Goal: Task Accomplishment & Management: Manage account settings

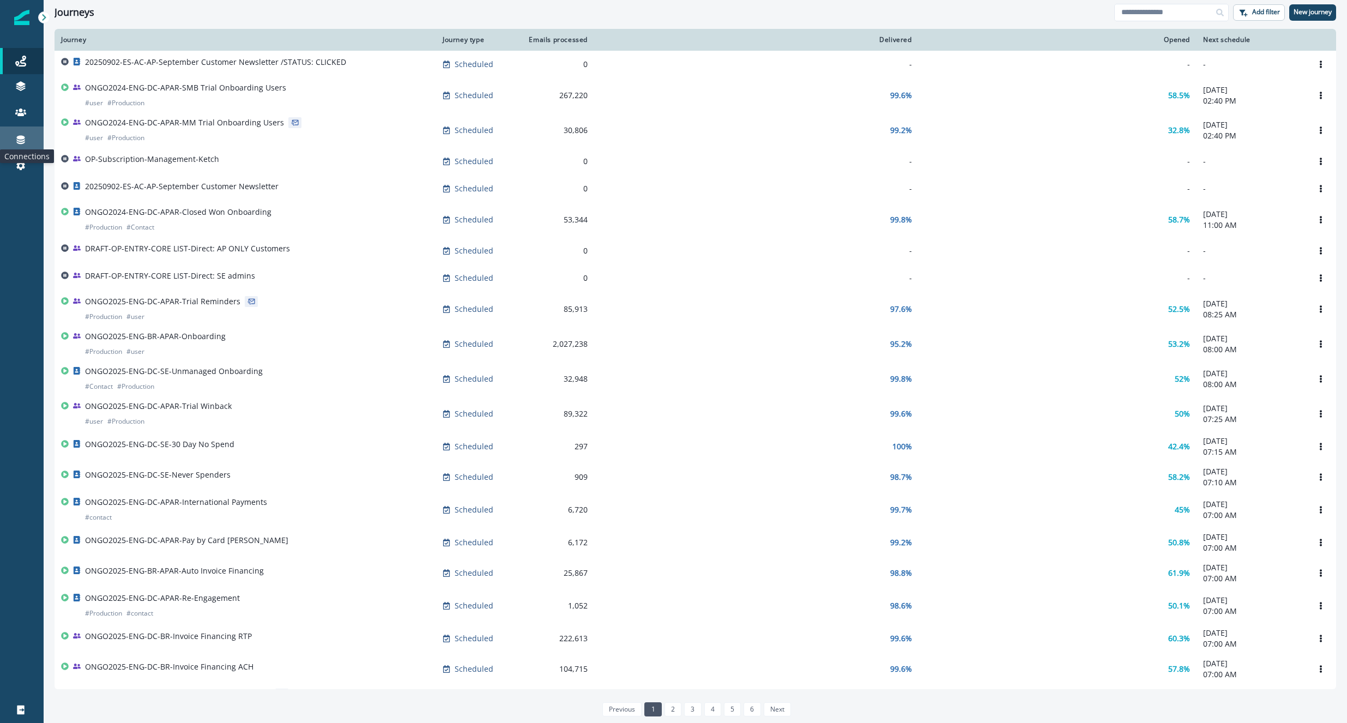
click at [23, 137] on icon at bounding box center [21, 140] width 8 height 9
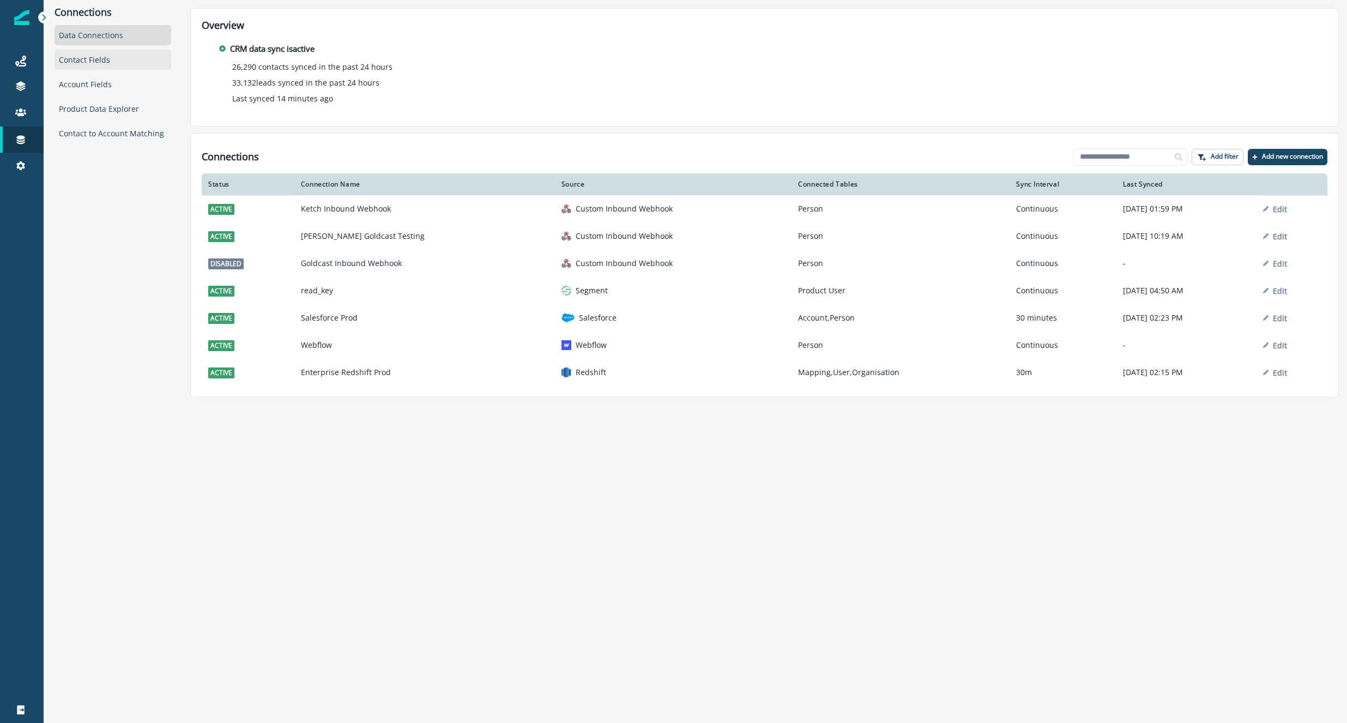
click at [75, 65] on div "Contact Fields" at bounding box center [113, 60] width 117 height 20
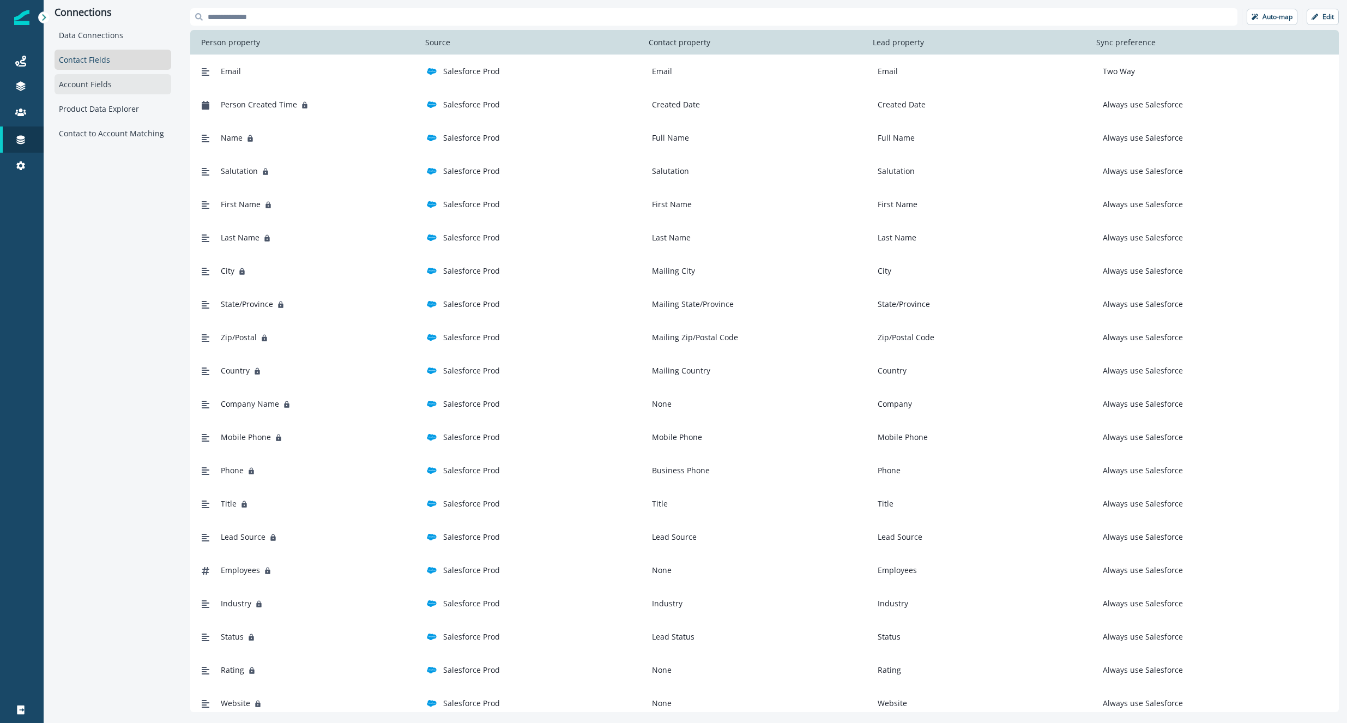
click at [91, 89] on div "Account Fields" at bounding box center [113, 84] width 117 height 20
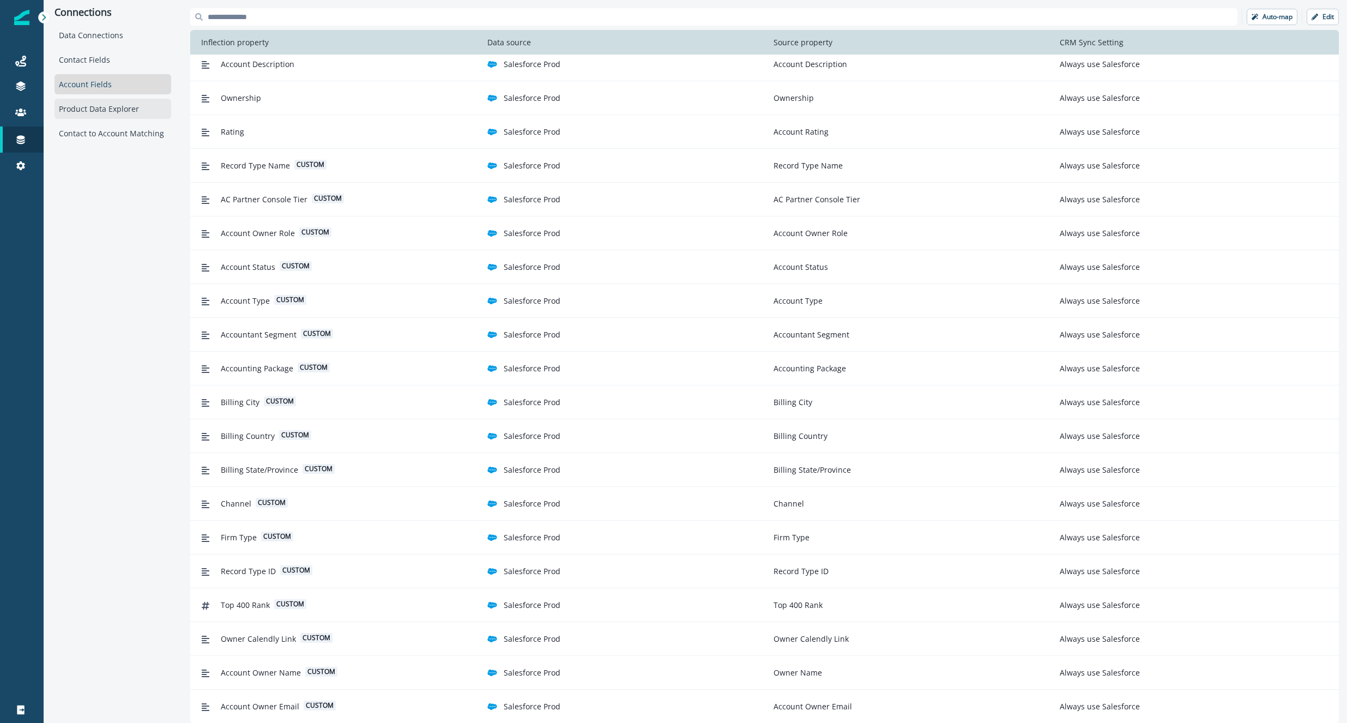
click at [105, 107] on div "Product Data Explorer" at bounding box center [113, 109] width 117 height 20
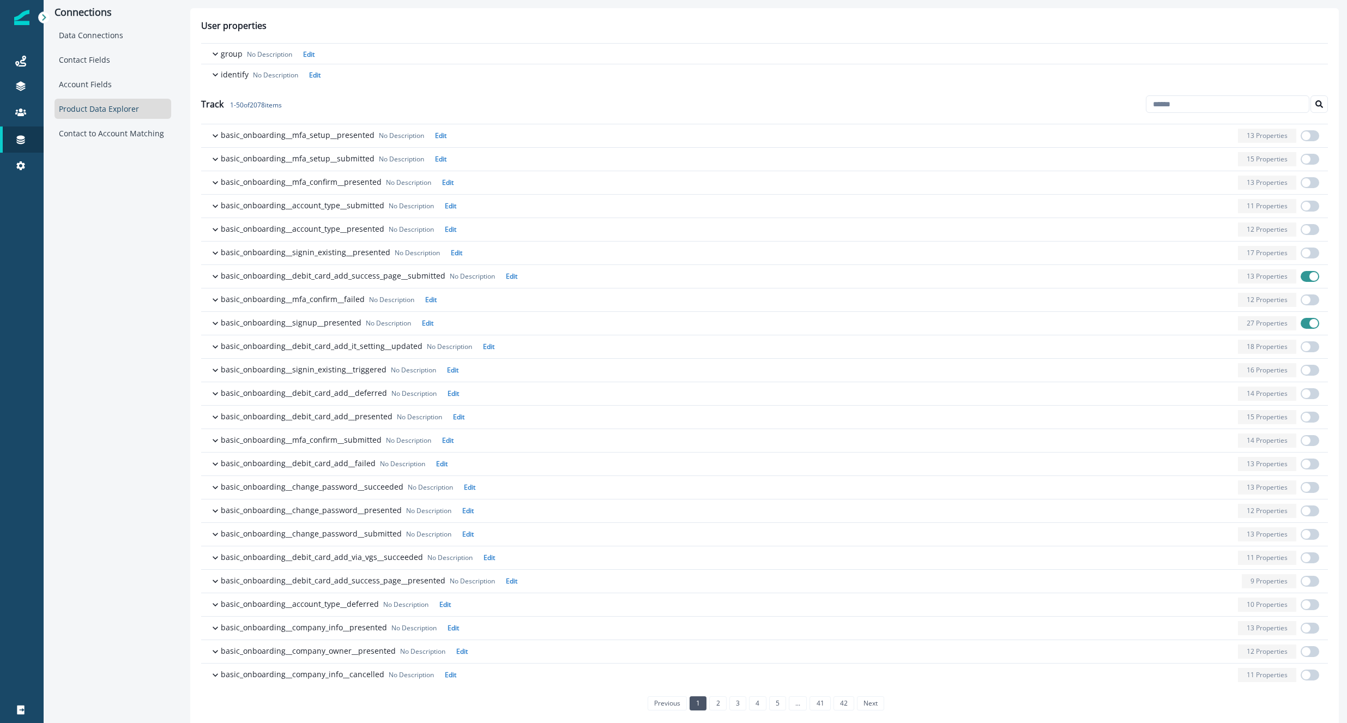
drag, startPoint x: 231, startPoint y: 105, endPoint x: 304, endPoint y: 105, distance: 73.1
click at [304, 105] on div "Track 1 - 50 of 2078 items" at bounding box center [764, 104] width 1127 height 39
click at [221, 56] on p "group" at bounding box center [232, 53] width 22 height 11
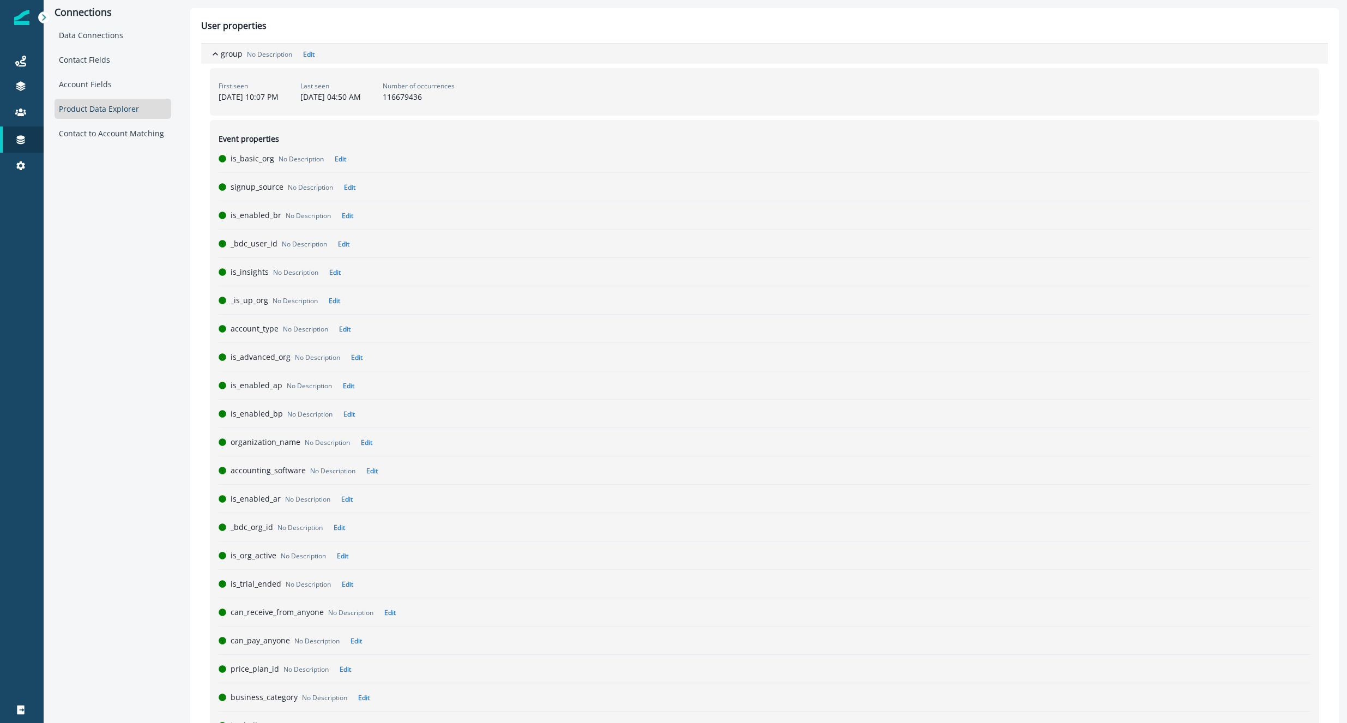
click at [220, 56] on icon "button" at bounding box center [215, 54] width 11 height 11
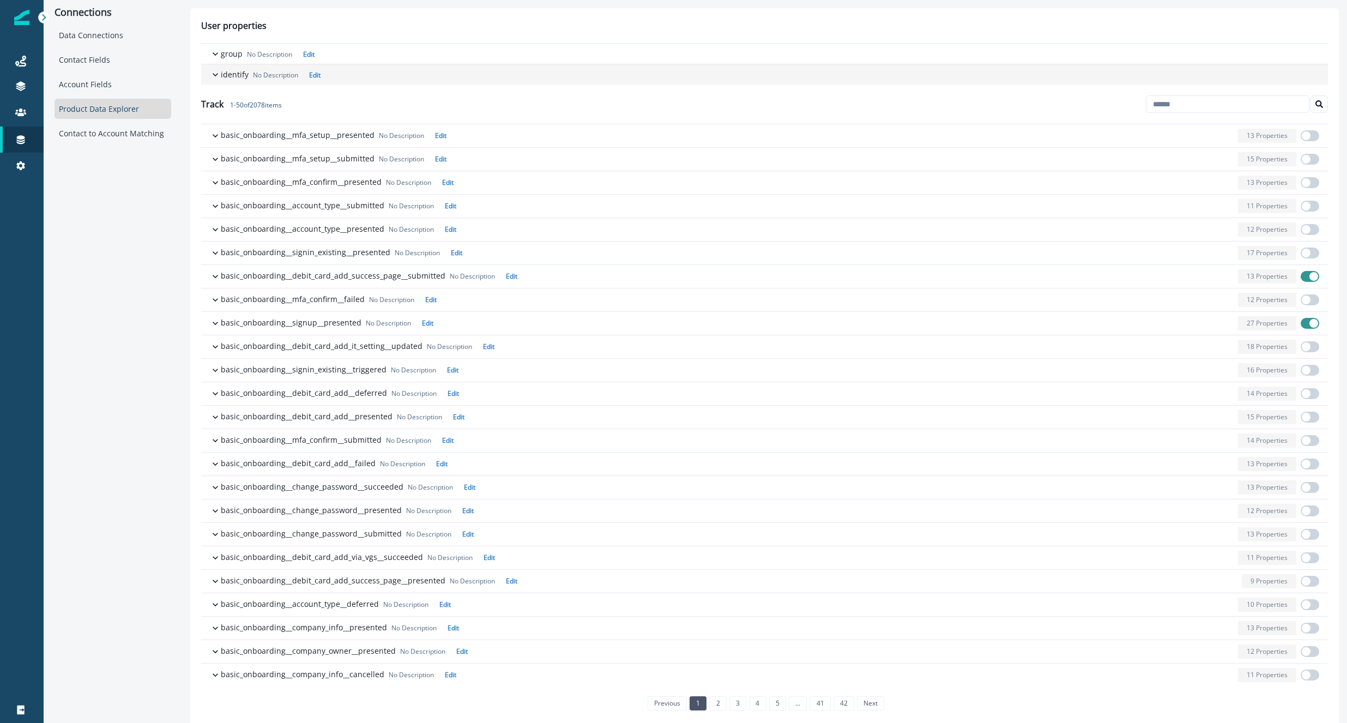
click at [226, 71] on p "identify" at bounding box center [235, 74] width 28 height 11
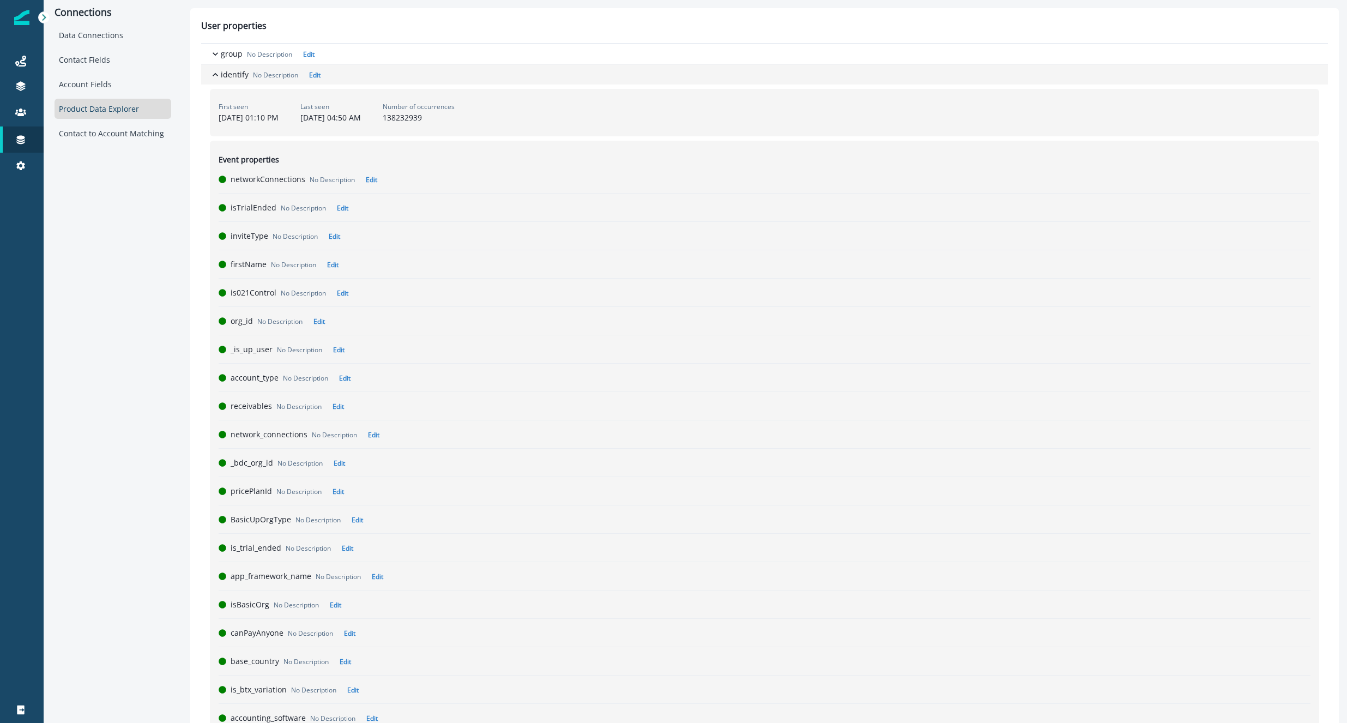
click at [226, 71] on p "identify" at bounding box center [235, 74] width 28 height 11
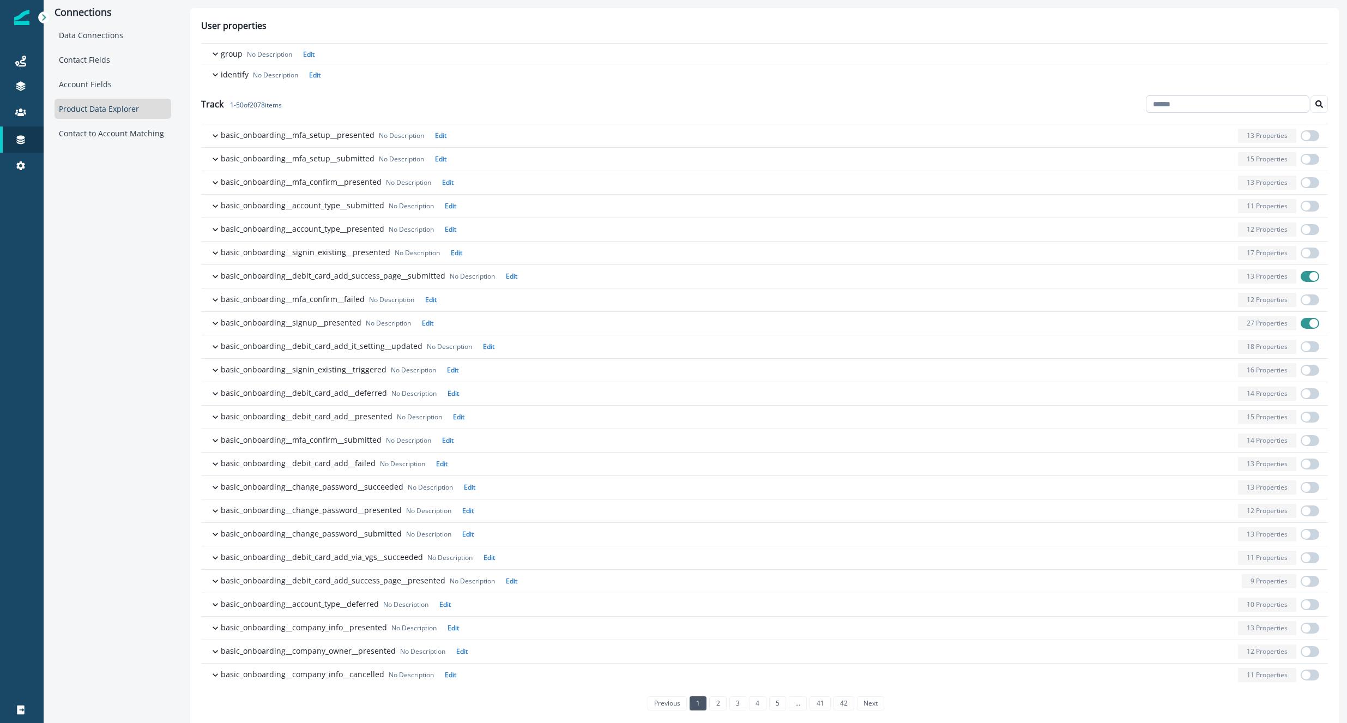
click at [1160, 103] on input at bounding box center [1228, 103] width 164 height 17
click at [1072, 101] on div "Track 1 - 50 of 2078 items" at bounding box center [764, 104] width 1127 height 39
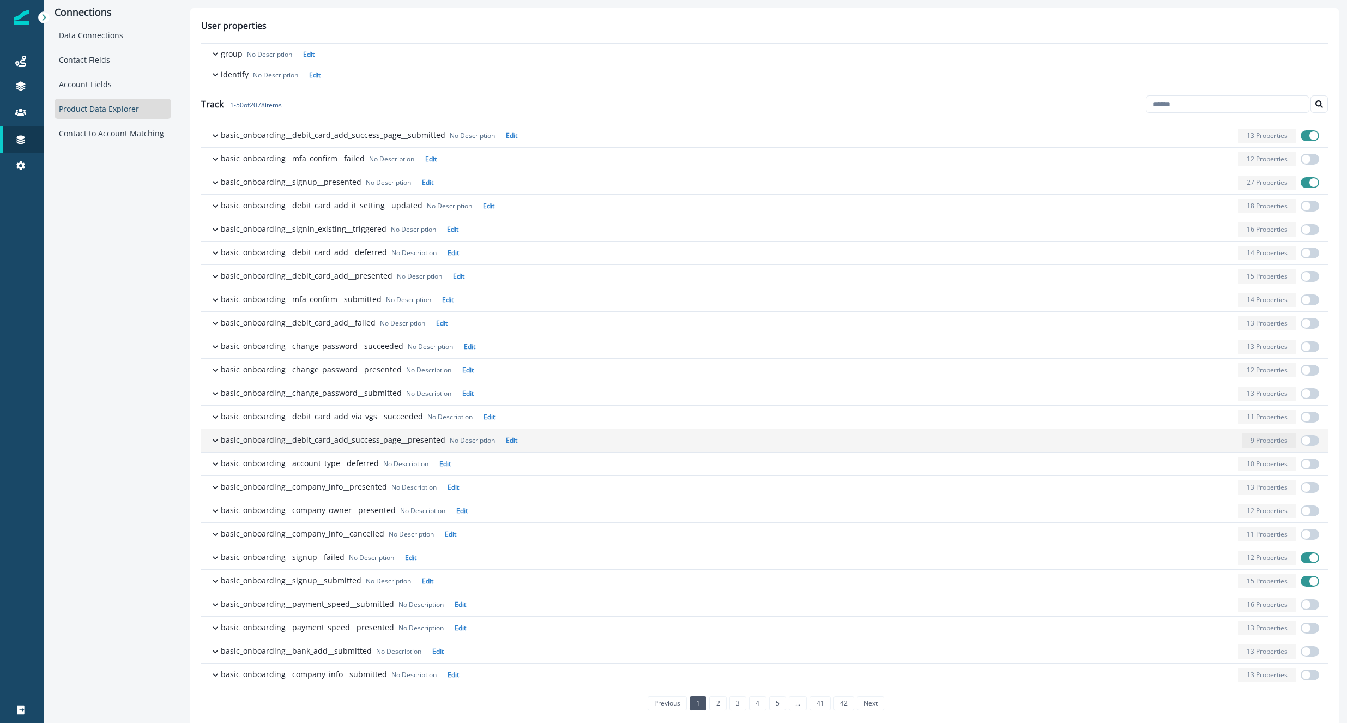
scroll to position [279, 0]
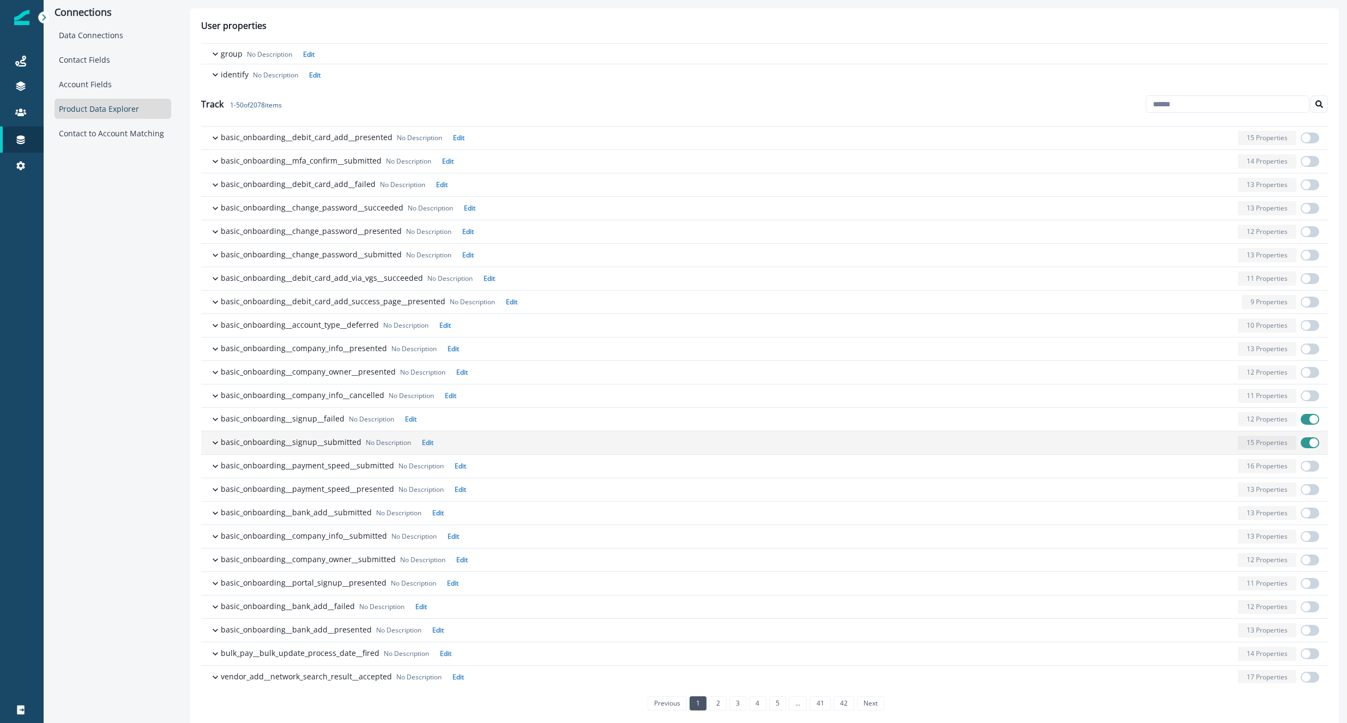
click at [310, 444] on p "basic_onboarding__signup__submitted" at bounding box center [291, 441] width 141 height 11
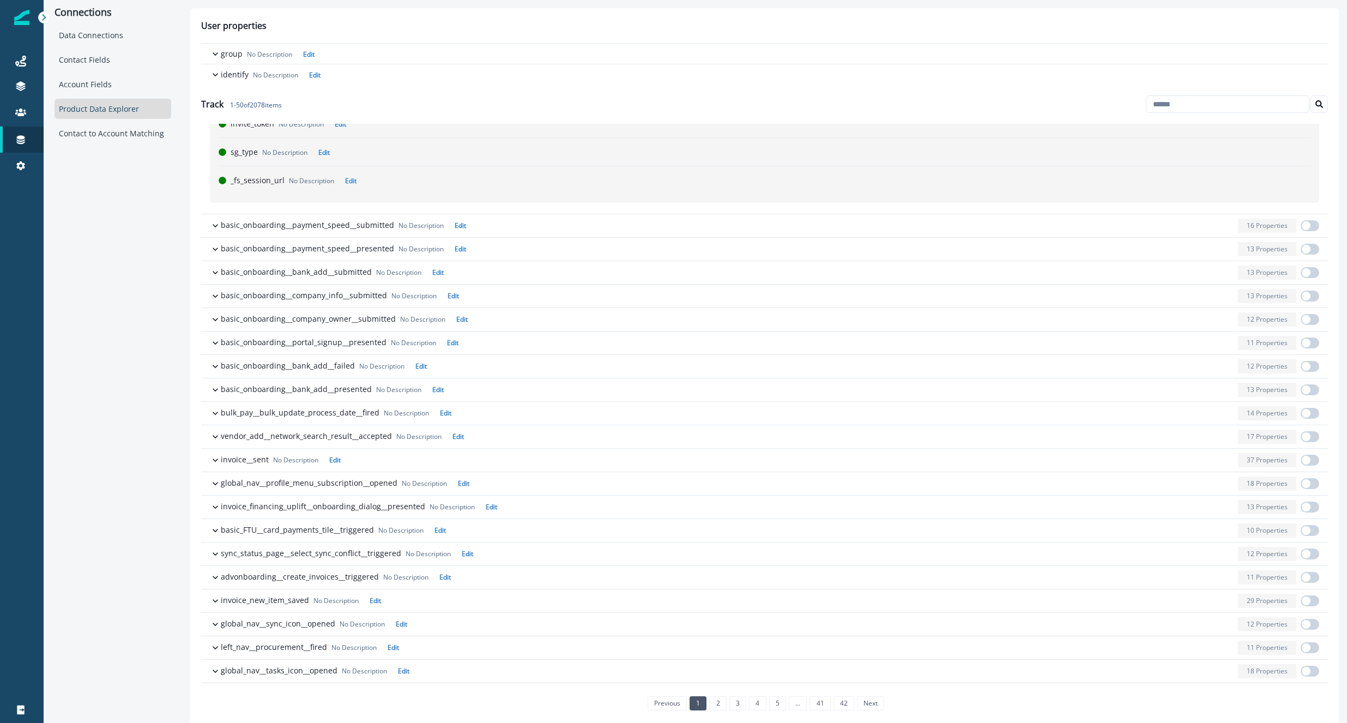
scroll to position [1139, 0]
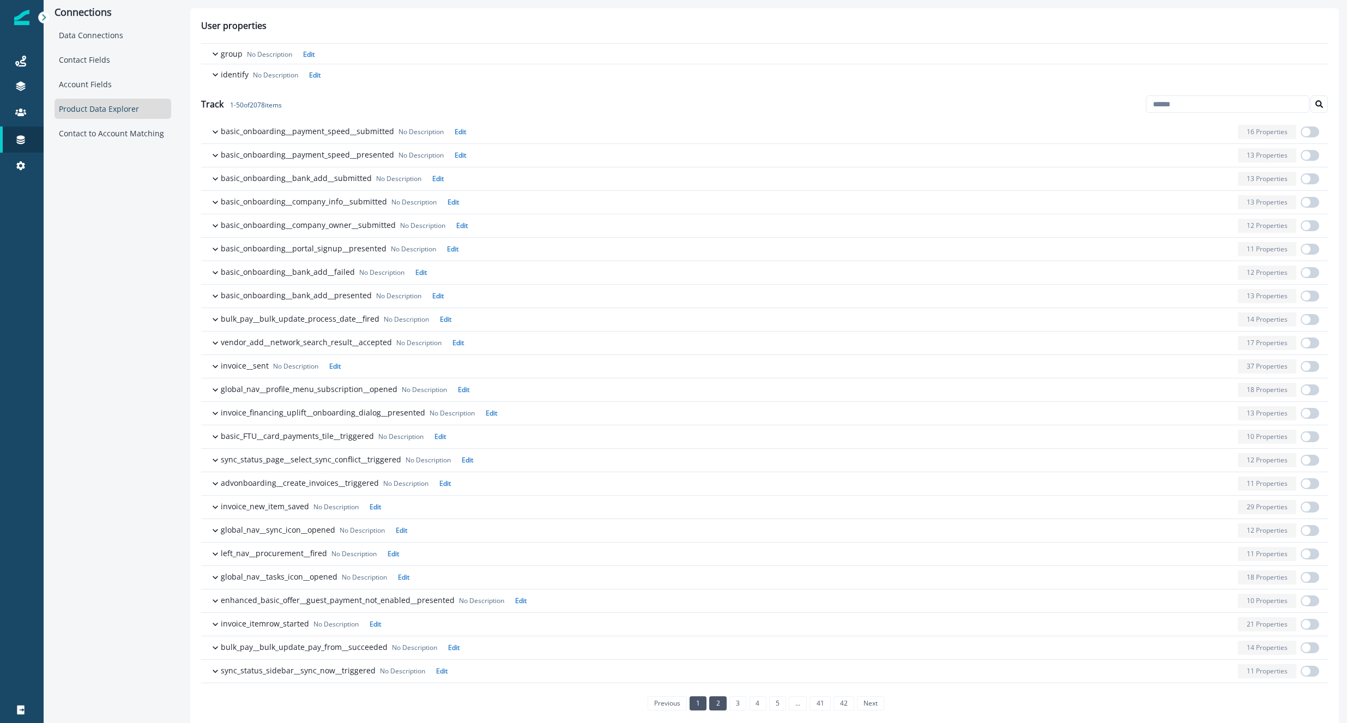
click at [715, 707] on link "2" at bounding box center [717, 703] width 17 height 14
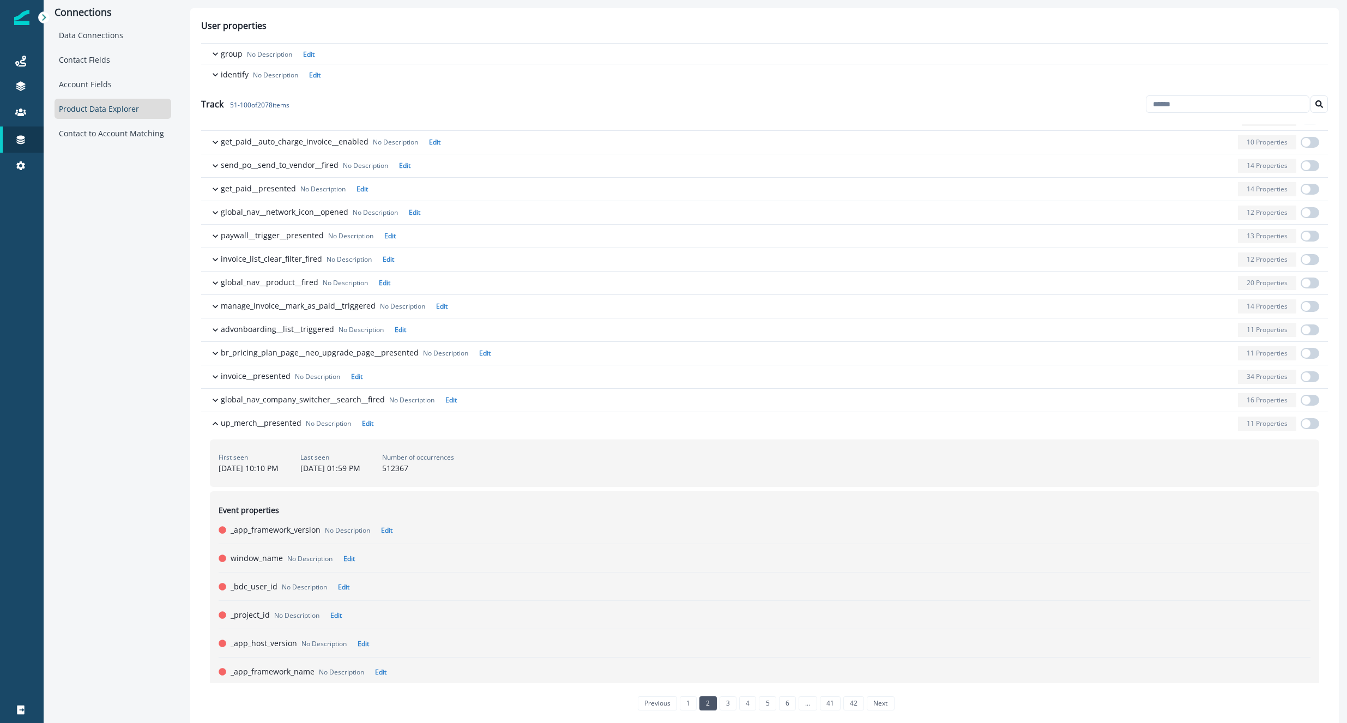
scroll to position [361, 0]
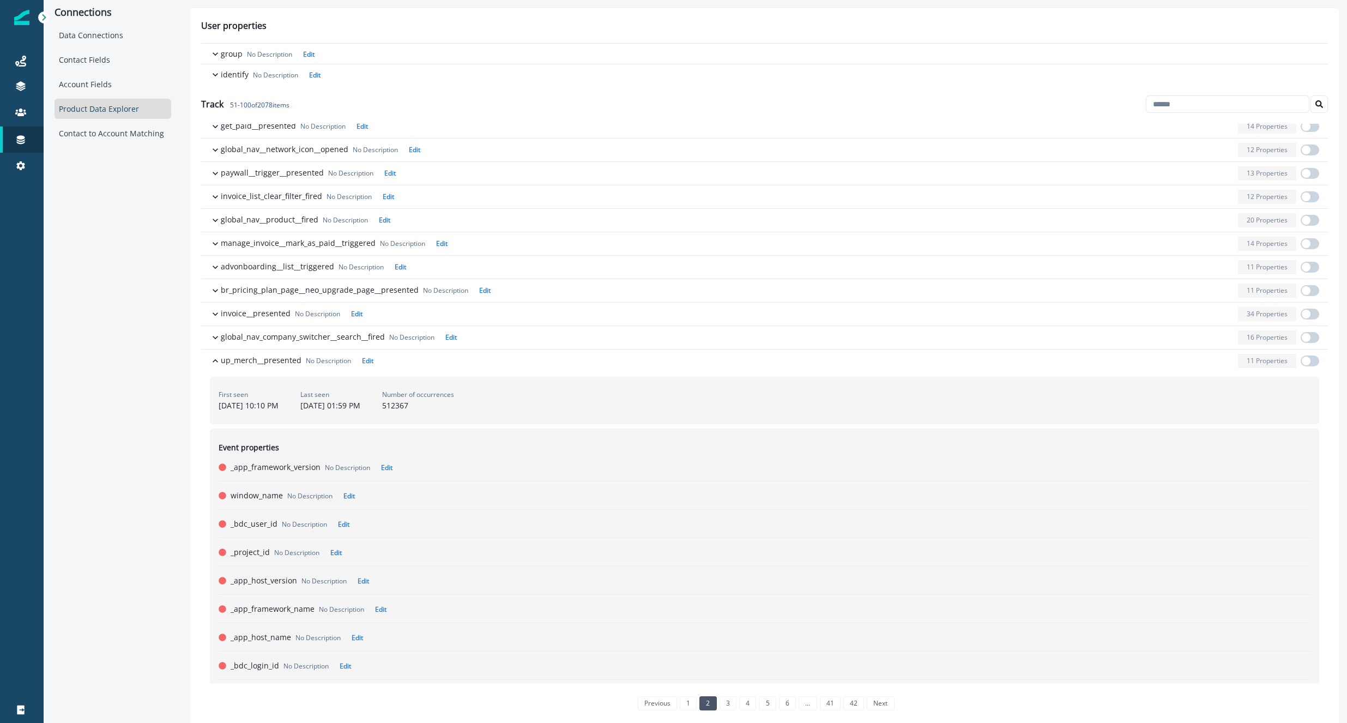
click at [979, 402] on div "First seen [DATE] 10:10 PM Last seen [DATE] 01:59 PM Number of occurrences 5123…" at bounding box center [765, 400] width 1110 height 47
click at [213, 363] on icon "button" at bounding box center [215, 361] width 11 height 11
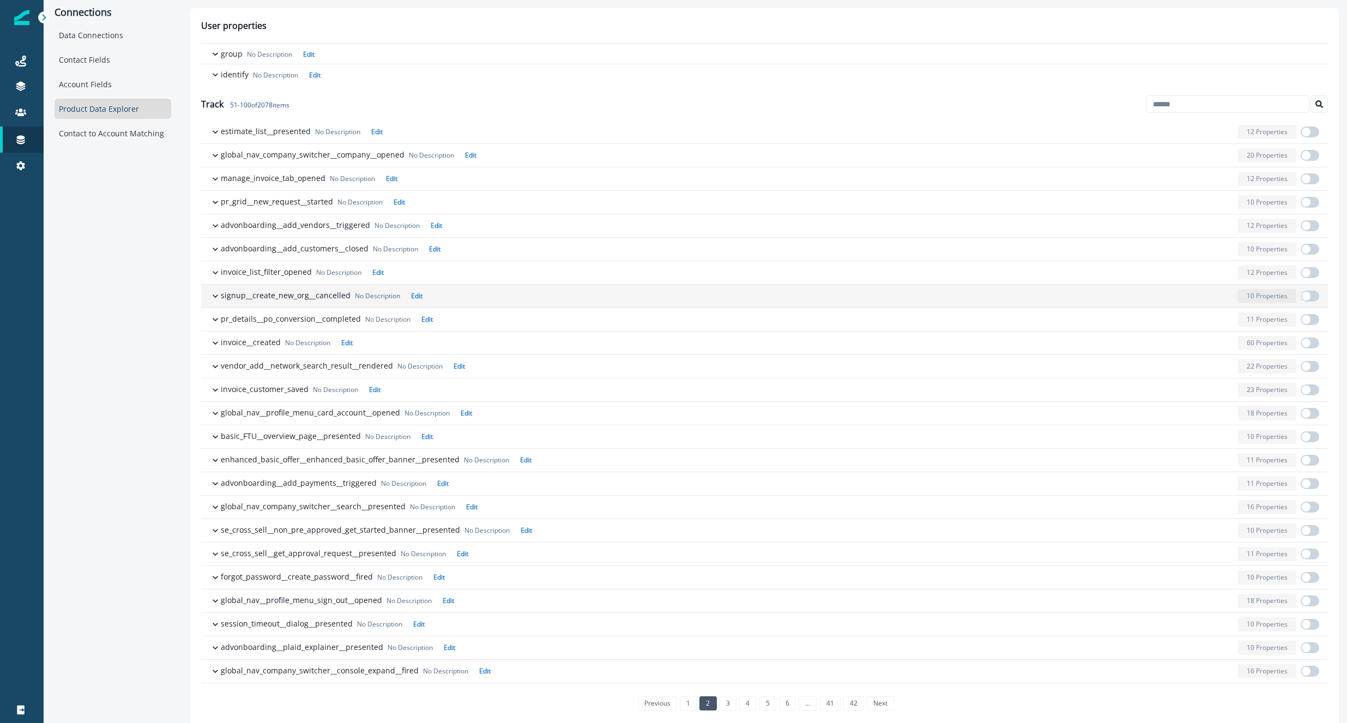
scroll to position [11, 0]
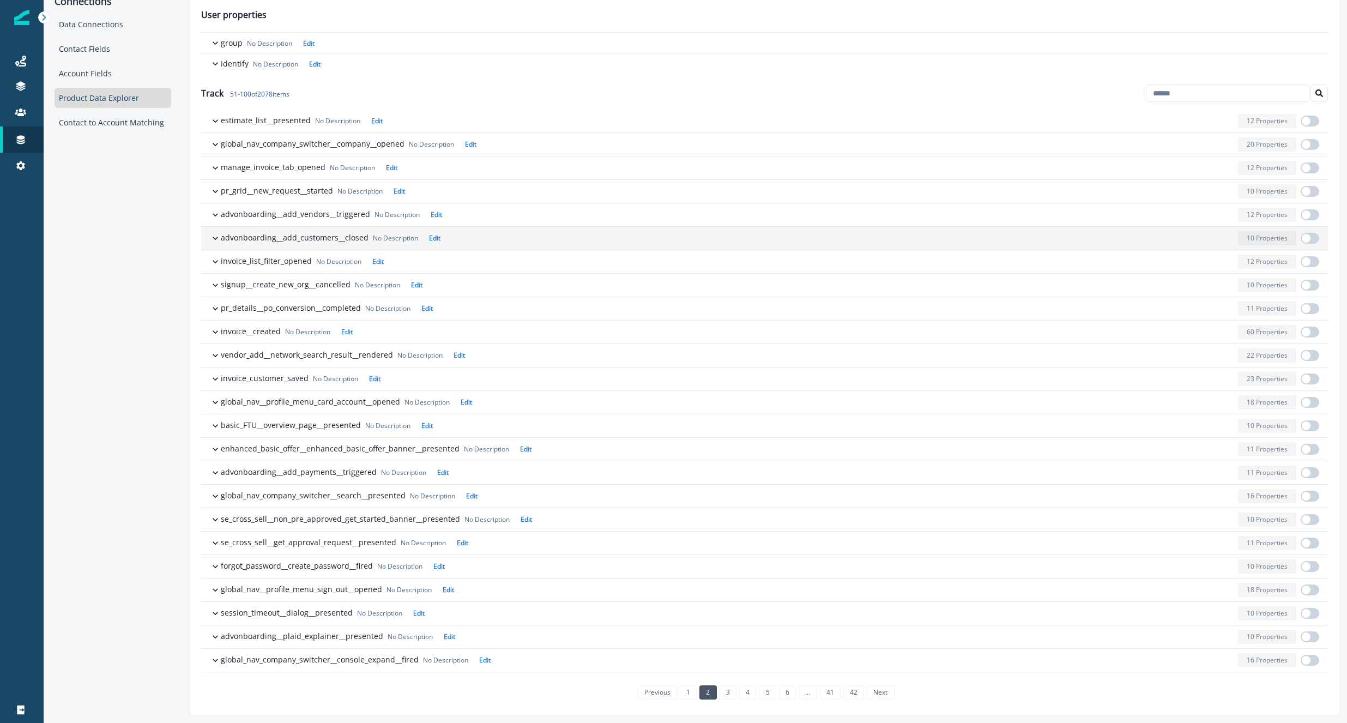
click at [248, 241] on p "advonboarding__add_customers__closed" at bounding box center [295, 237] width 148 height 11
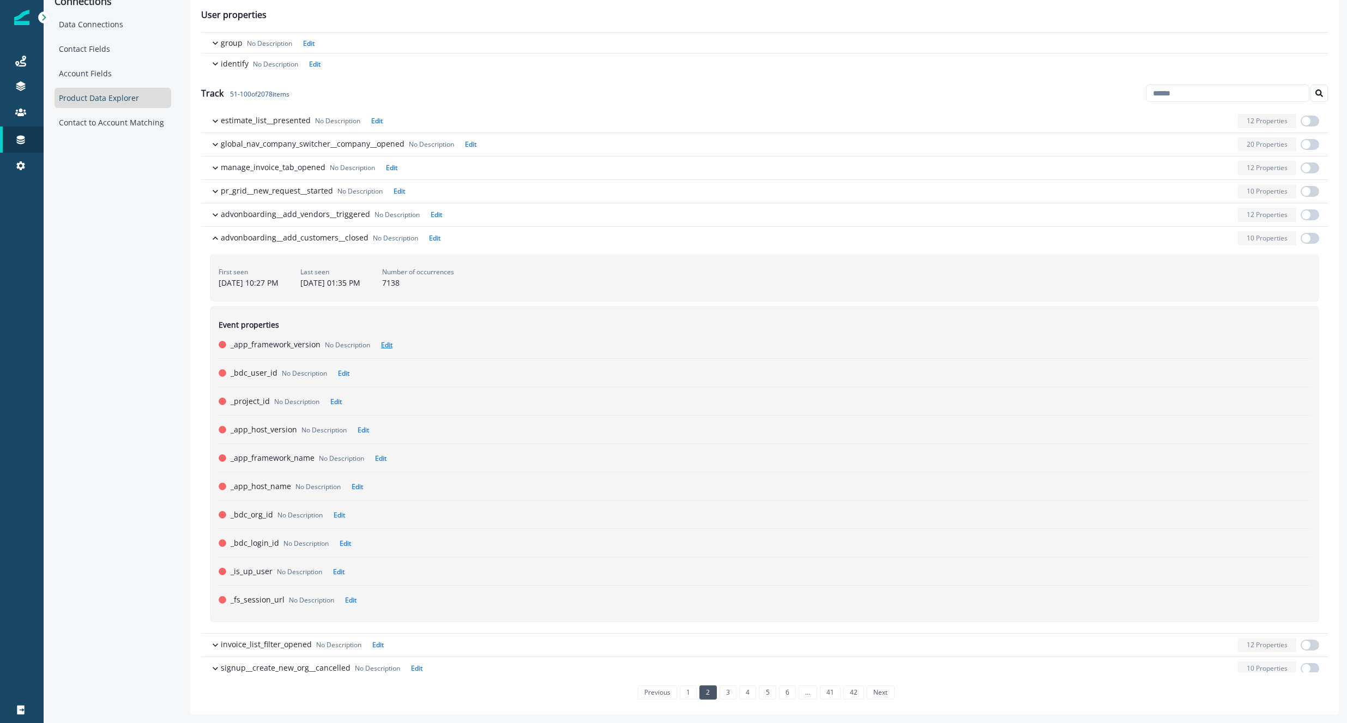
click at [386, 344] on p "Edit" at bounding box center [386, 344] width 11 height 9
click at [344, 340] on input at bounding box center [461, 344] width 273 height 17
click at [617, 346] on p "Cancel" at bounding box center [617, 344] width 21 height 8
click at [217, 239] on icon "button" at bounding box center [215, 238] width 5 height 3
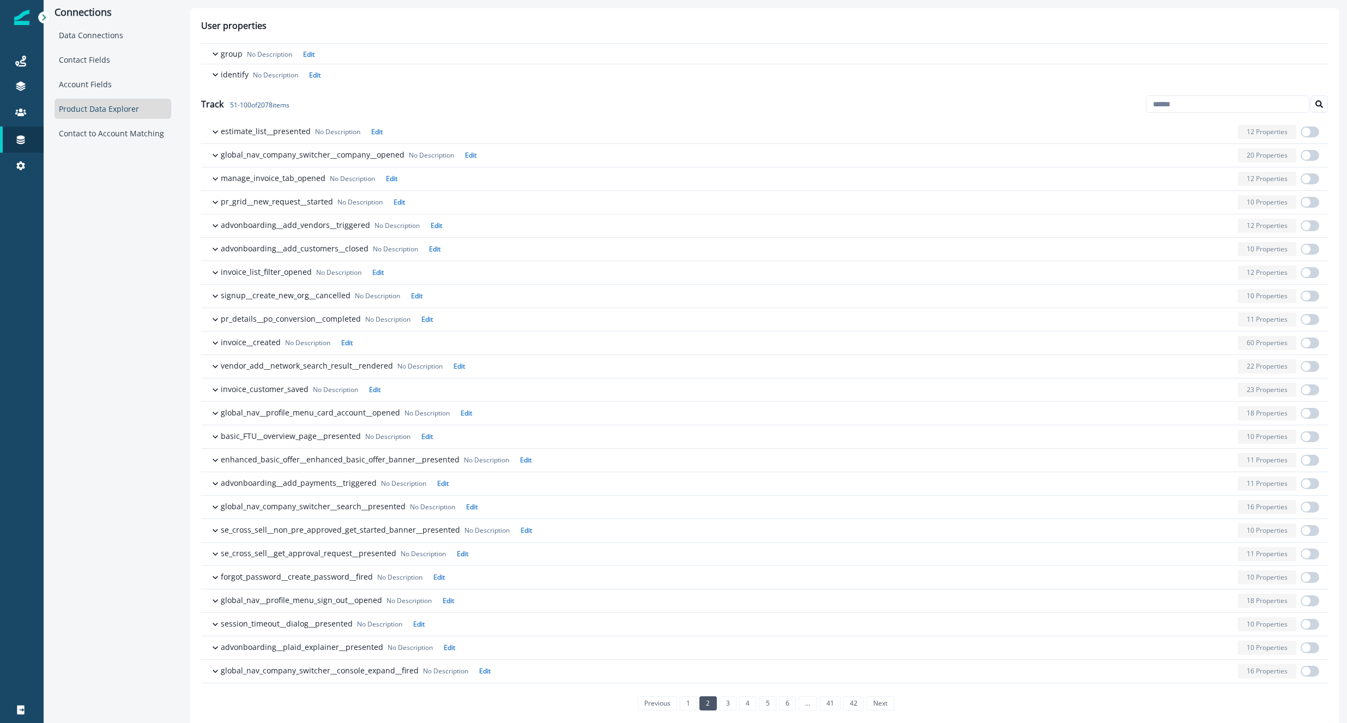
scroll to position [1, 0]
click at [162, 129] on div "Contact to Account Matching" at bounding box center [113, 132] width 117 height 20
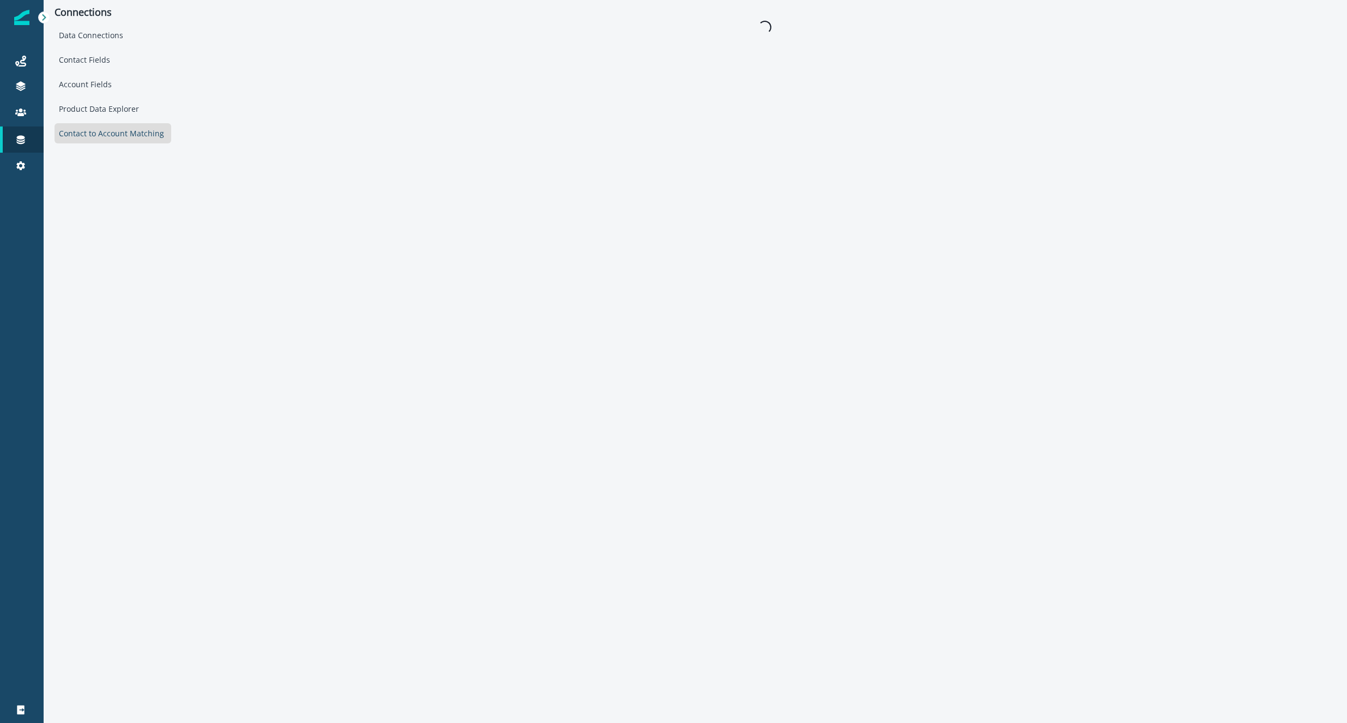
scroll to position [0, 0]
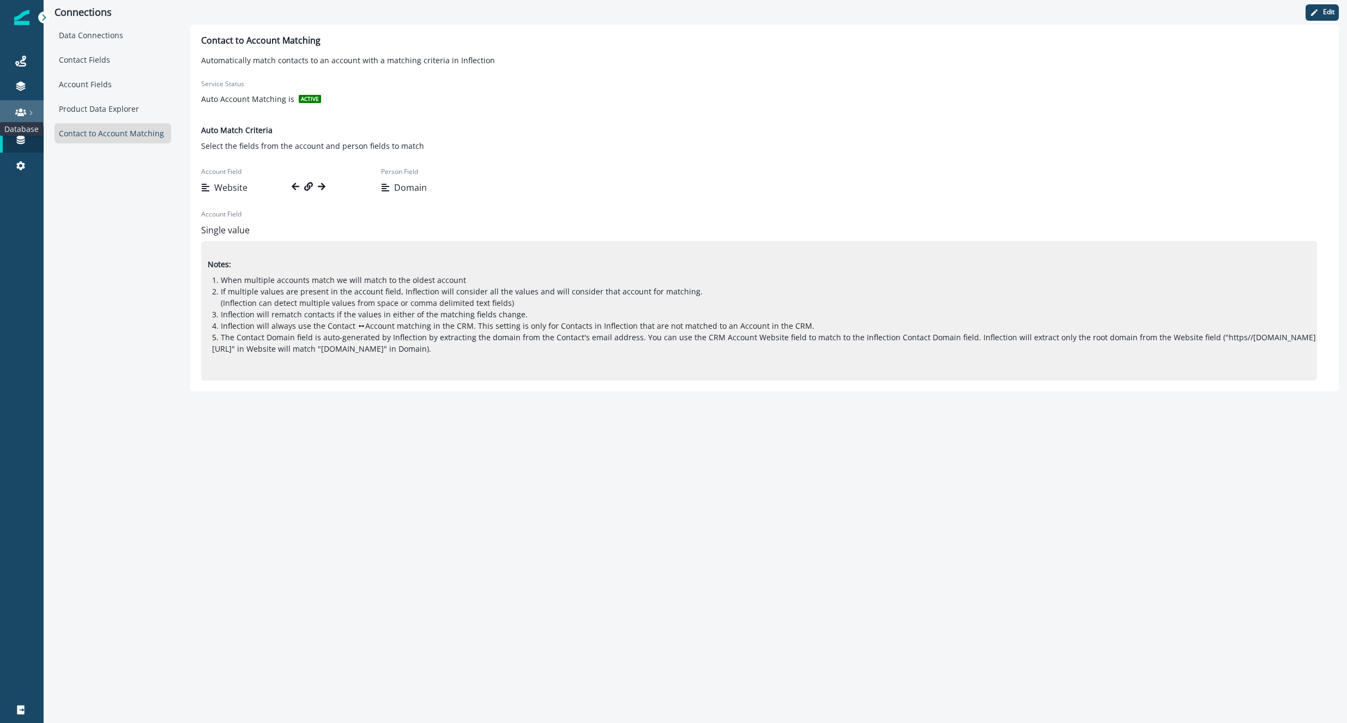
click at [20, 115] on icon at bounding box center [20, 113] width 11 height 8
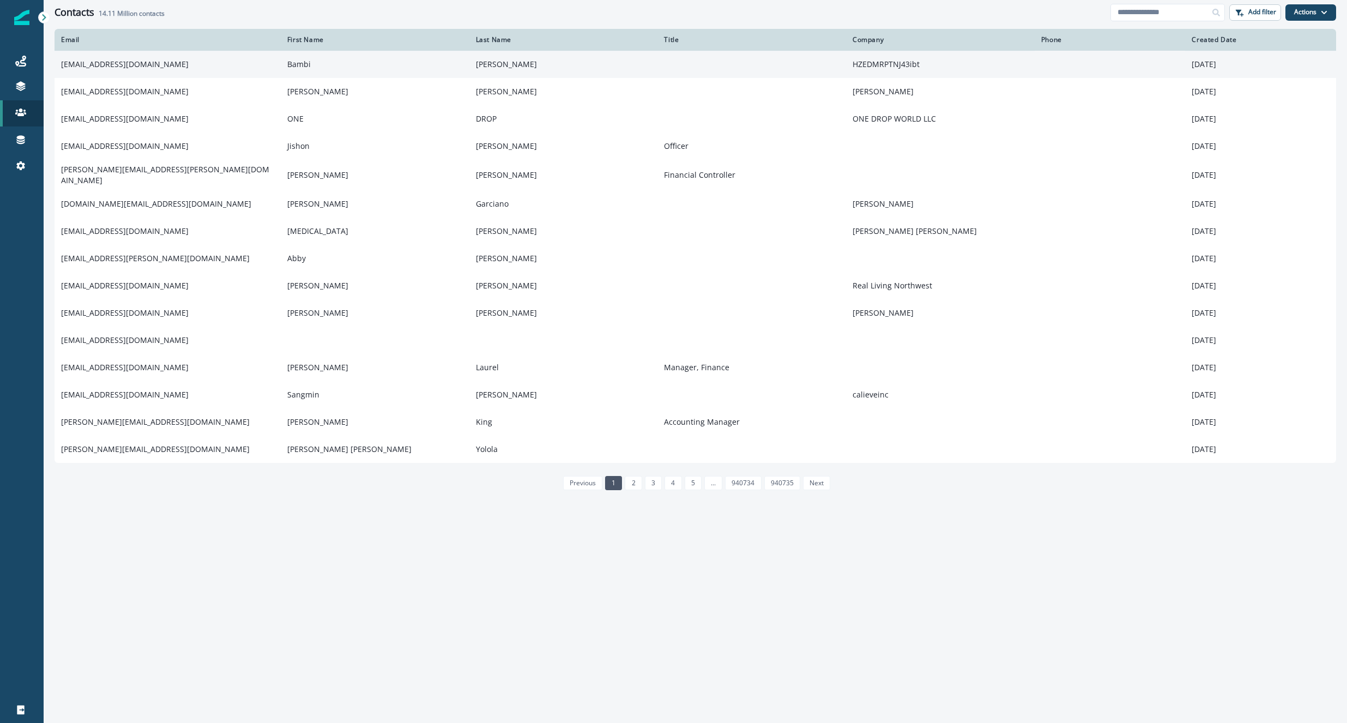
click at [148, 65] on td "[EMAIL_ADDRESS][DOMAIN_NAME]" at bounding box center [168, 64] width 226 height 27
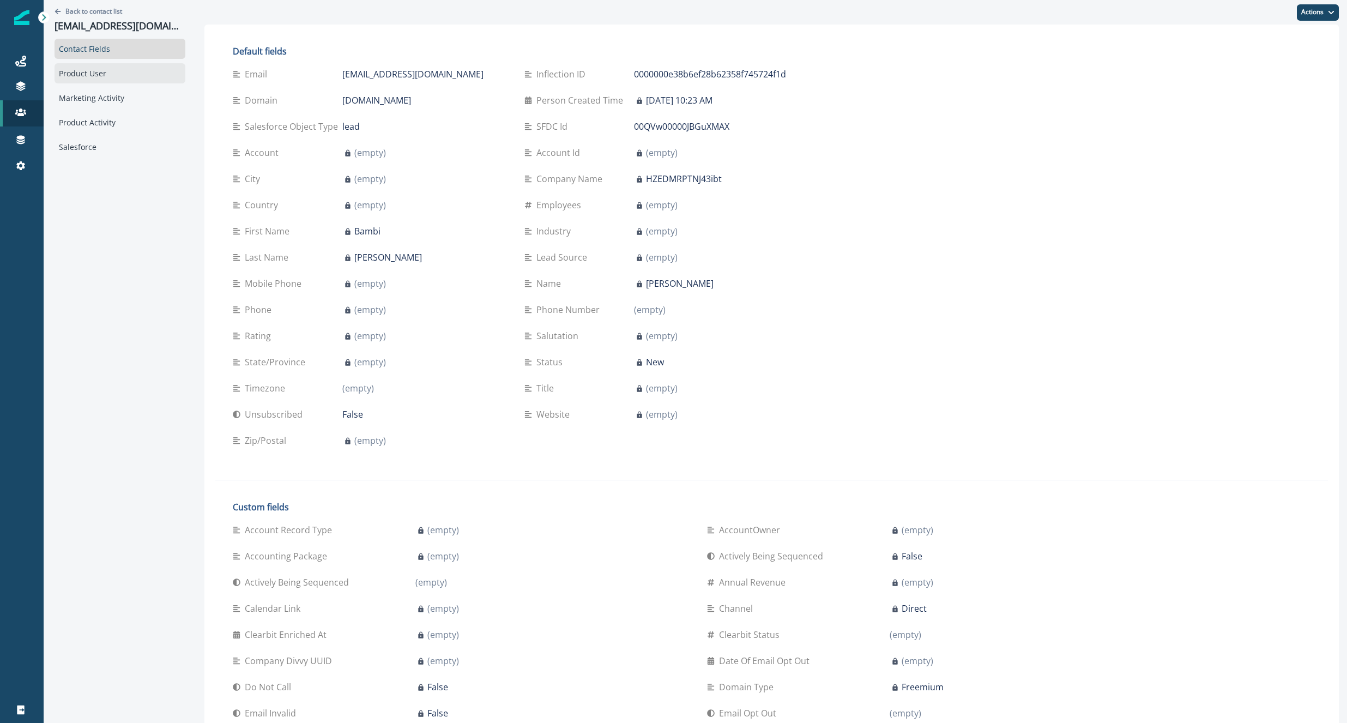
click at [120, 79] on div "Product User" at bounding box center [120, 73] width 131 height 20
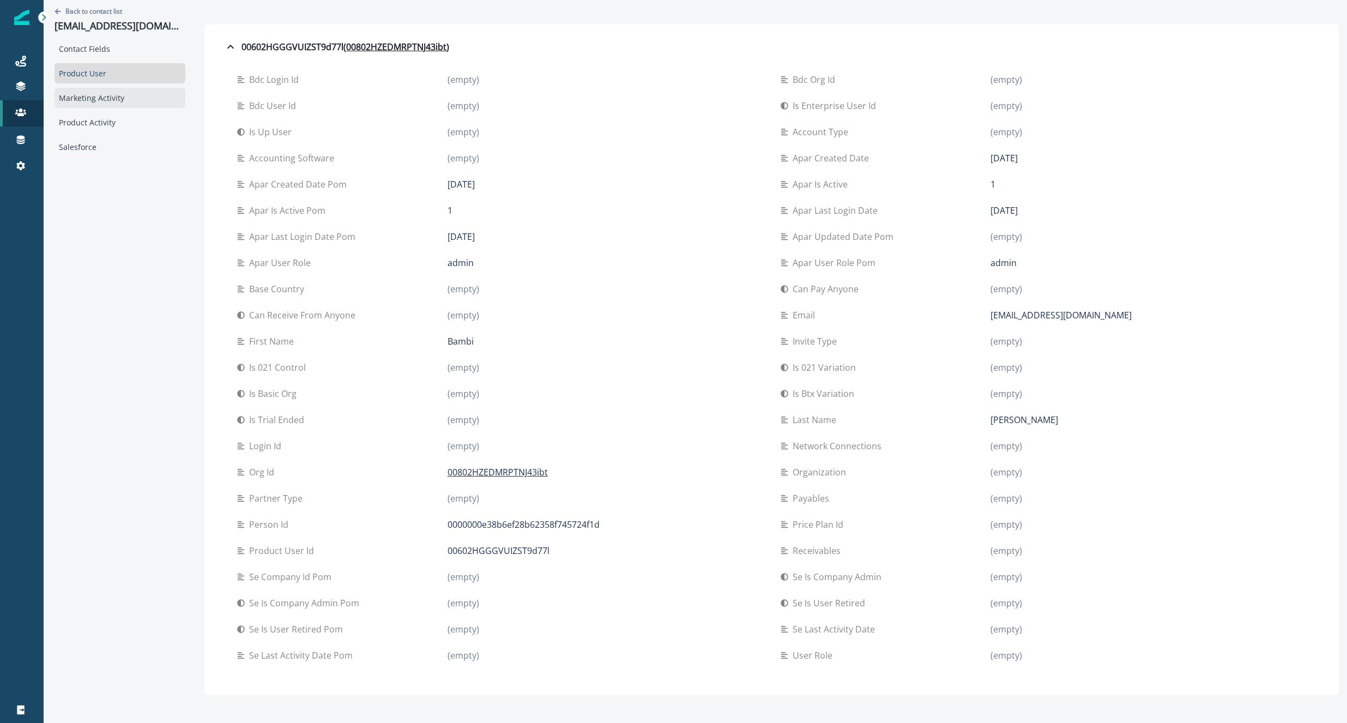
click at [132, 102] on div "Marketing Activity" at bounding box center [120, 98] width 131 height 20
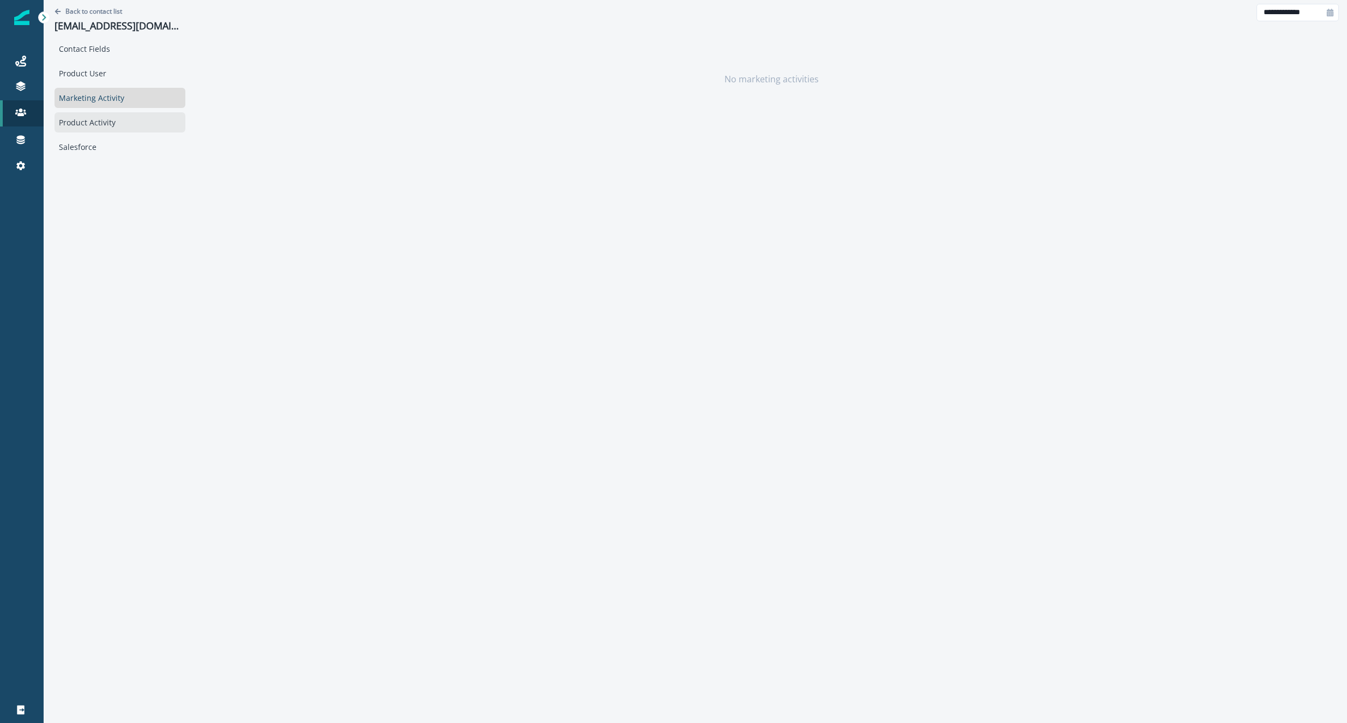
click at [83, 119] on div "Product Activity" at bounding box center [120, 122] width 131 height 20
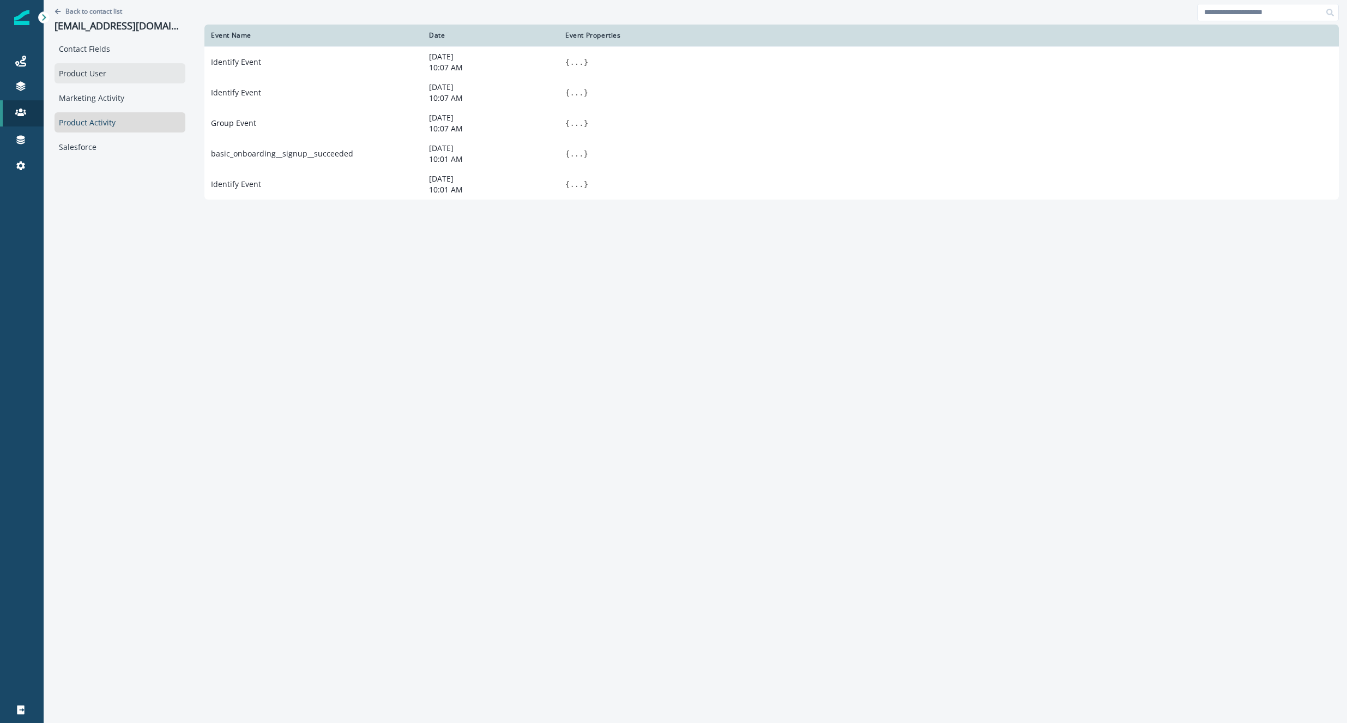
click at [133, 78] on div "Product User" at bounding box center [120, 73] width 131 height 20
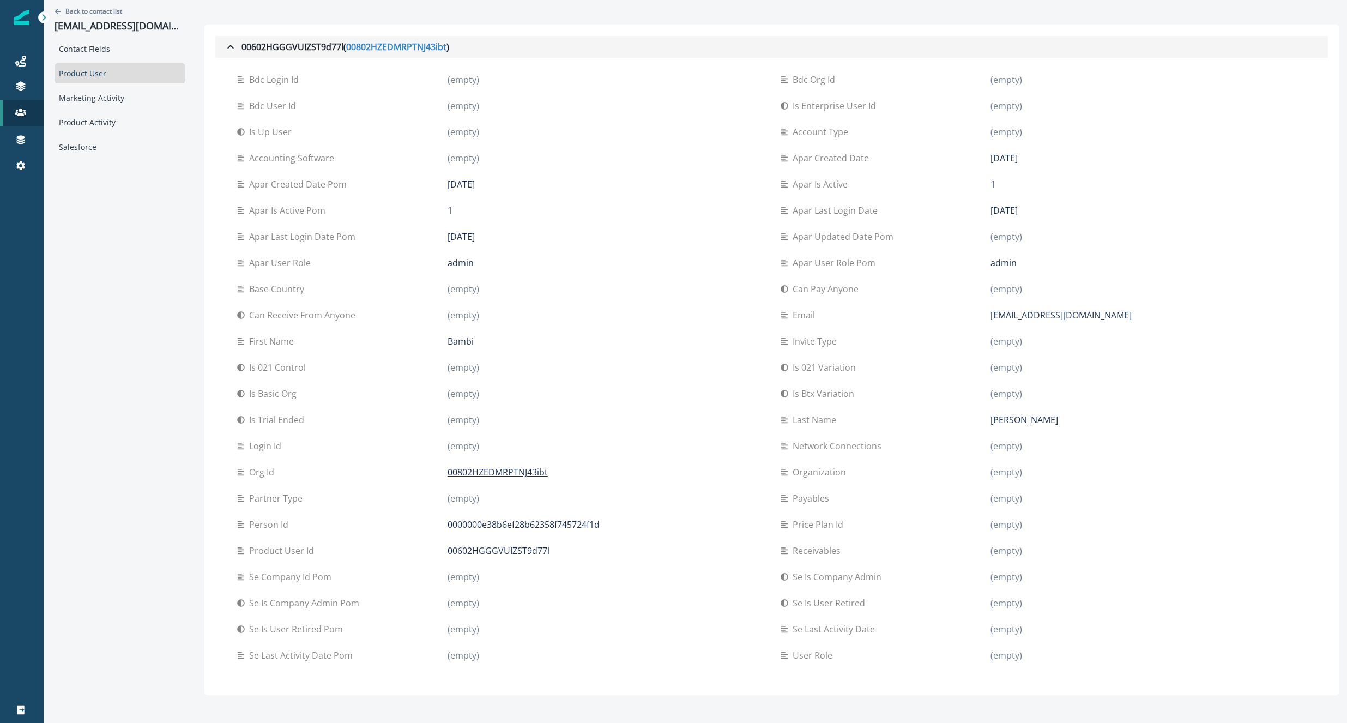
click at [394, 51] on u "00802HZEDMRPTNJ43ibt" at bounding box center [396, 46] width 100 height 13
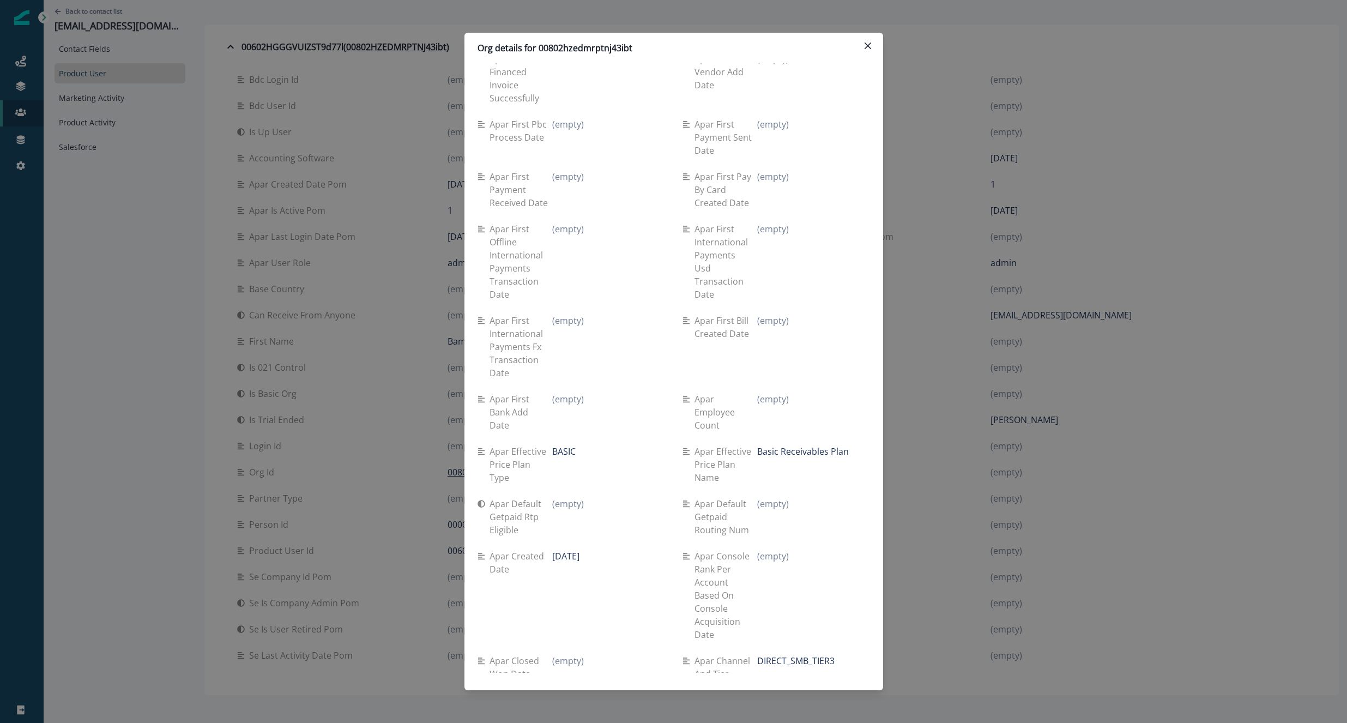
scroll to position [4276, 0]
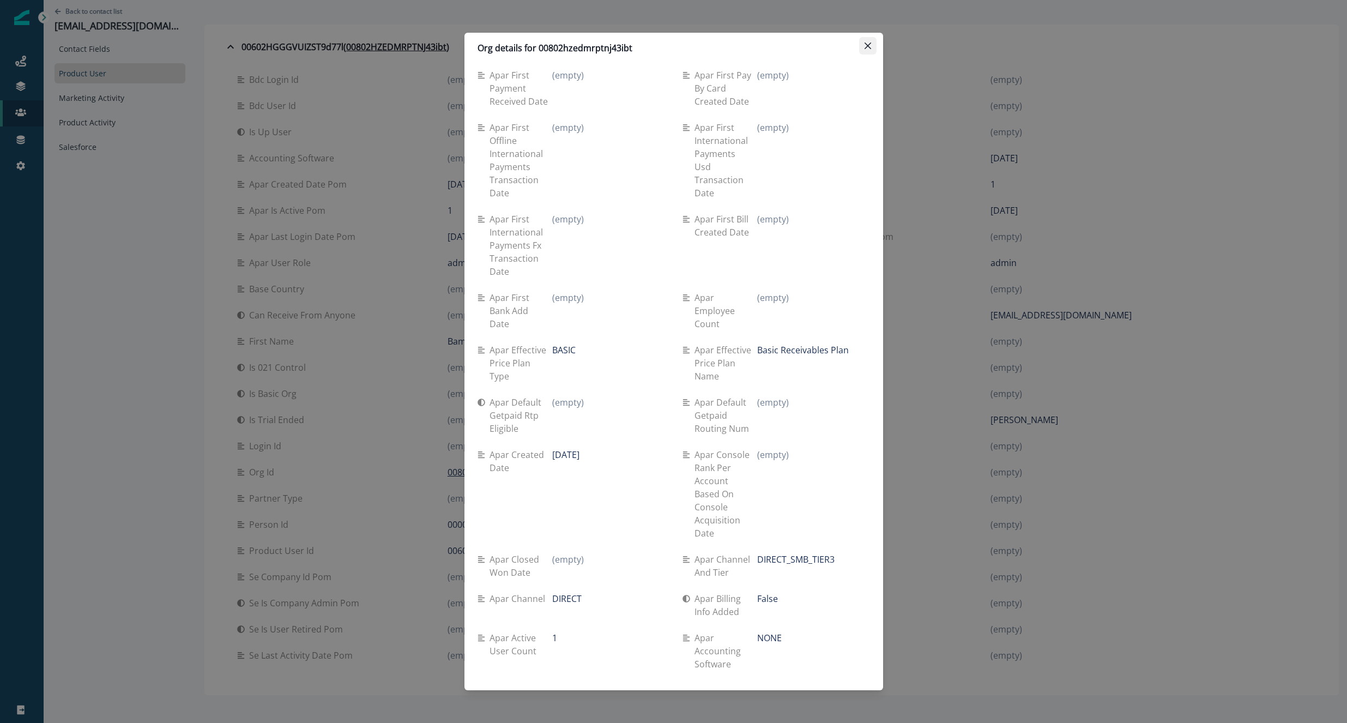
click at [870, 47] on icon "Close" at bounding box center [868, 46] width 7 height 7
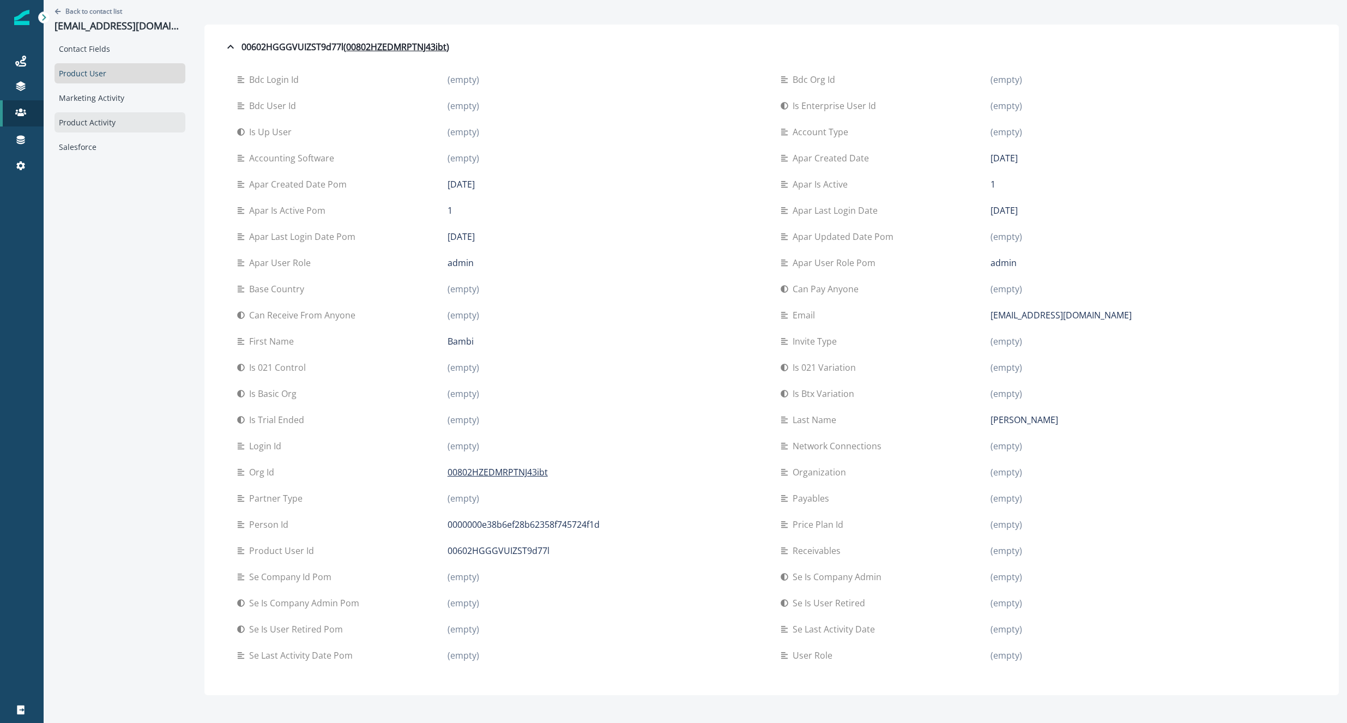
click at [75, 126] on div "Product Activity" at bounding box center [120, 122] width 131 height 20
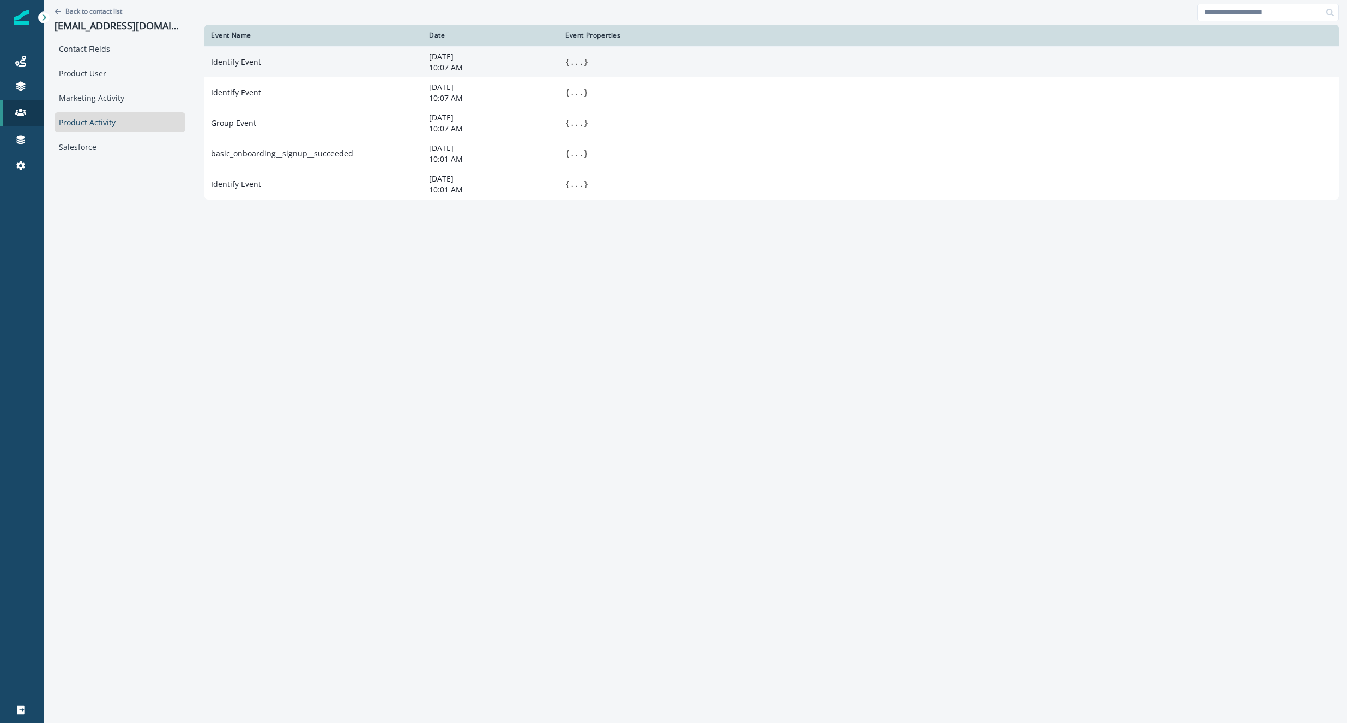
click at [501, 64] on p "10:07 AM" at bounding box center [490, 67] width 123 height 11
click at [281, 56] on td "Identify Event" at bounding box center [313, 61] width 218 height 31
click at [216, 62] on td "Identify Event" at bounding box center [313, 61] width 218 height 31
click at [594, 67] on td "{ ... }" at bounding box center [949, 61] width 780 height 31
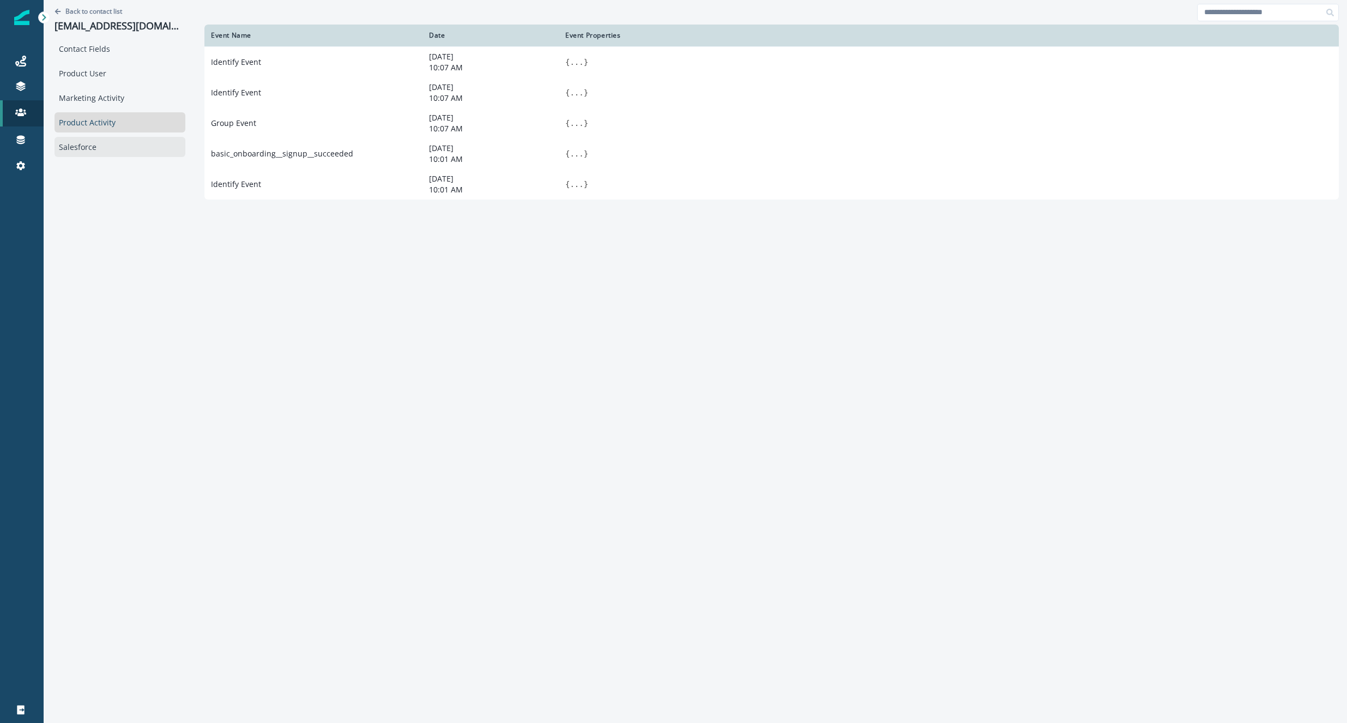
click at [79, 149] on div "Salesforce" at bounding box center [120, 147] width 131 height 20
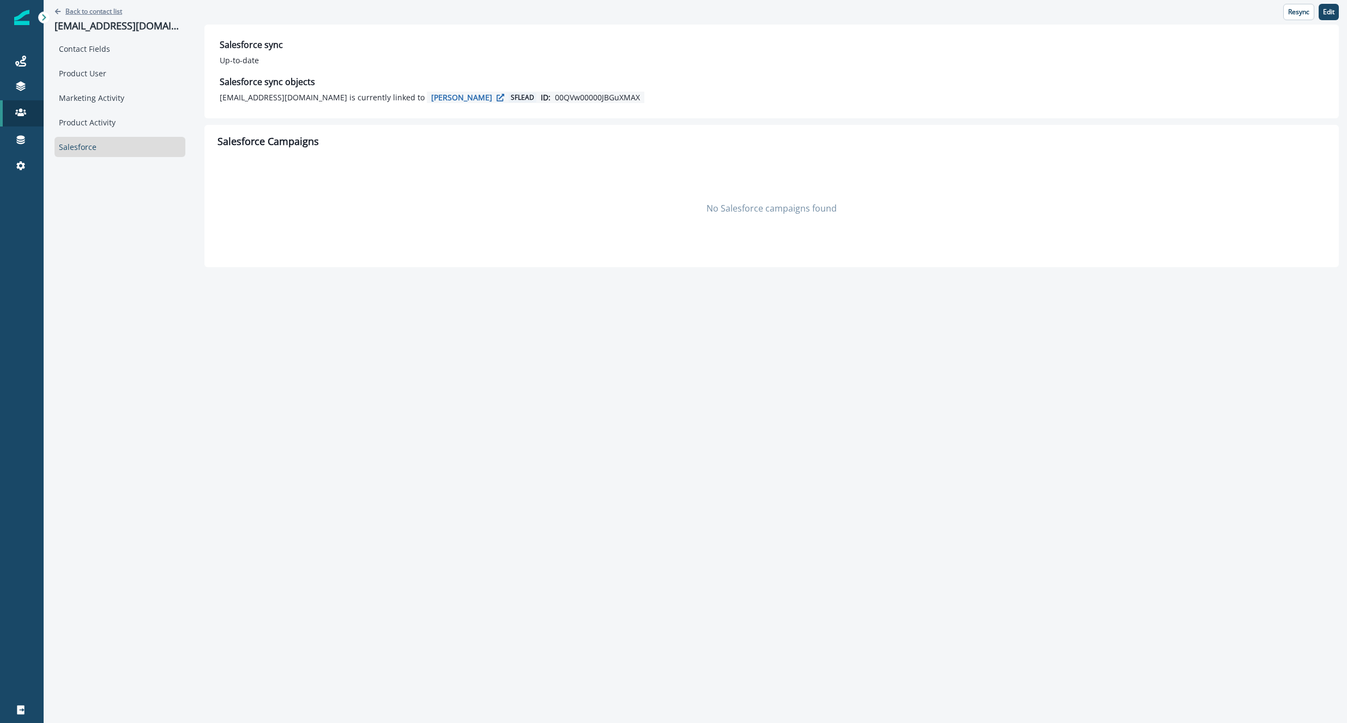
click at [59, 9] on icon "Go back" at bounding box center [58, 11] width 7 height 7
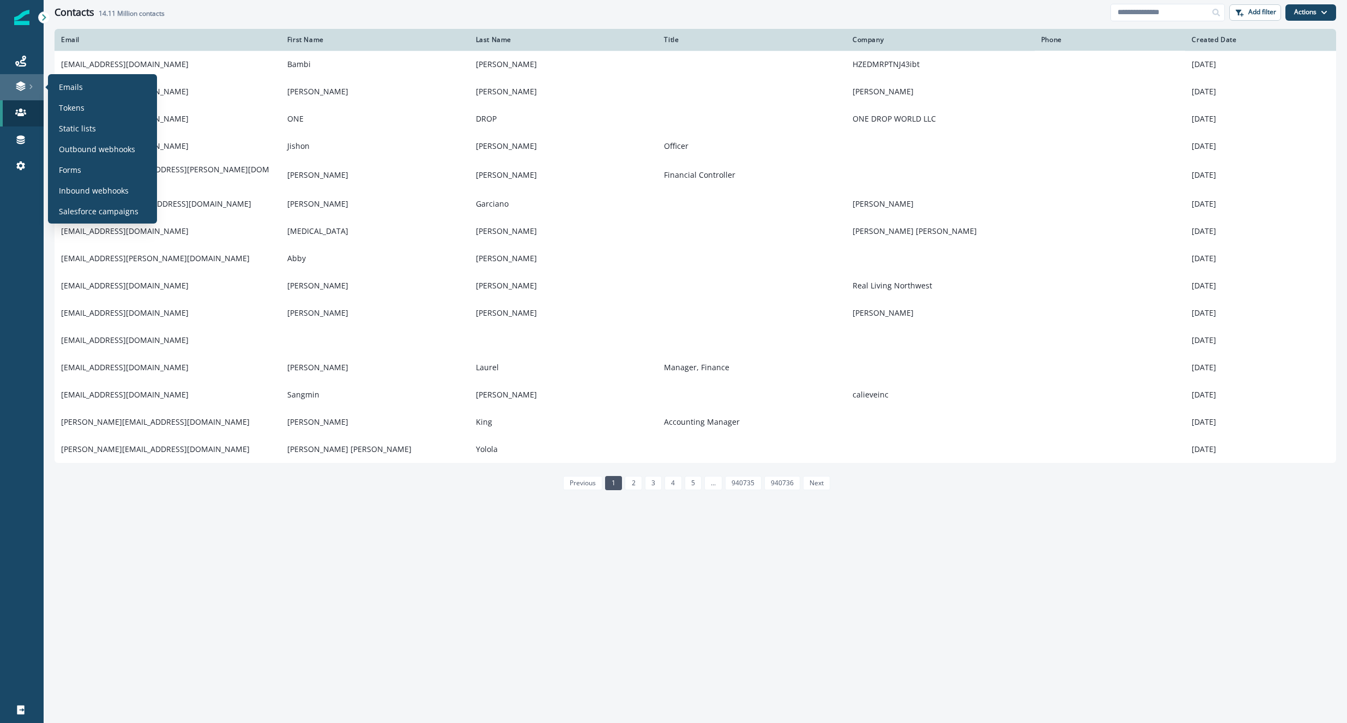
click at [31, 93] on link at bounding box center [22, 87] width 44 height 26
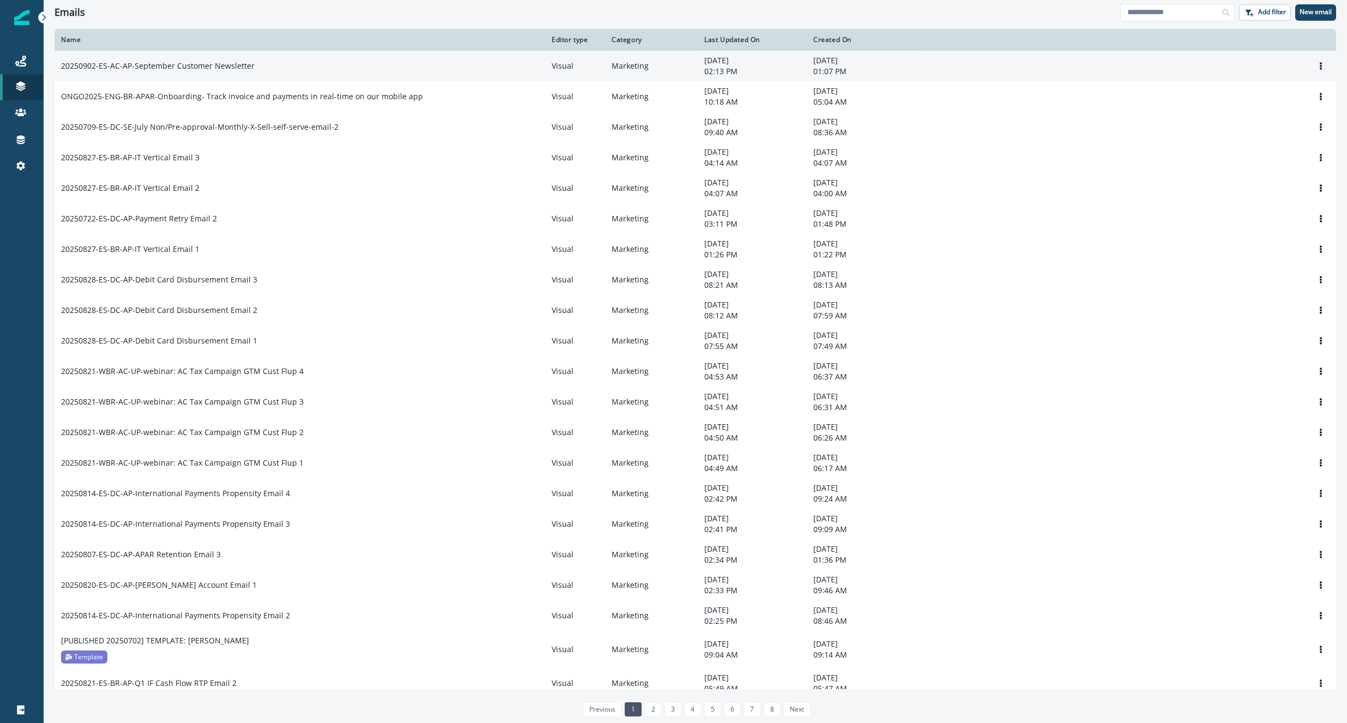
click at [195, 64] on p "20250902-ES-AC-AP-September Customer Newsletter" at bounding box center [158, 66] width 194 height 11
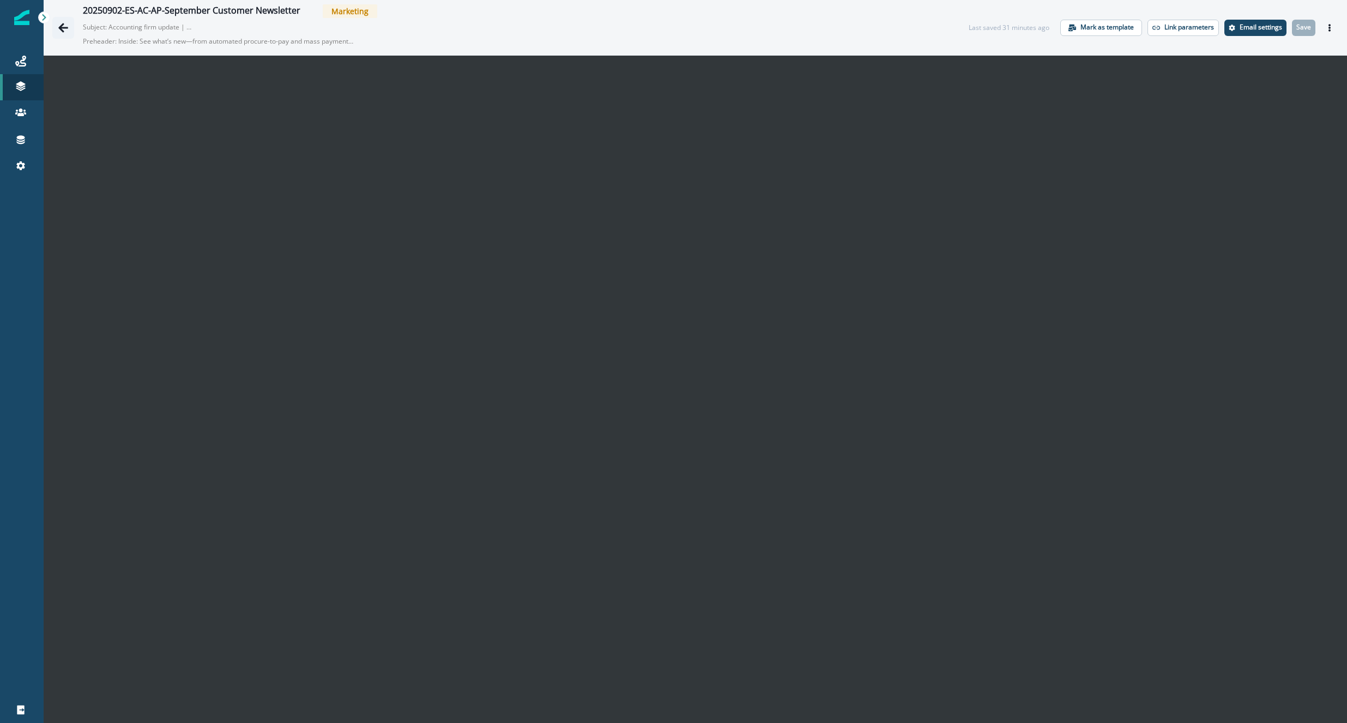
click at [64, 27] on icon "Go back" at bounding box center [63, 27] width 10 height 9
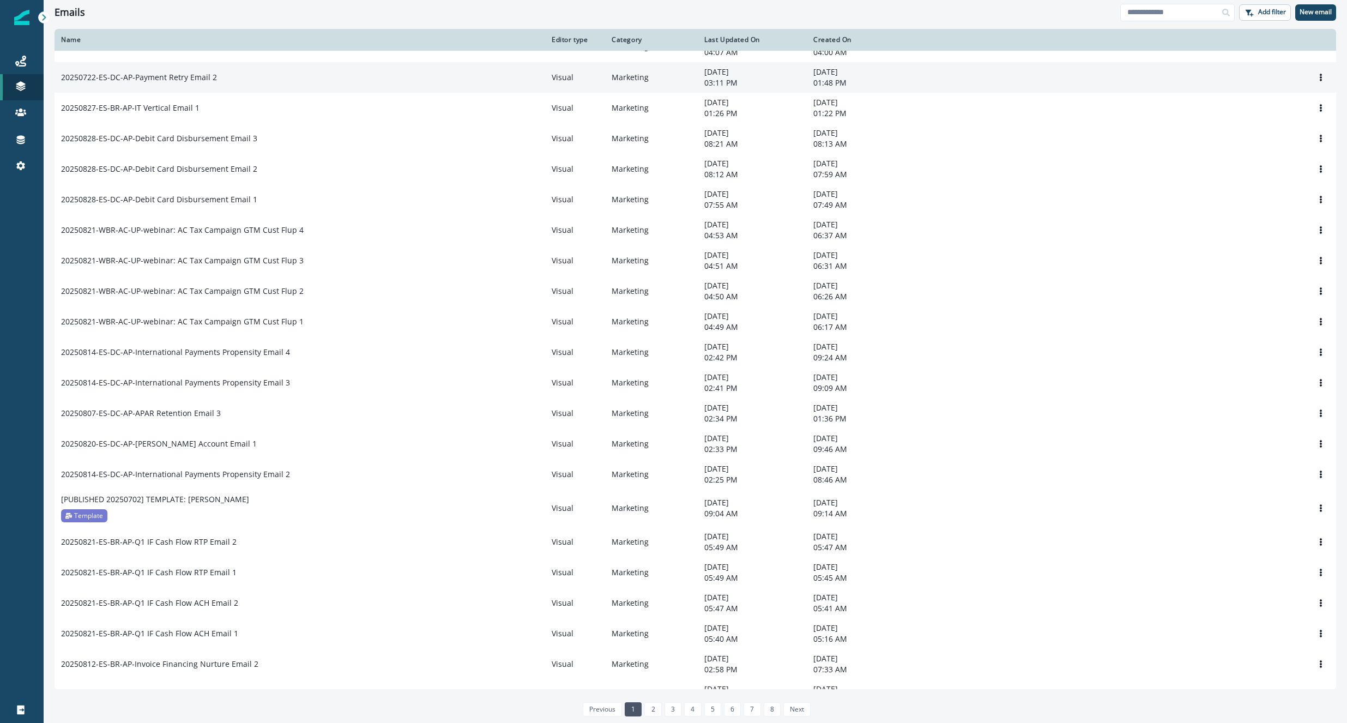
scroll to position [300, 0]
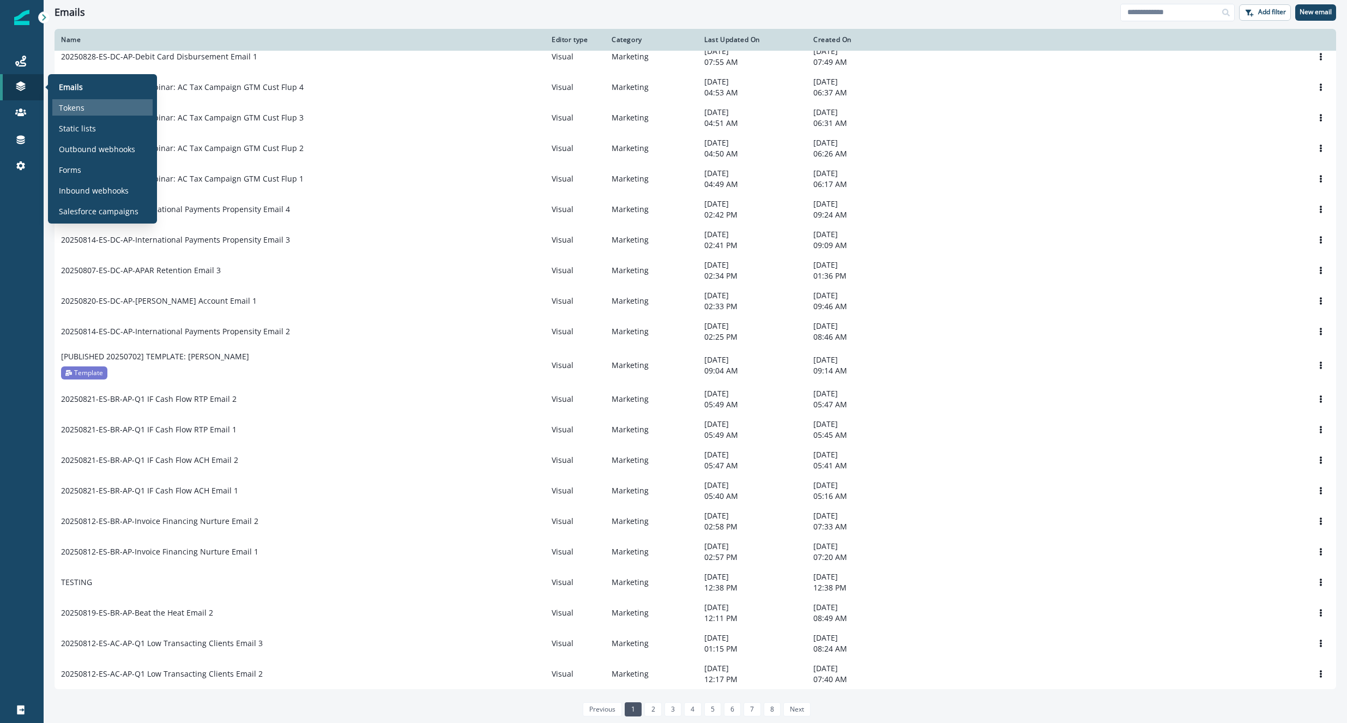
click at [77, 106] on p "Tokens" at bounding box center [72, 107] width 26 height 11
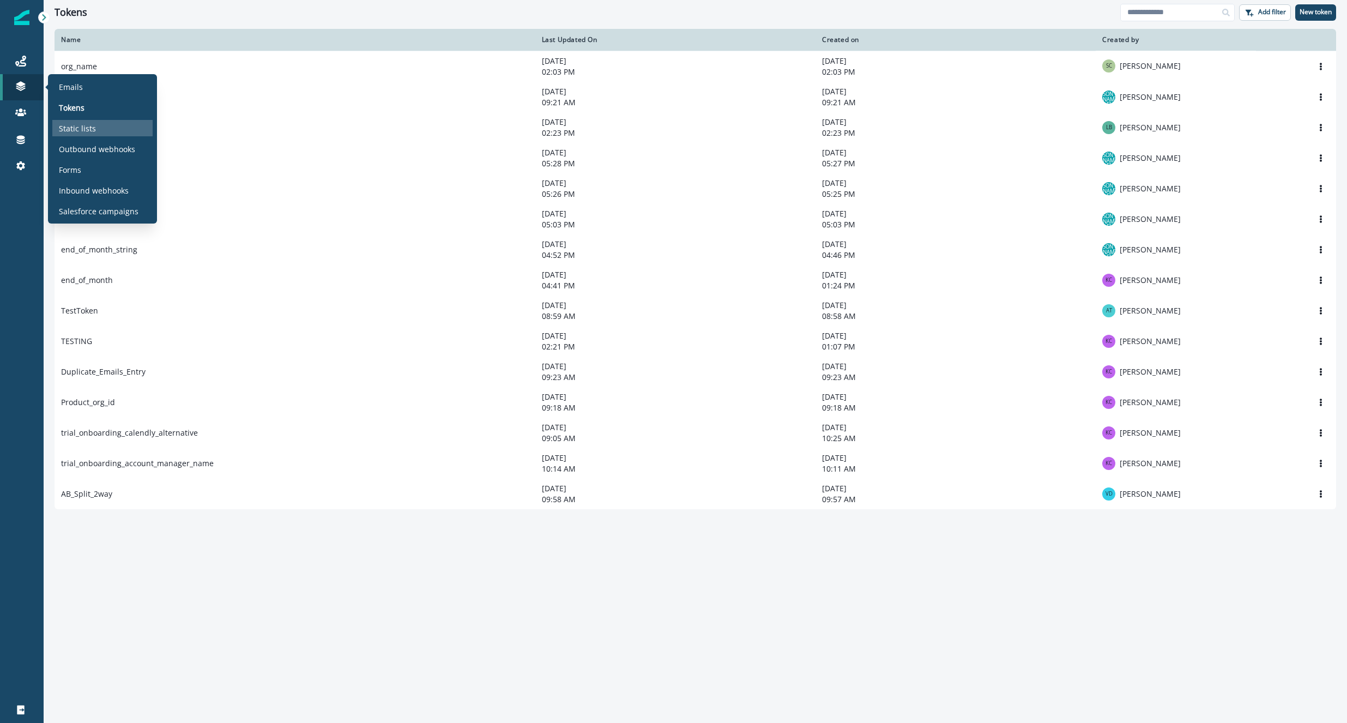
click at [86, 131] on p "Static lists" at bounding box center [77, 128] width 37 height 11
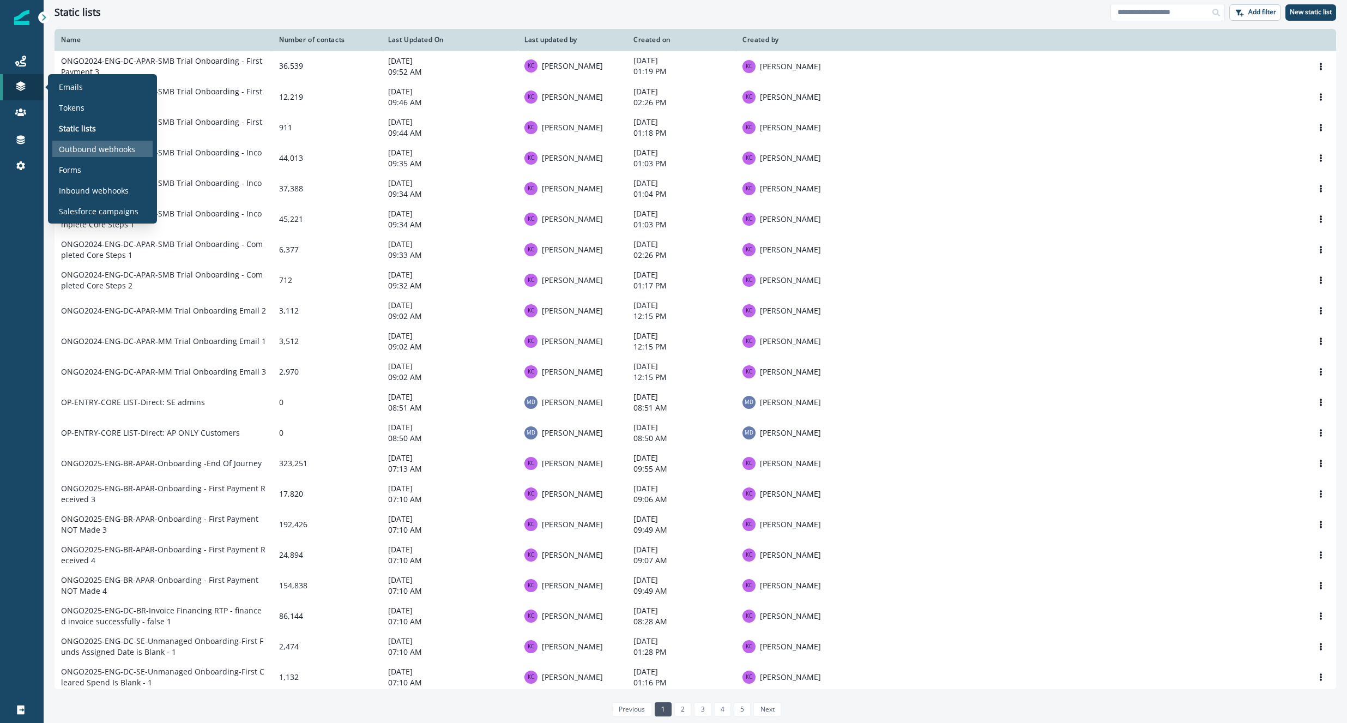
click at [86, 149] on p "Outbound webhooks" at bounding box center [97, 148] width 76 height 11
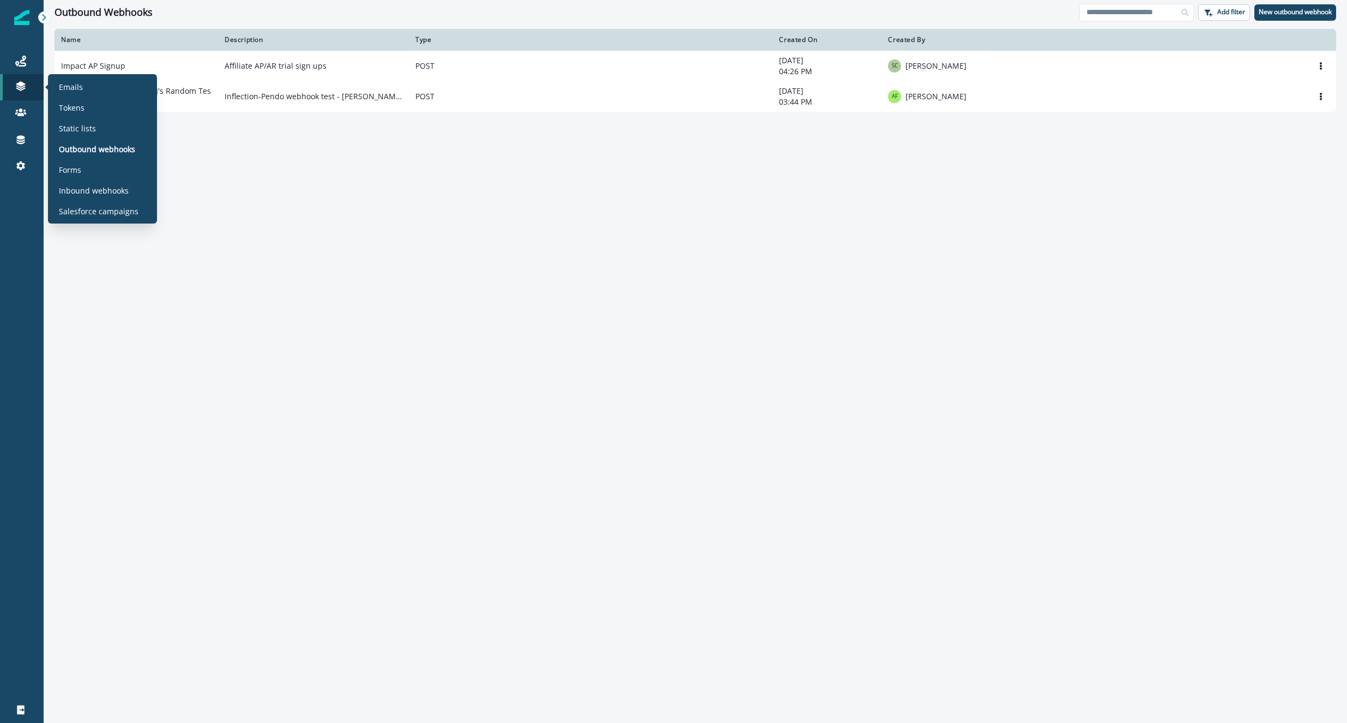
click at [335, 142] on div "Name Description Type Created On Created By Impact AP Signup Affiliate AP/AR tr…" at bounding box center [696, 375] width 1304 height 693
click at [72, 168] on p "Forms" at bounding box center [70, 169] width 22 height 11
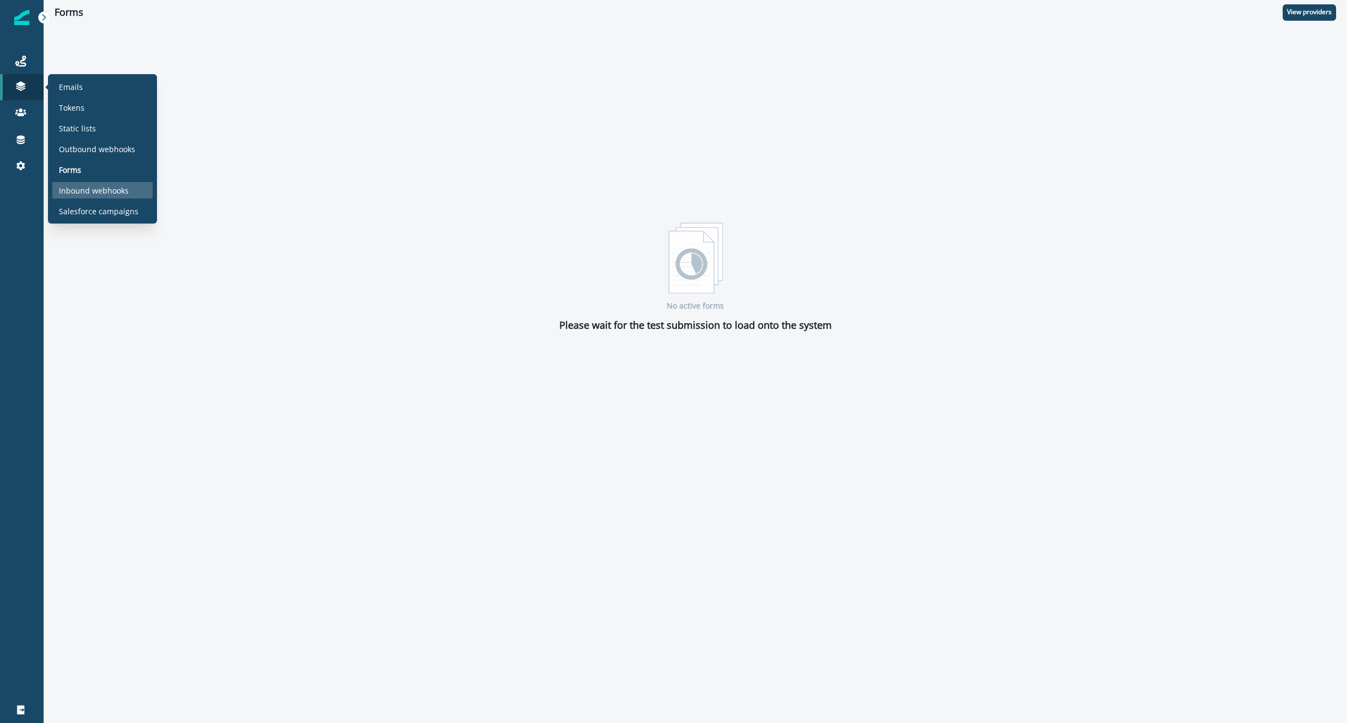
click at [82, 192] on p "Inbound webhooks" at bounding box center [94, 190] width 70 height 11
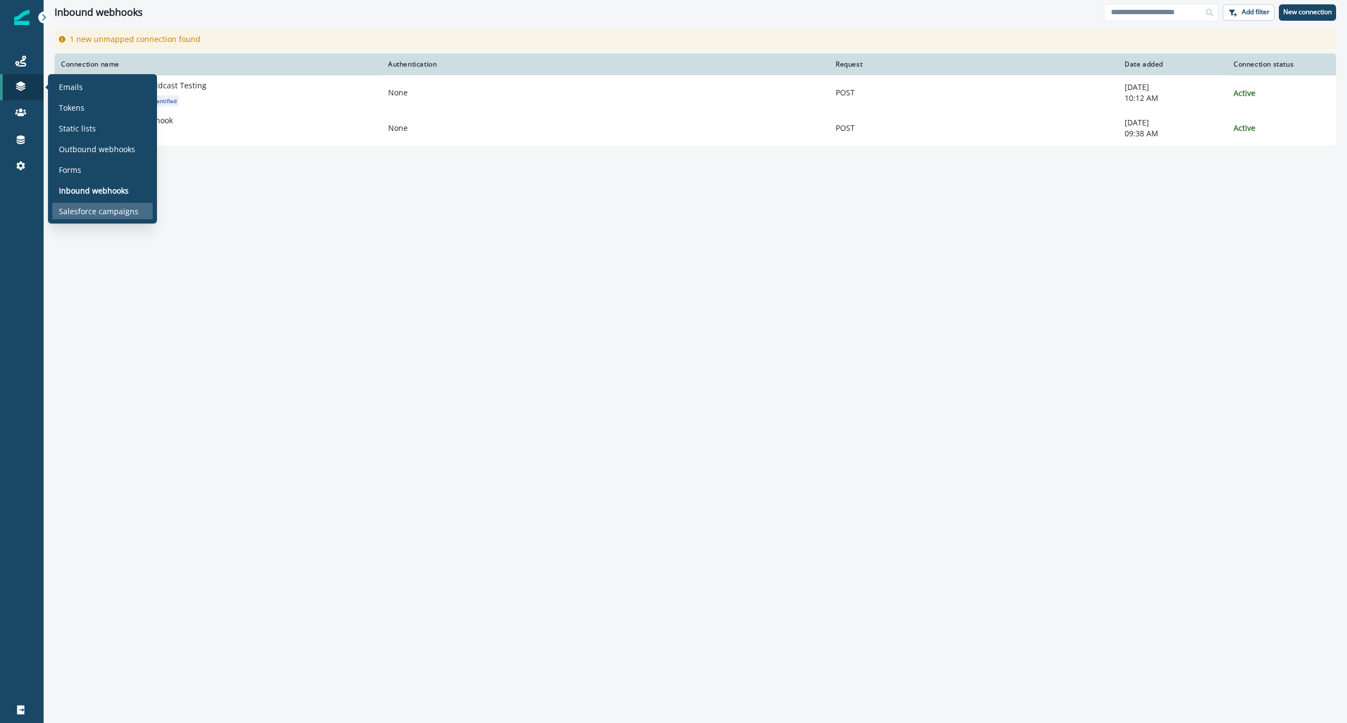
click at [135, 215] on p "Salesforce campaigns" at bounding box center [99, 211] width 80 height 11
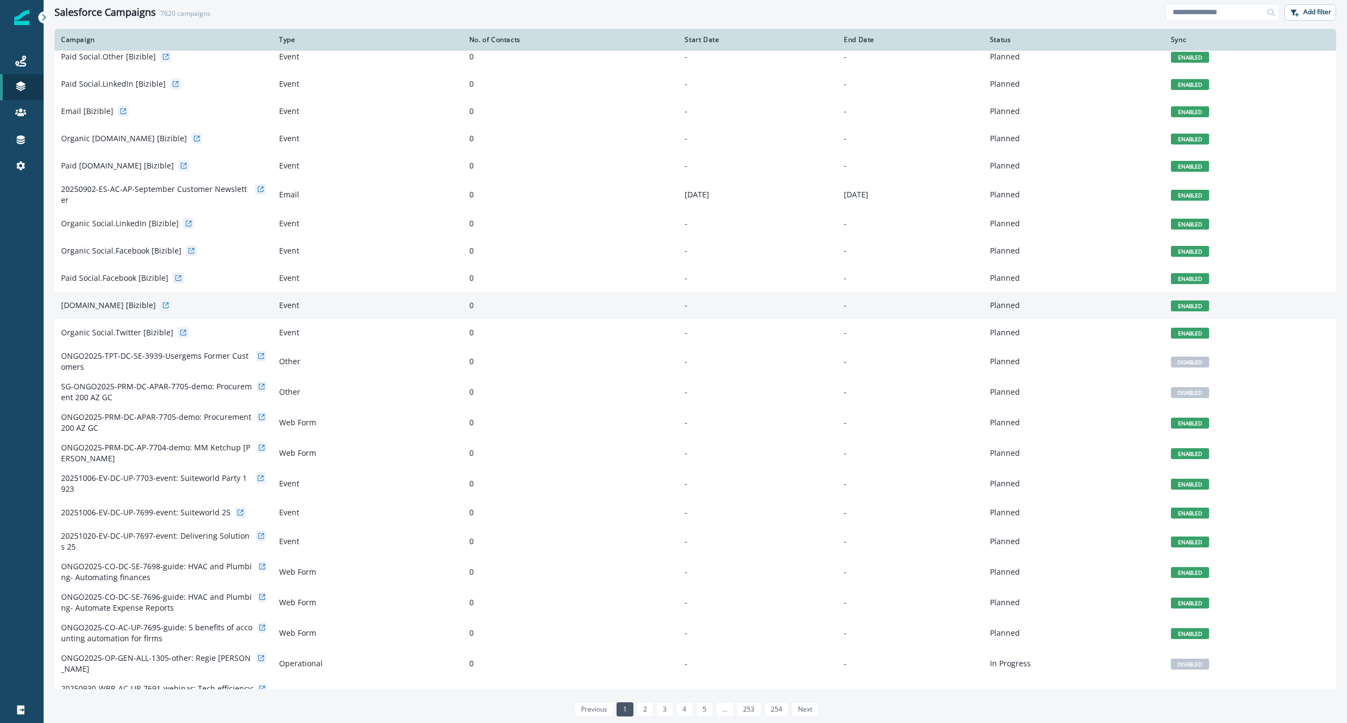
scroll to position [225, 0]
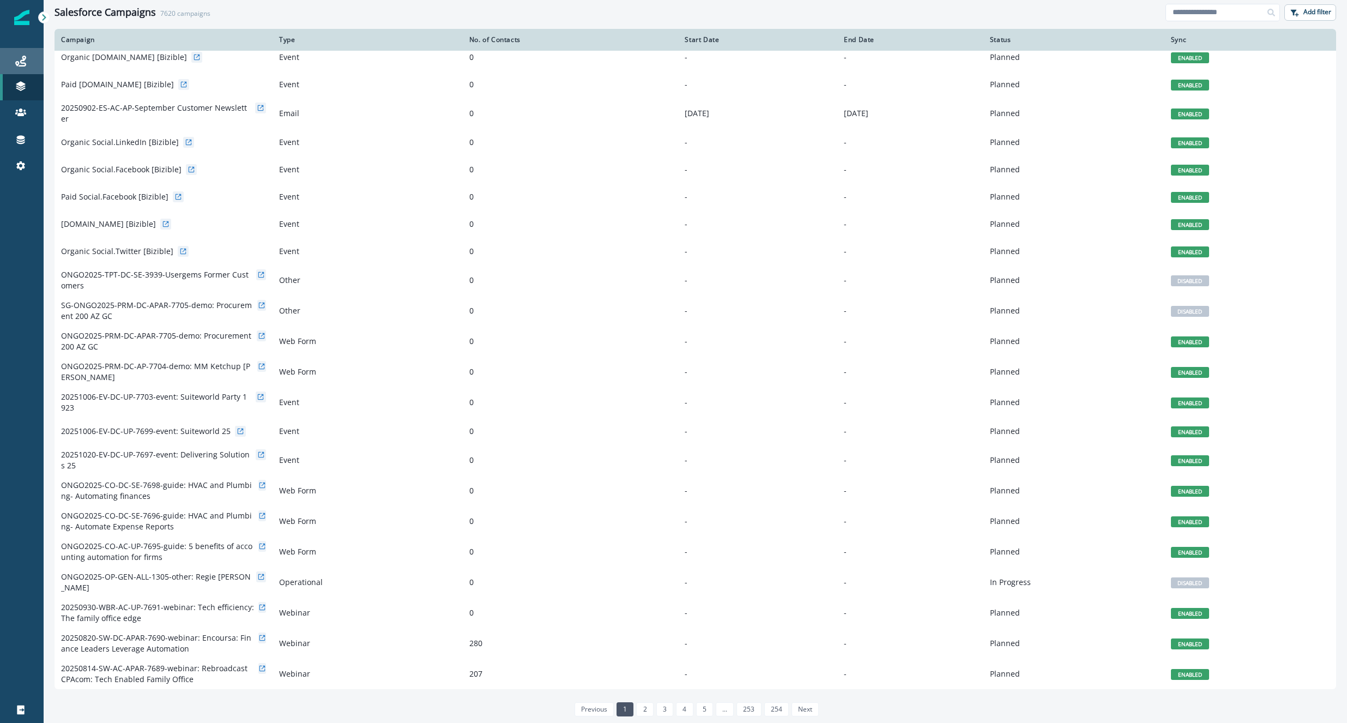
click at [26, 61] on div "Journeys" at bounding box center [21, 61] width 35 height 13
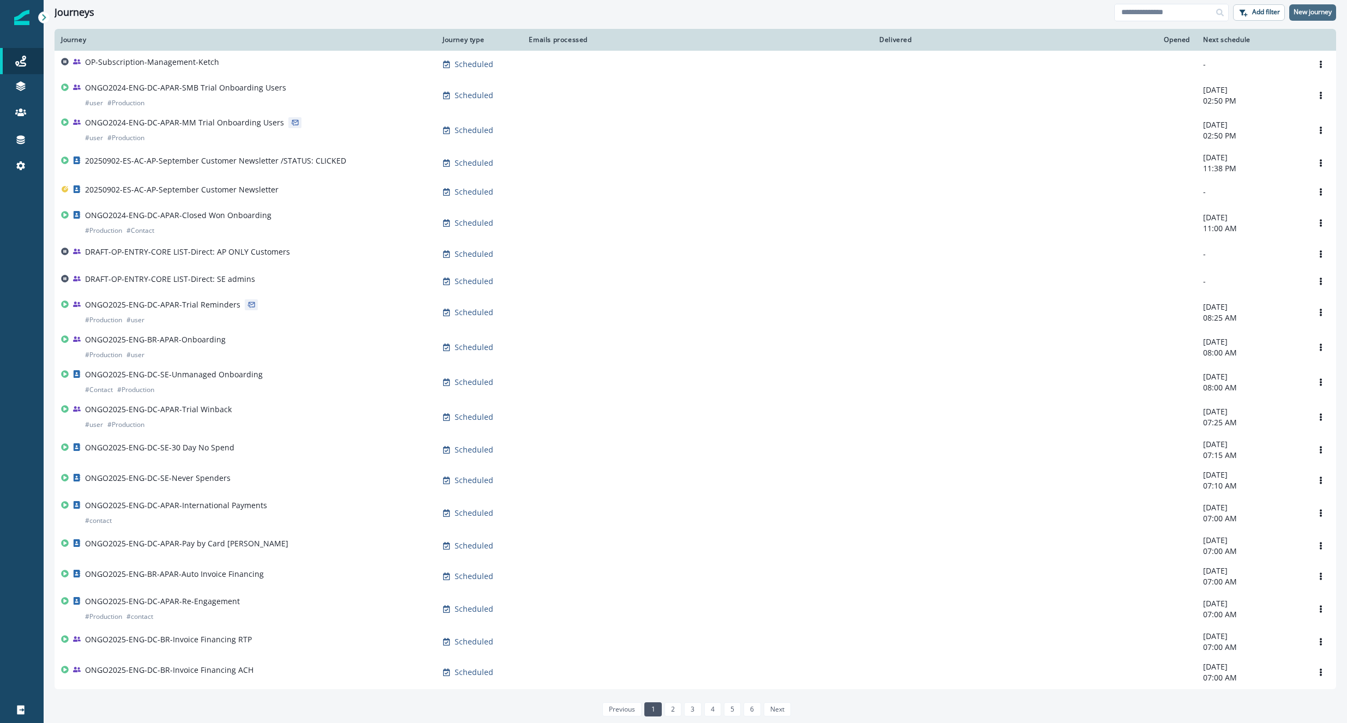
click at [1160, 12] on p "New journey" at bounding box center [1313, 12] width 38 height 8
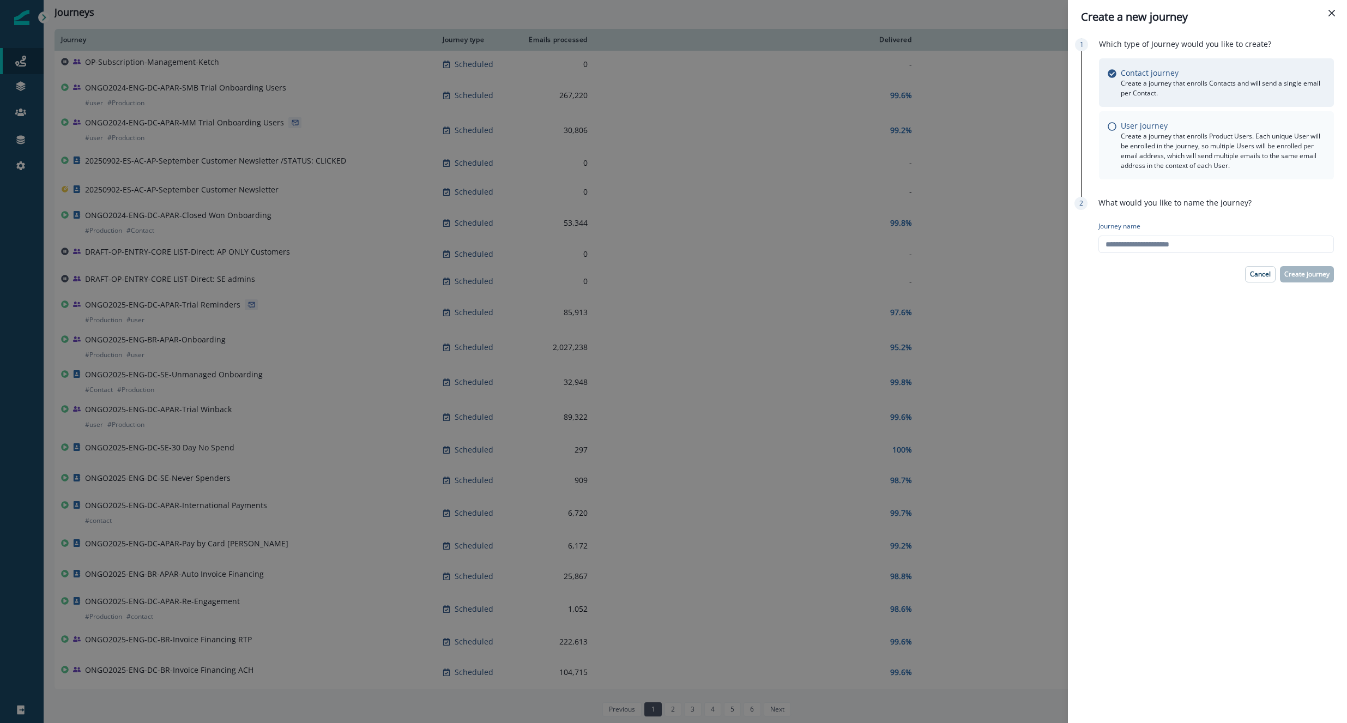
click at [1160, 153] on p "Create a journey that enrolls Product Users. Each unique User will be enrolled …" at bounding box center [1223, 150] width 204 height 39
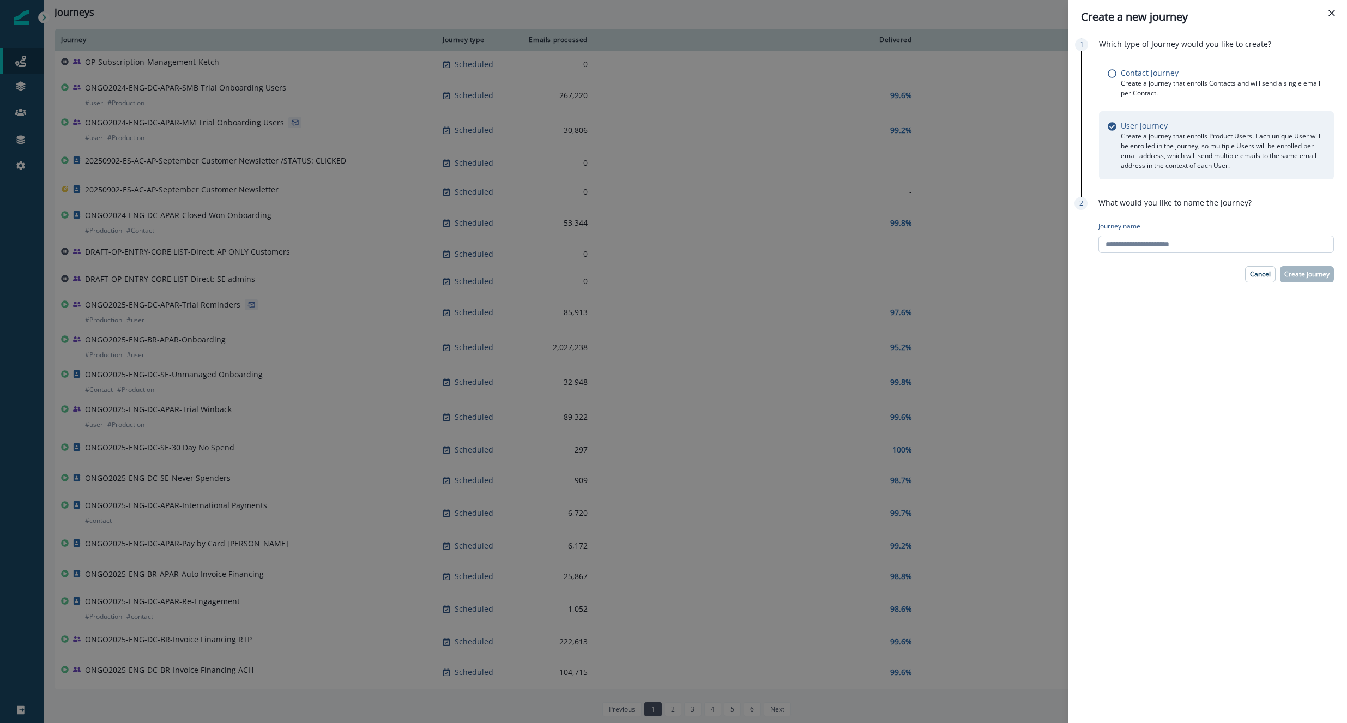
click at [1160, 238] on input "Journey name" at bounding box center [1217, 244] width 236 height 17
type input "****"
click at [1160, 278] on p "Cancel" at bounding box center [1260, 274] width 21 height 8
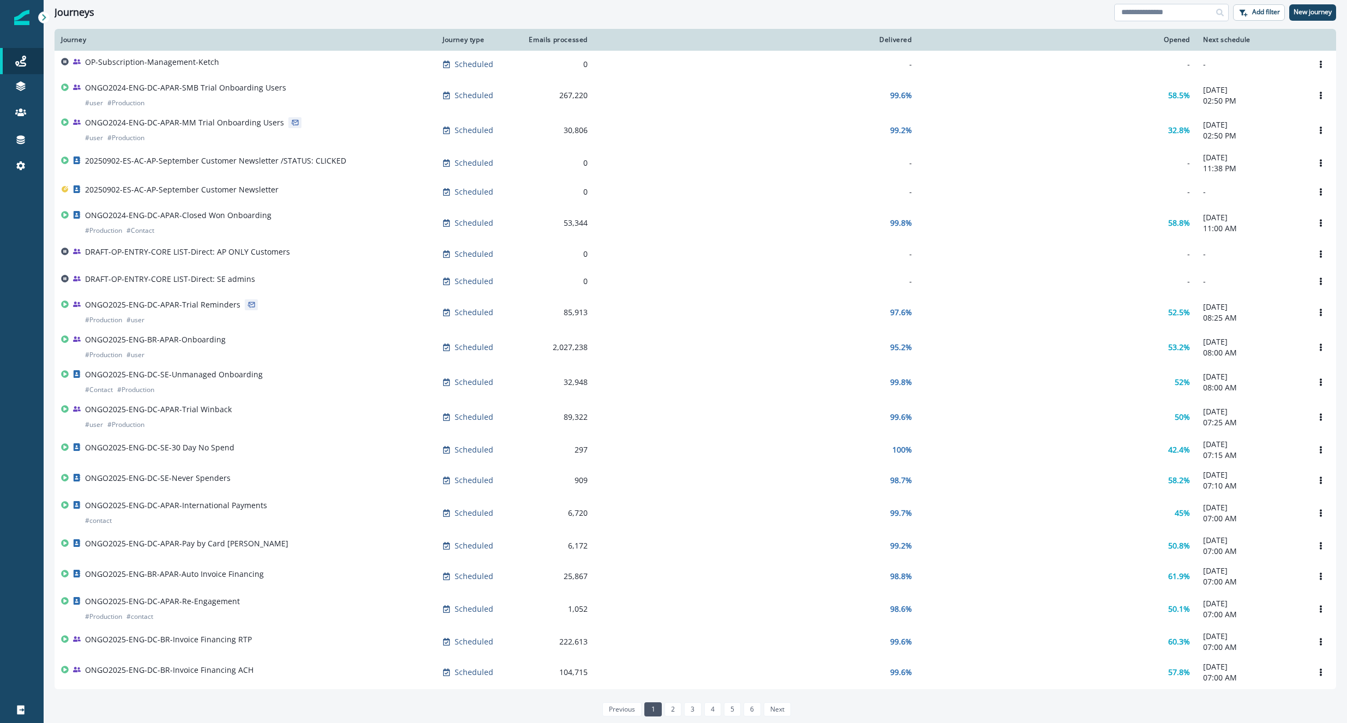
click at [1160, 5] on input at bounding box center [1172, 12] width 115 height 17
type input "****"
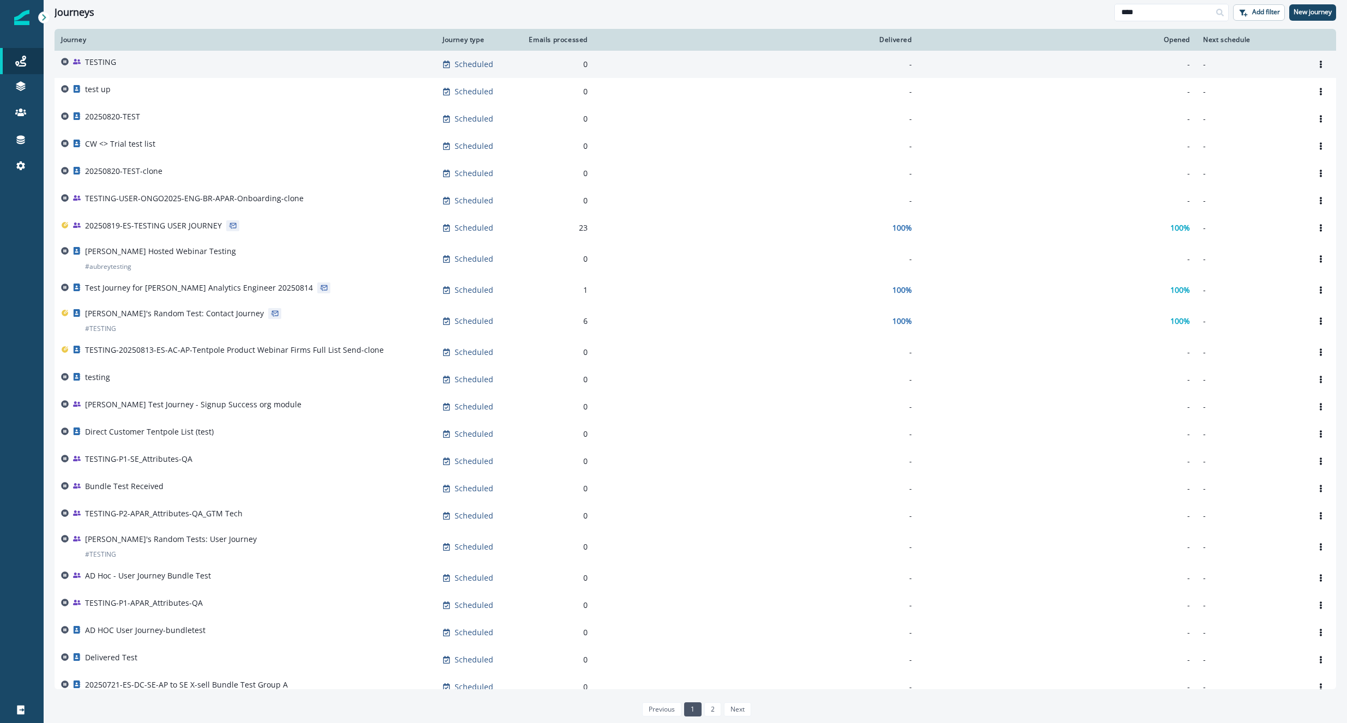
click at [282, 64] on div "TESTING" at bounding box center [245, 64] width 369 height 15
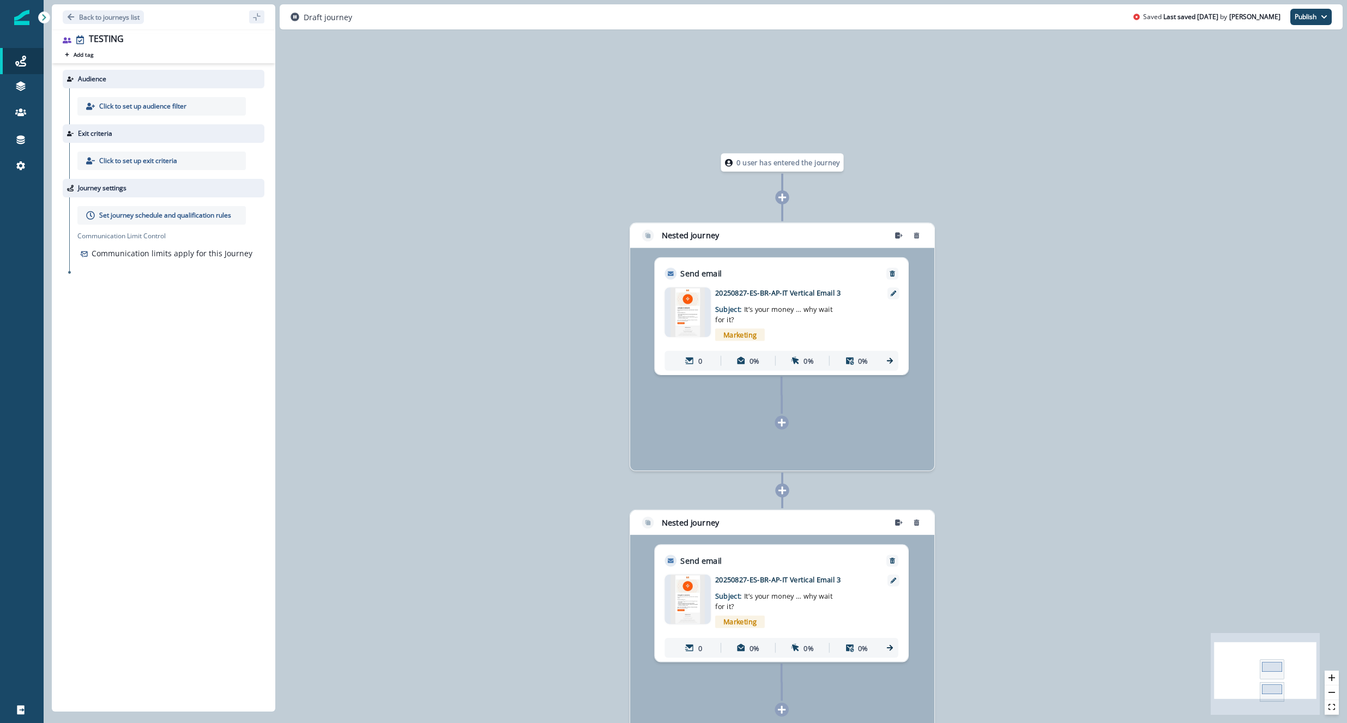
click at [131, 103] on p "Click to set up audience filter" at bounding box center [142, 106] width 87 height 10
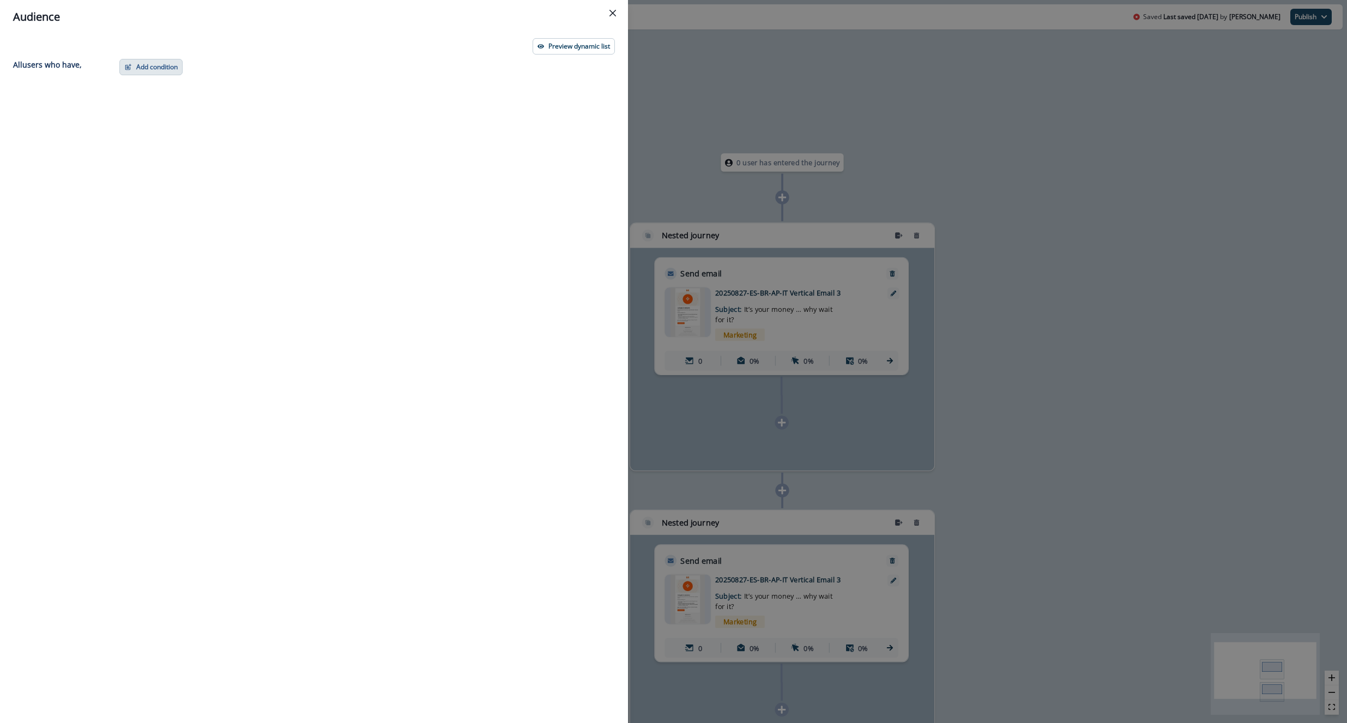
click at [152, 63] on button "Add condition" at bounding box center [150, 67] width 63 height 16
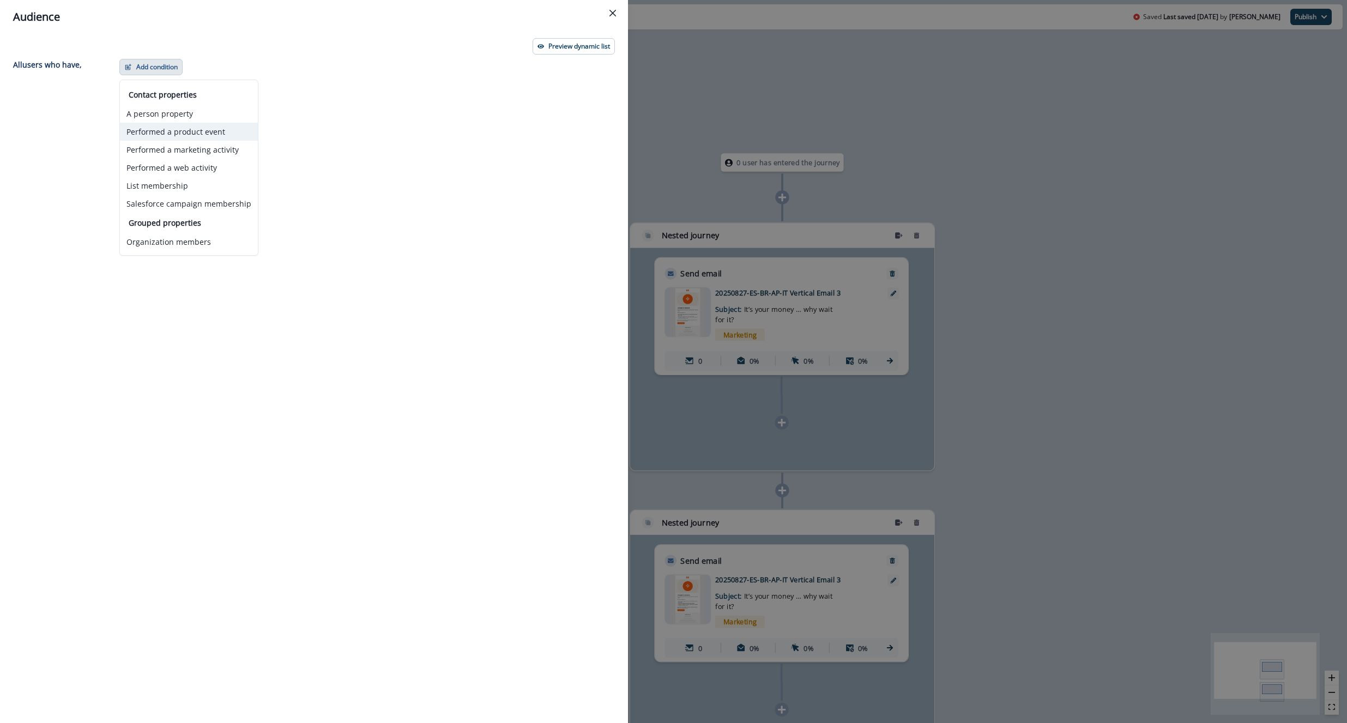
click at [155, 134] on button "Performed a product event" at bounding box center [189, 132] width 138 height 18
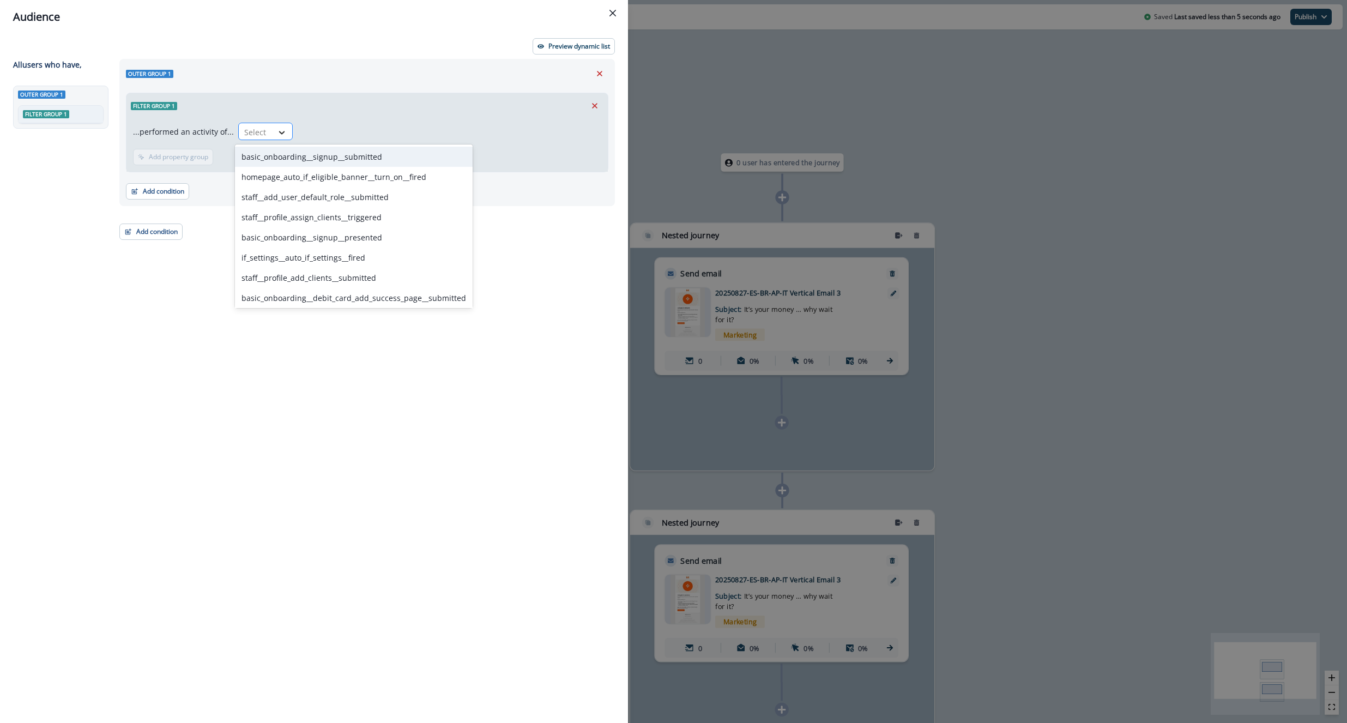
click at [280, 131] on icon at bounding box center [282, 132] width 6 height 3
click at [321, 158] on div "basic_onboarding__signup__submitted" at bounding box center [354, 157] width 238 height 20
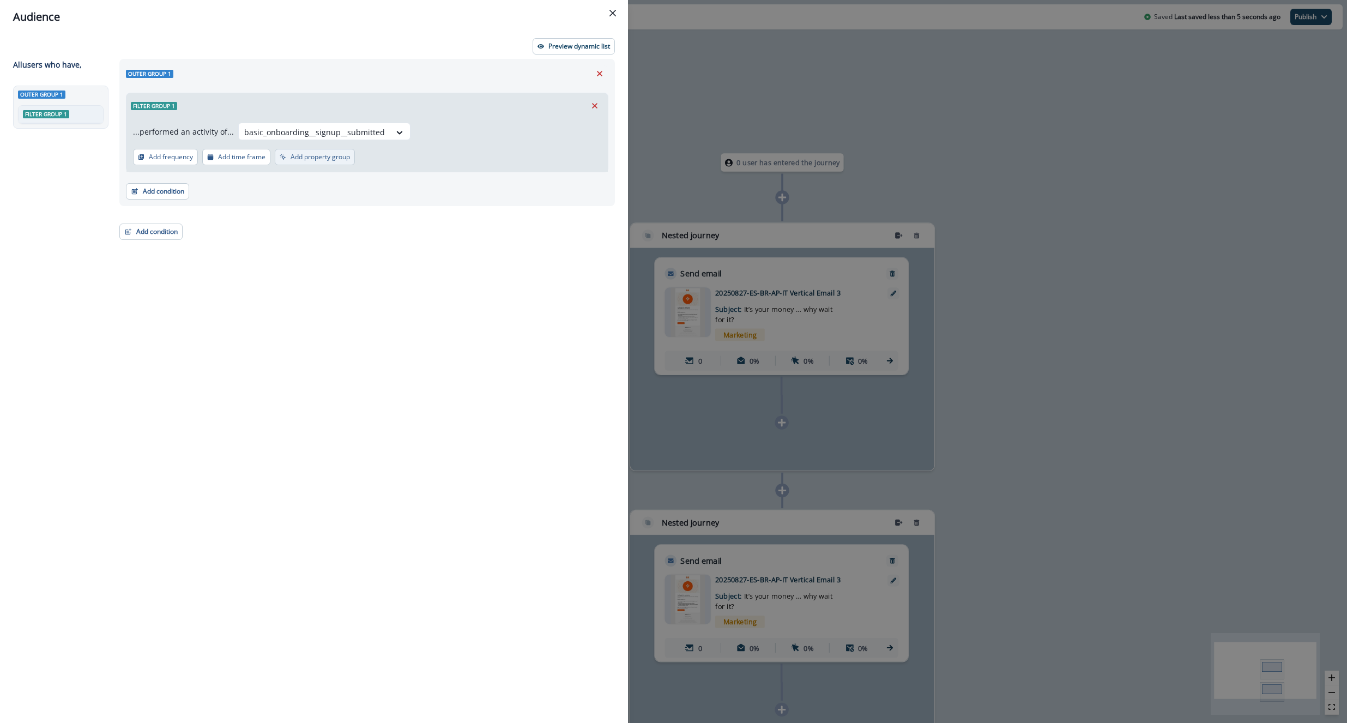
click at [314, 160] on p "Add property group" at bounding box center [320, 157] width 59 height 8
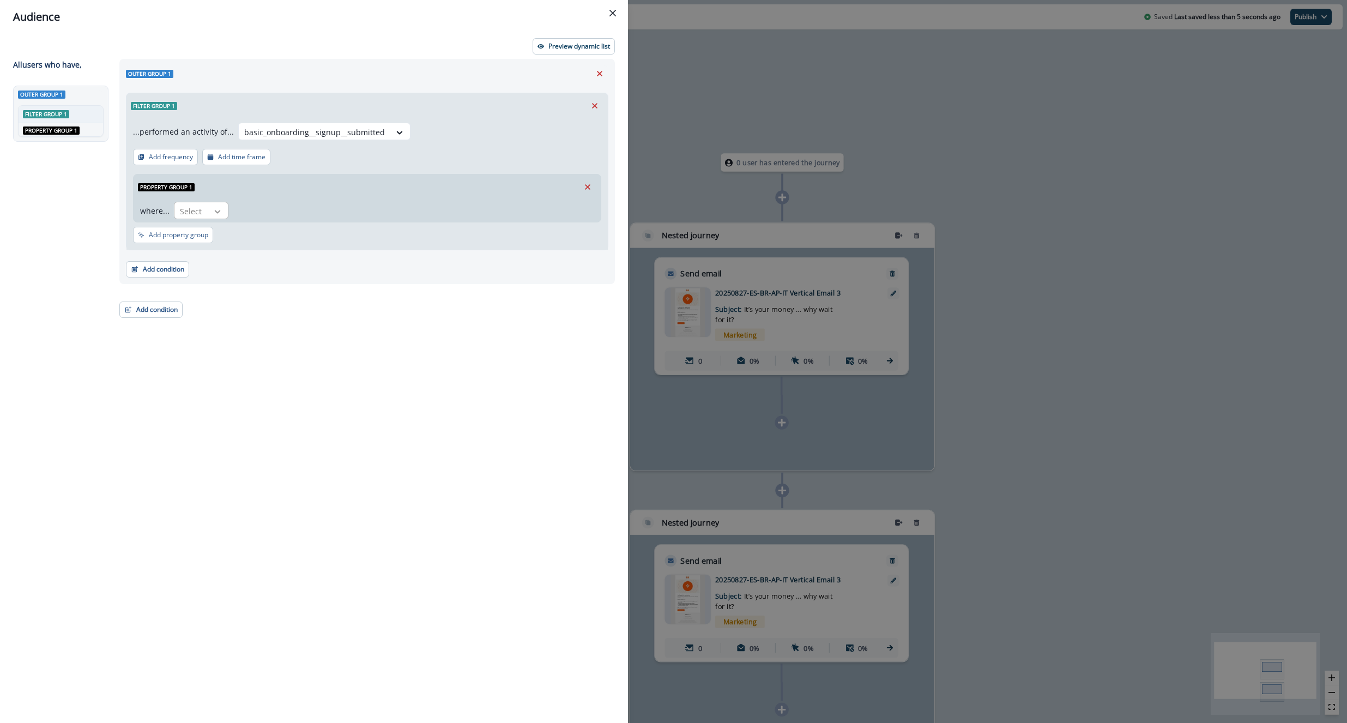
click at [222, 209] on div at bounding box center [217, 211] width 19 height 11
click at [331, 186] on div "Property group 1" at bounding box center [367, 186] width 467 height 25
click at [175, 155] on p "Add frequency" at bounding box center [171, 157] width 44 height 8
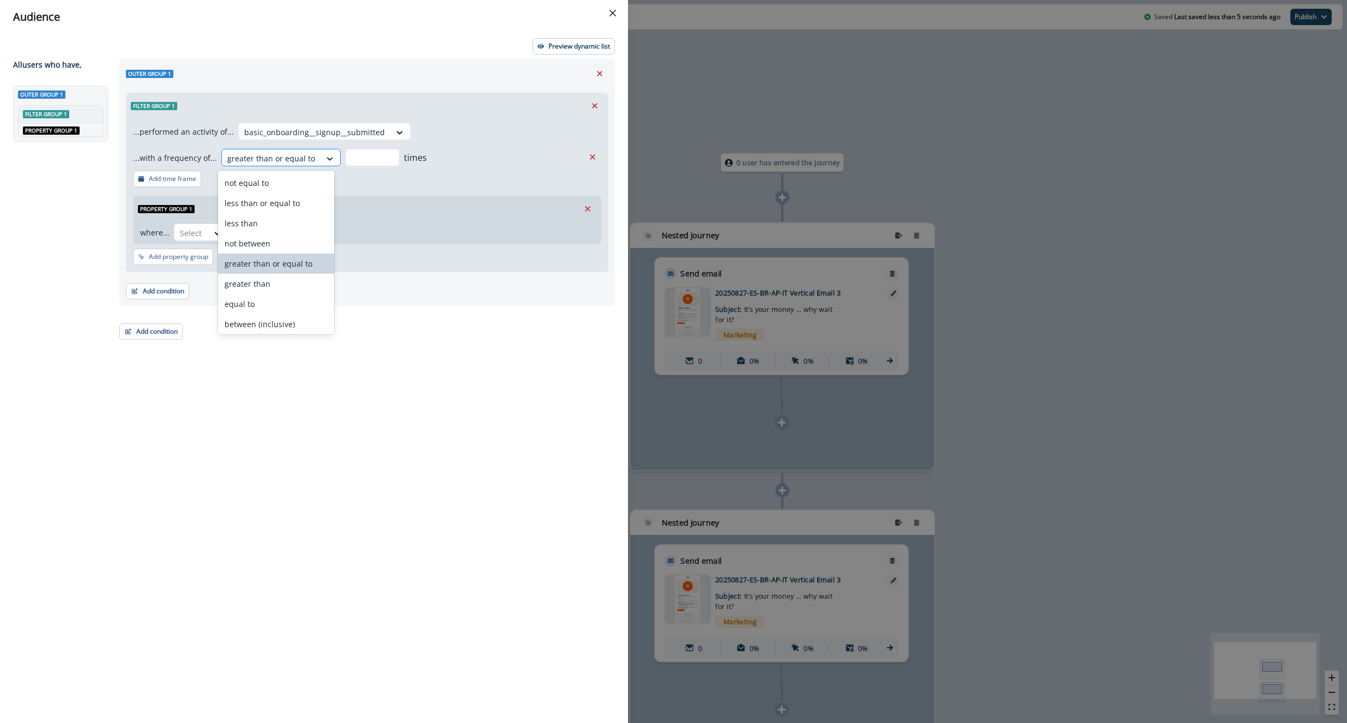
click at [325, 158] on icon at bounding box center [330, 158] width 10 height 11
click at [357, 184] on div "...performed an activity of... basic_onboarding__signup__submitted ...with a fr…" at bounding box center [367, 194] width 481 height 153
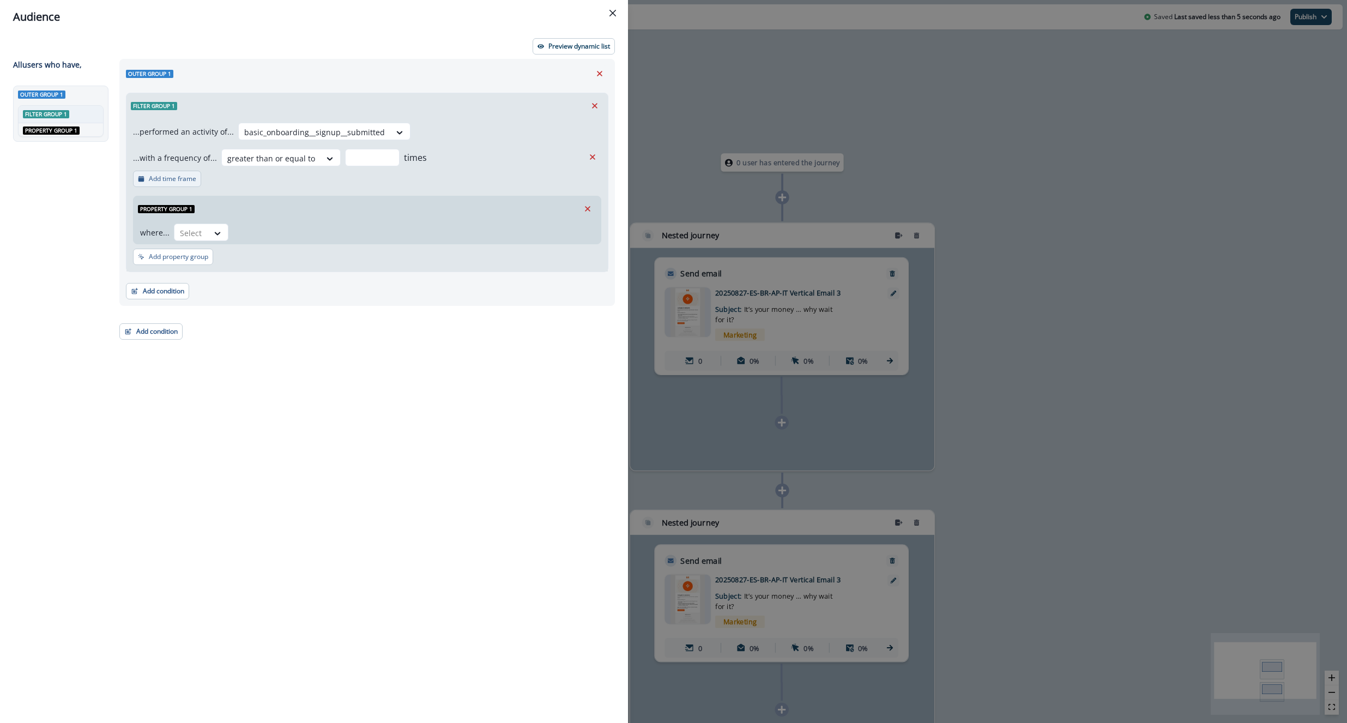
click at [187, 179] on p "Add time frame" at bounding box center [172, 179] width 47 height 8
click at [274, 172] on div at bounding box center [276, 180] width 20 height 18
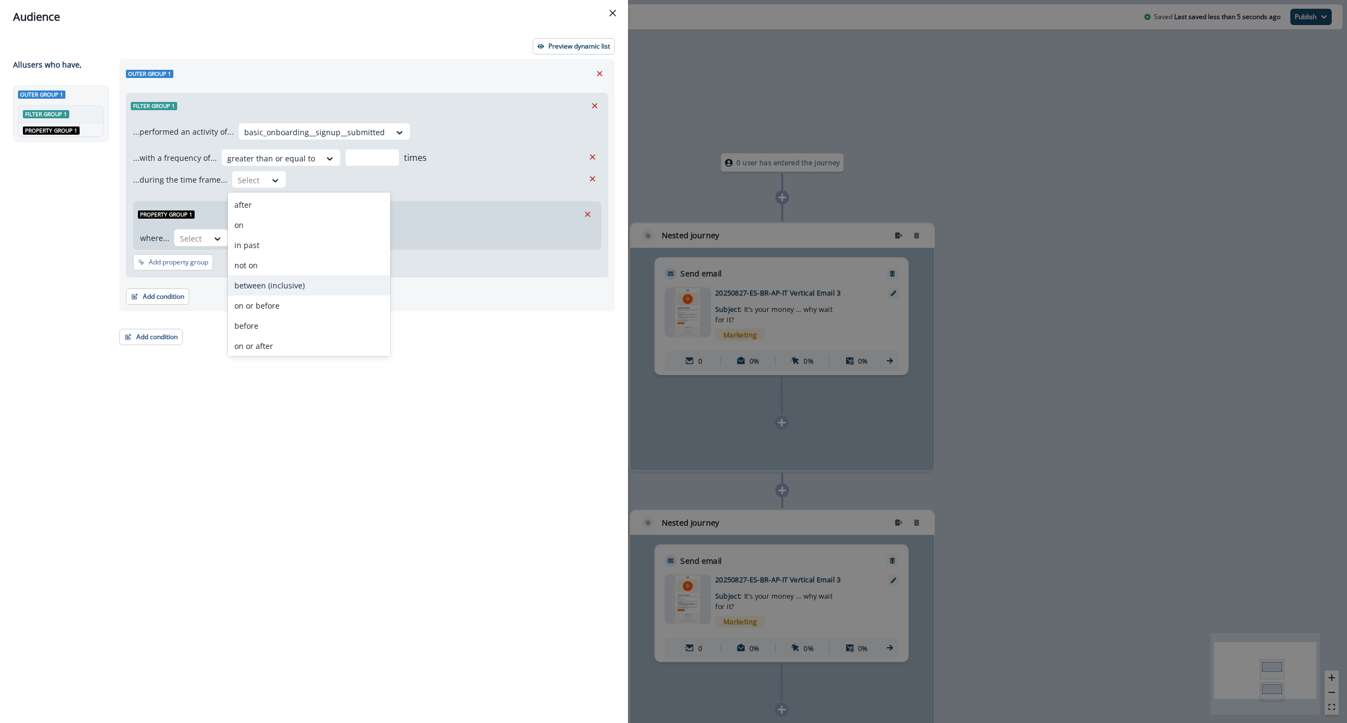
scroll to position [43, 0]
click at [430, 165] on div "...with a frequency of... greater than or equal to times" at bounding box center [358, 157] width 451 height 17
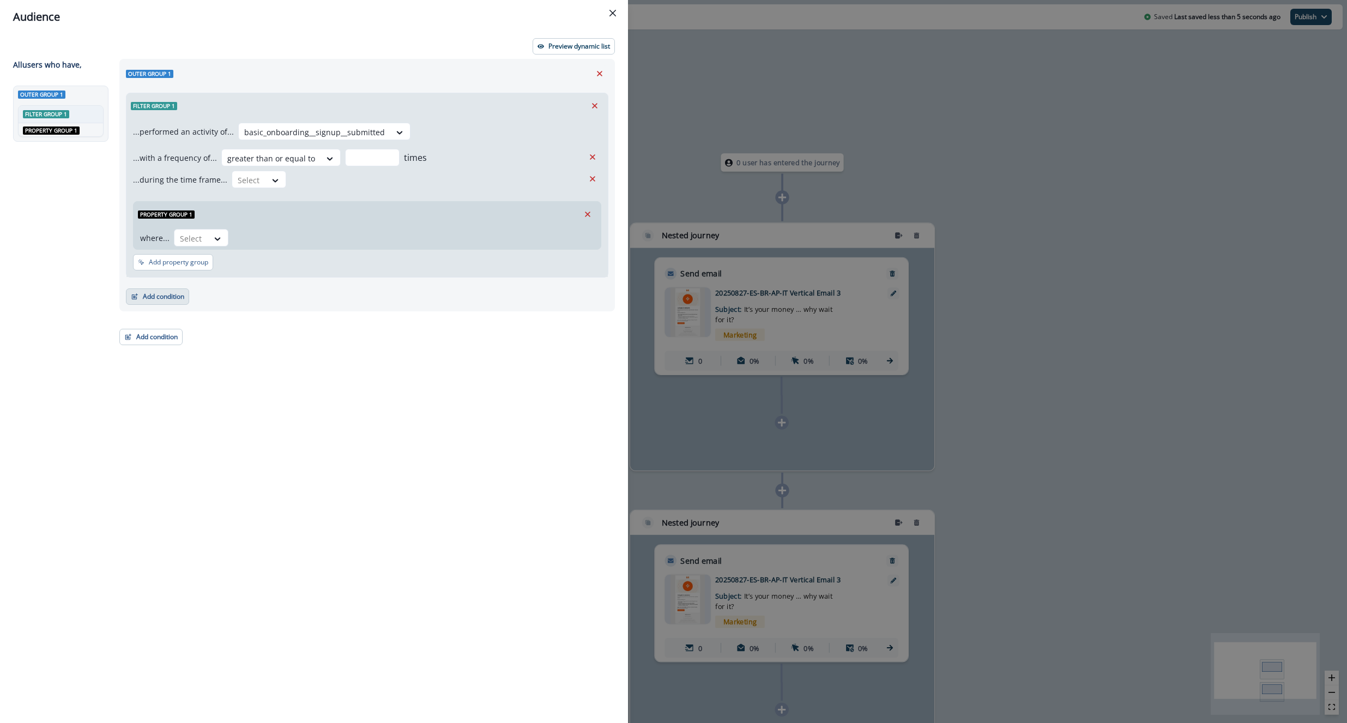
click at [174, 295] on button "Add condition" at bounding box center [157, 296] width 63 height 16
click at [176, 347] on button "A person property" at bounding box center [196, 343] width 138 height 18
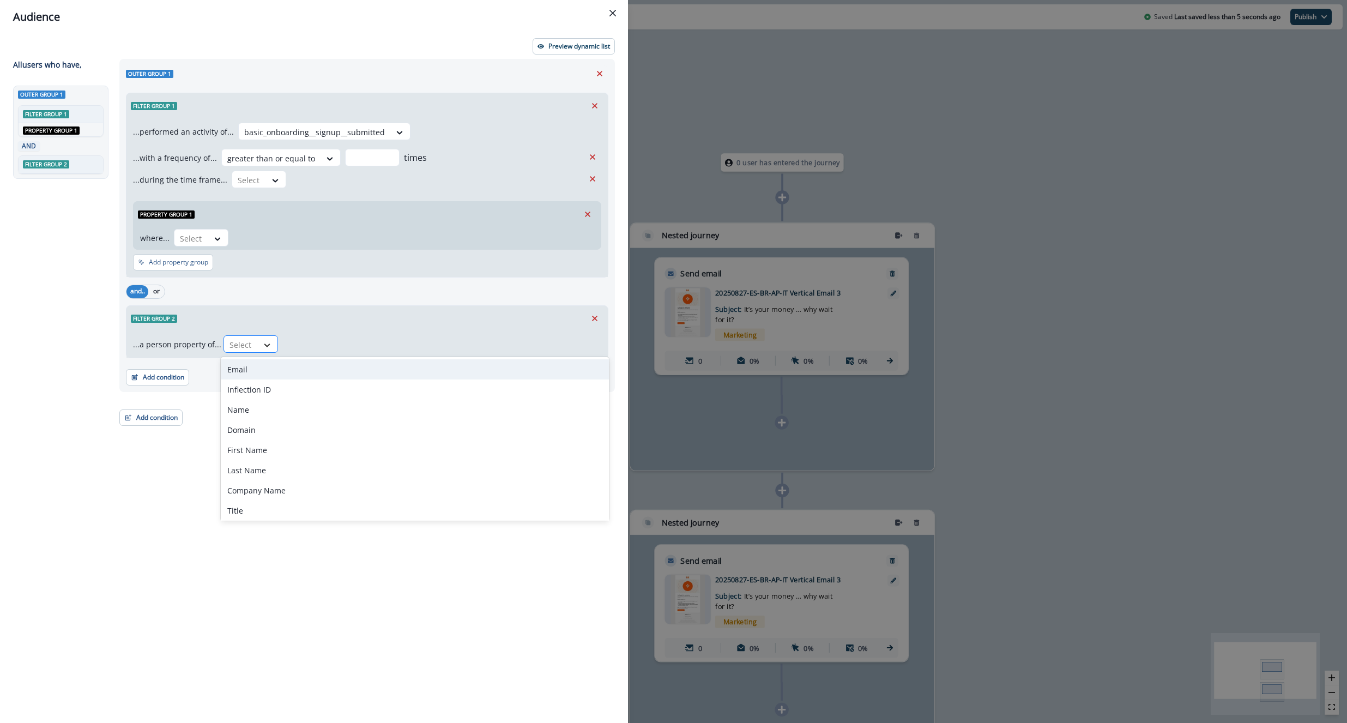
click at [273, 350] on div at bounding box center [267, 345] width 19 height 11
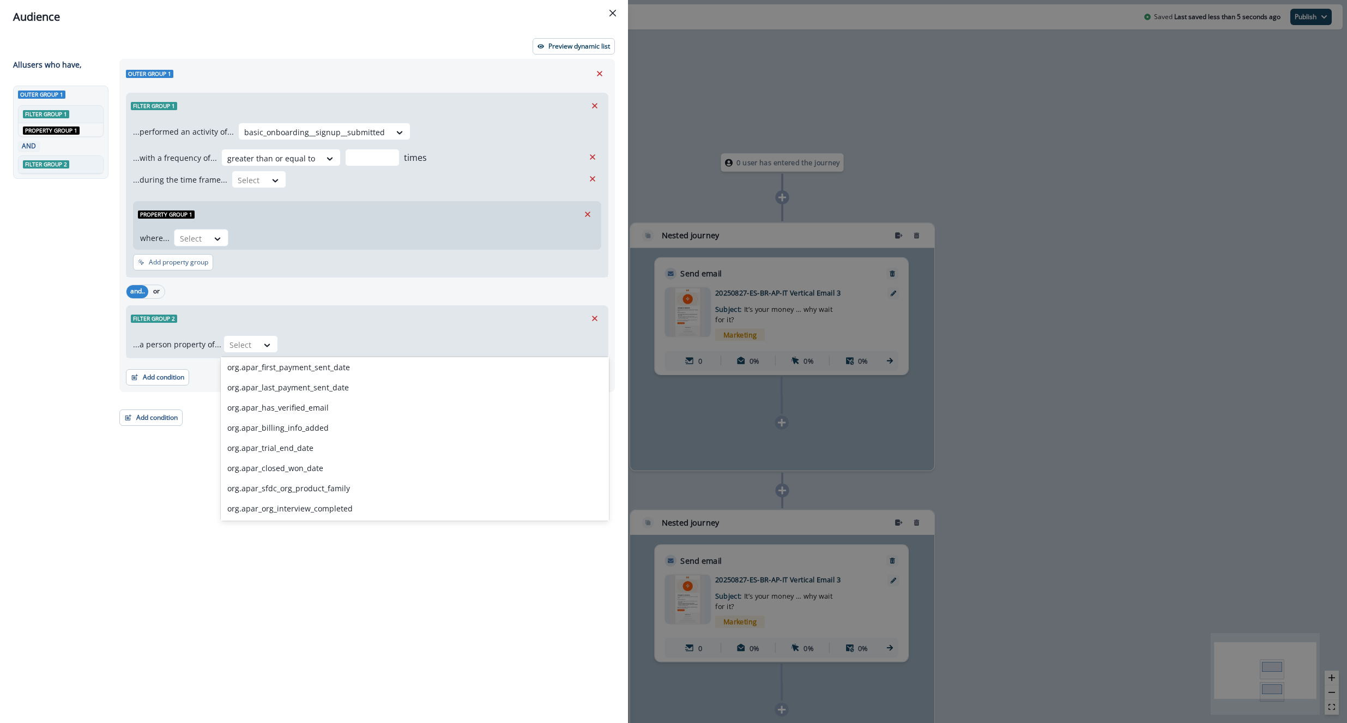
scroll to position [3852, 0]
click at [293, 455] on div "[DOMAIN_NAME]_divvy_uuid" at bounding box center [415, 451] width 388 height 20
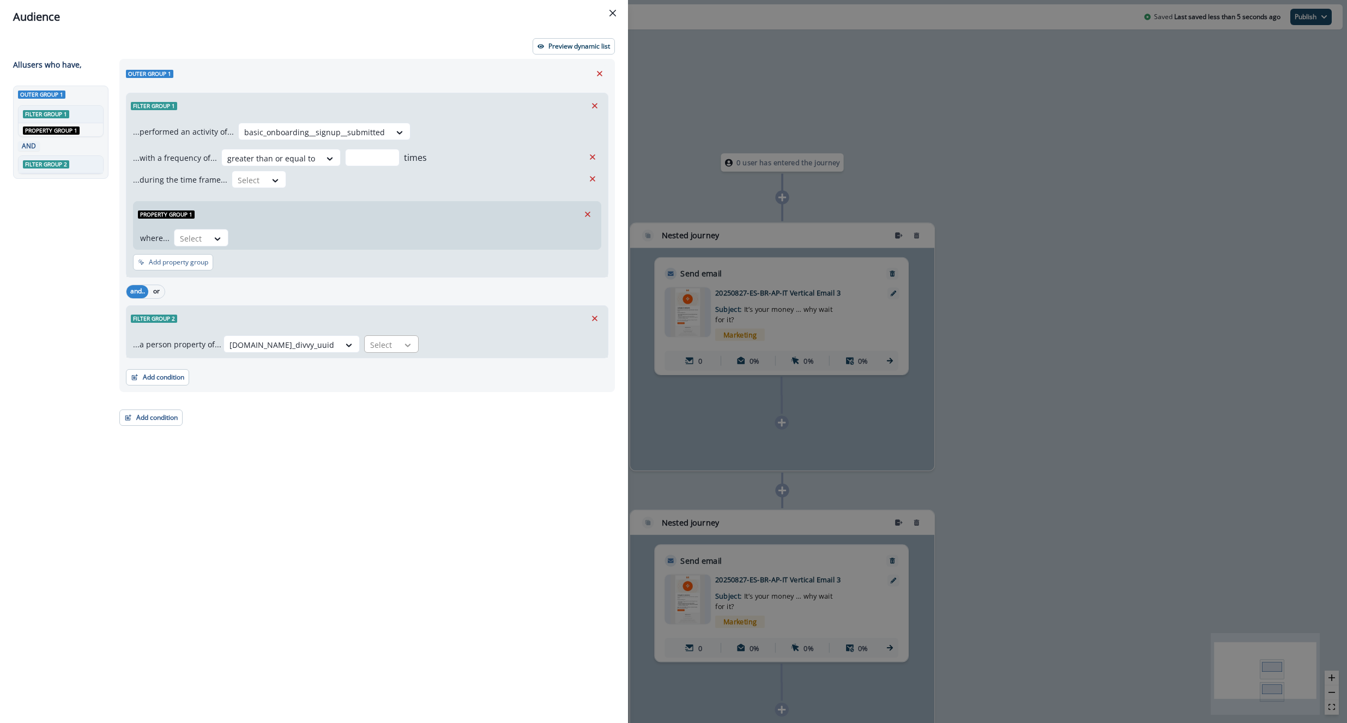
click at [399, 346] on div at bounding box center [408, 345] width 19 height 11
click at [366, 366] on div "not blank" at bounding box center [362, 369] width 86 height 20
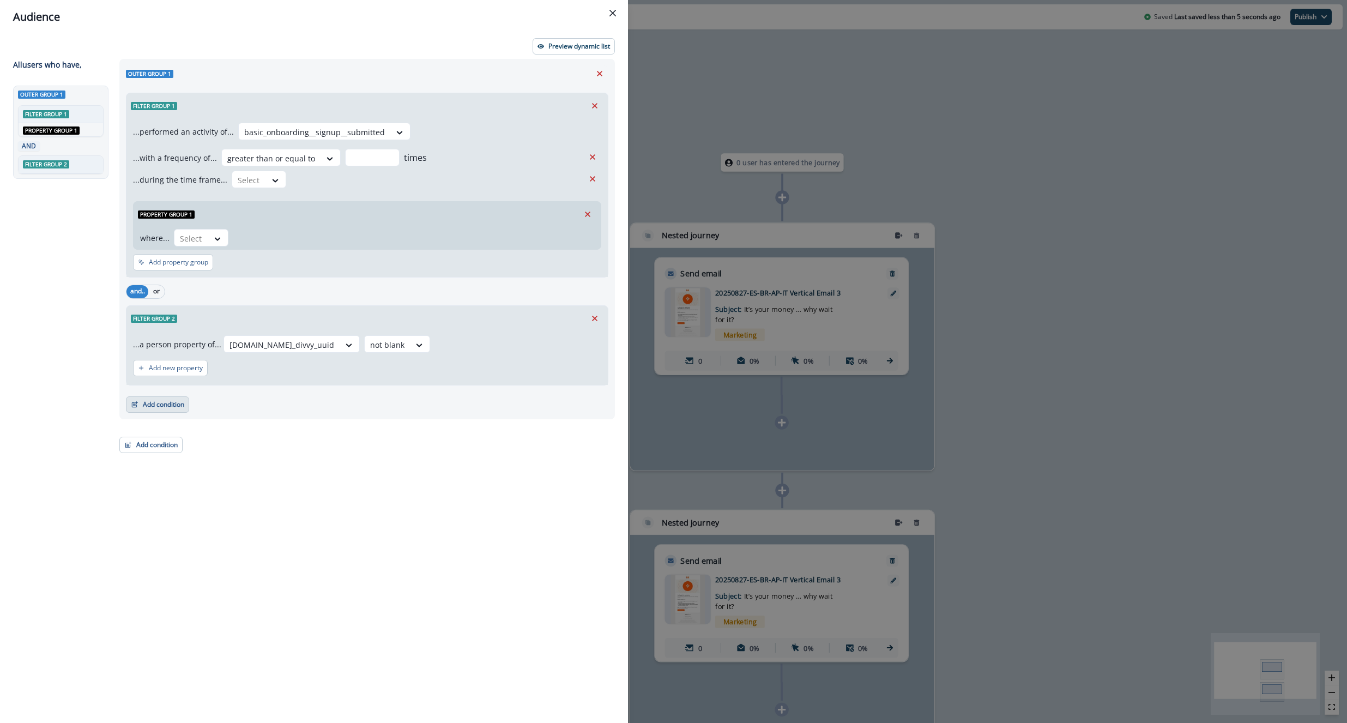
click at [172, 406] on button "Add condition" at bounding box center [157, 404] width 63 height 16
click at [234, 449] on button "A person property" at bounding box center [196, 449] width 138 height 18
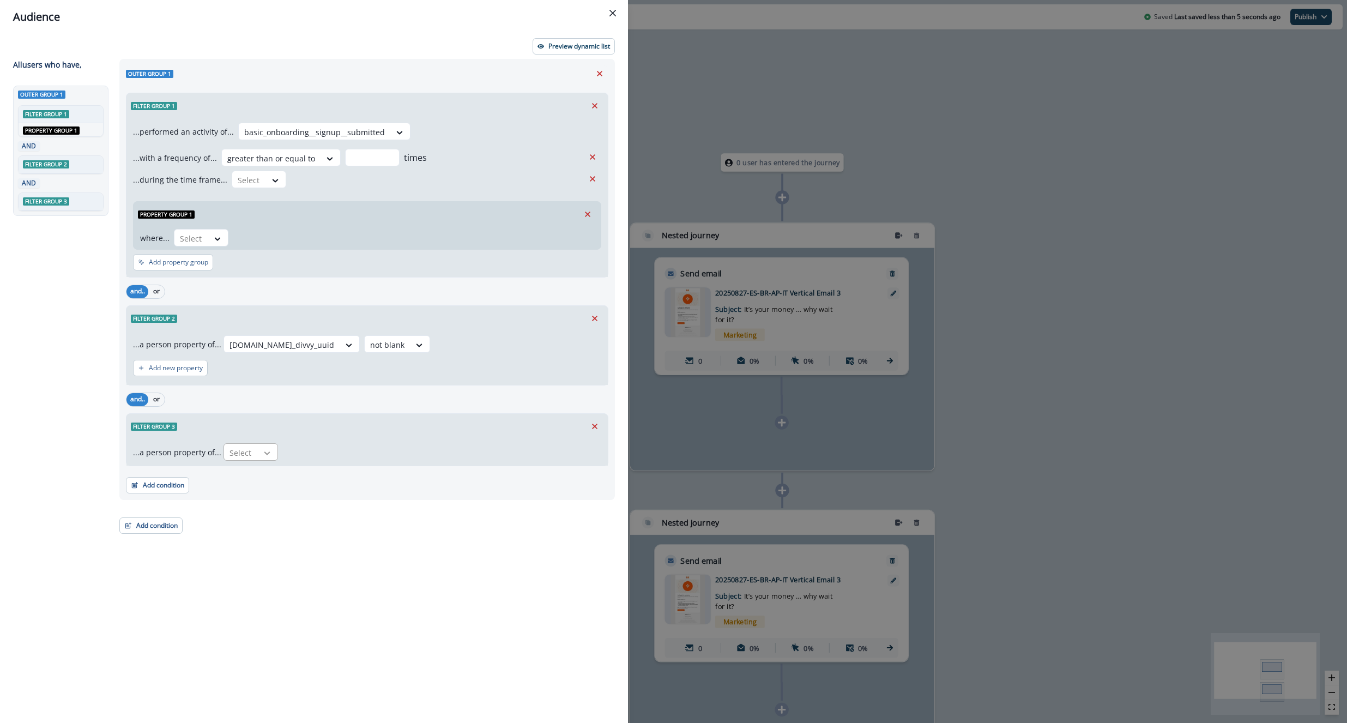
click at [268, 455] on icon at bounding box center [267, 453] width 10 height 11
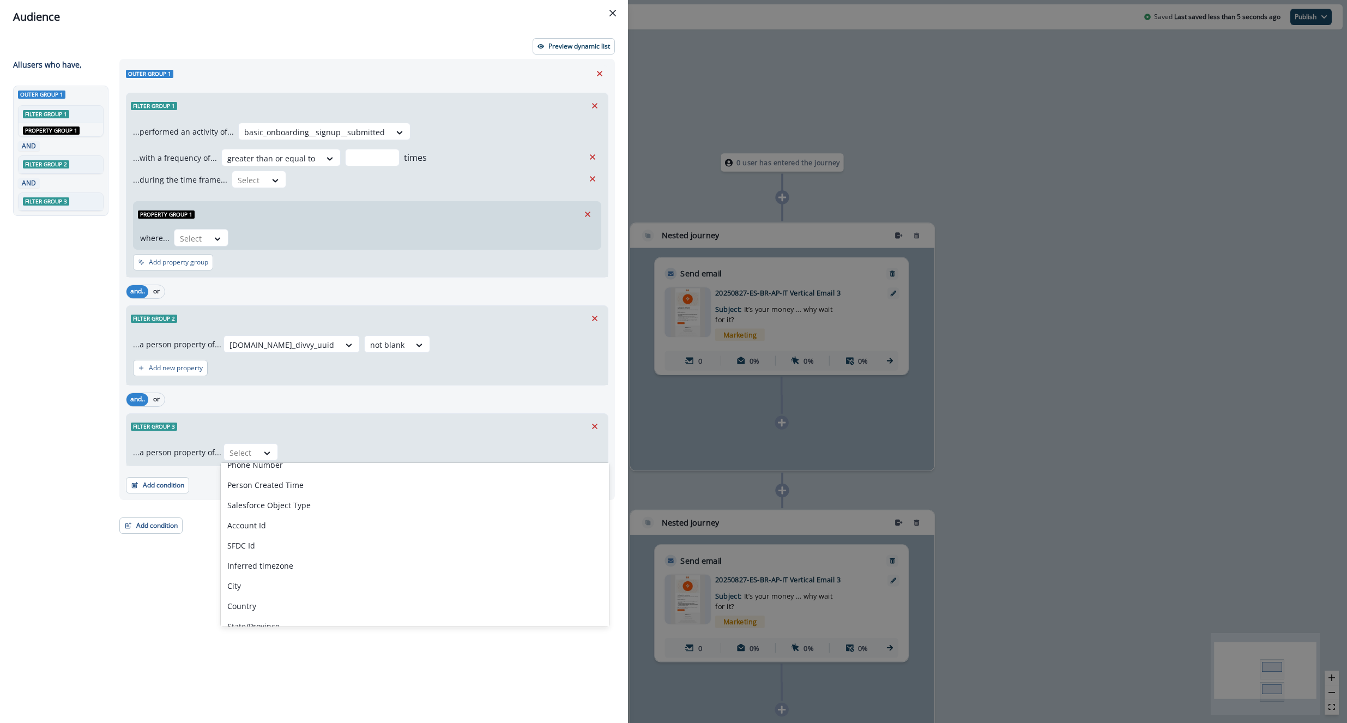
scroll to position [511, 0]
click at [310, 553] on div "Is Service Contact" at bounding box center [415, 549] width 388 height 20
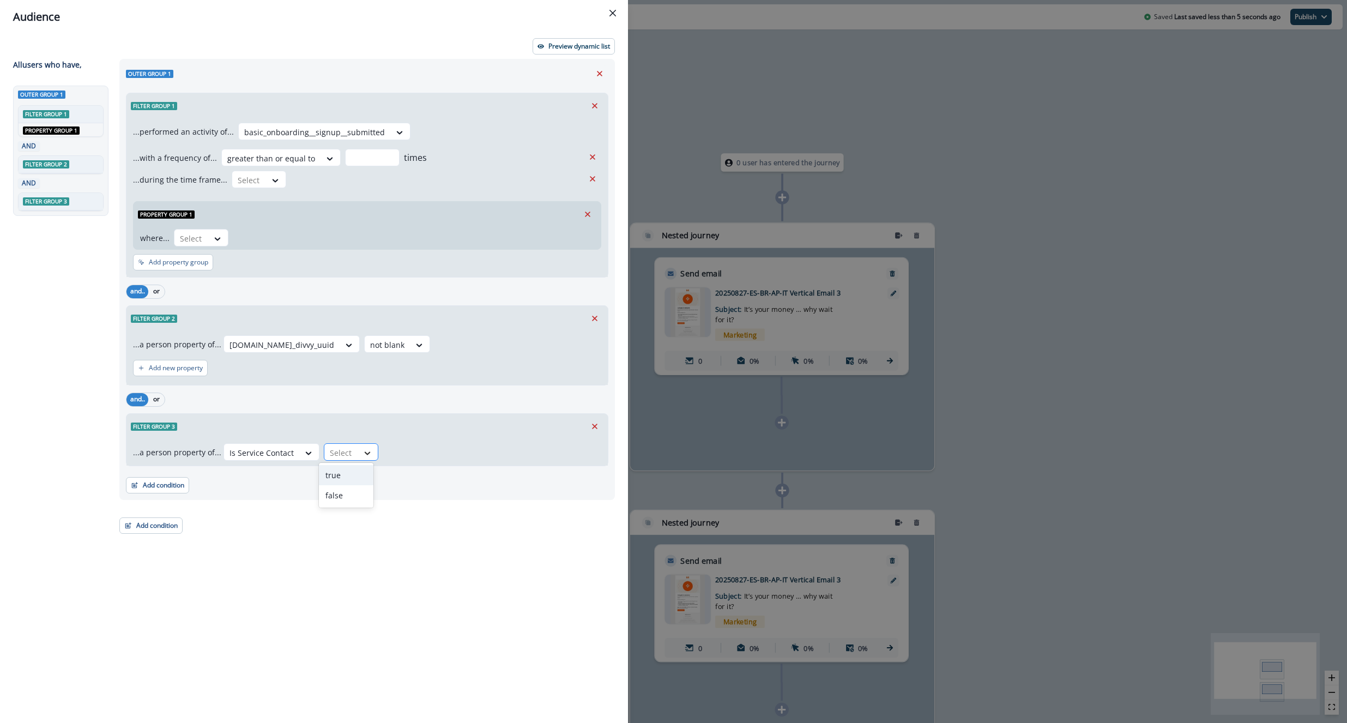
click at [358, 452] on div at bounding box center [367, 453] width 19 height 11
click at [351, 490] on div "false" at bounding box center [346, 495] width 55 height 20
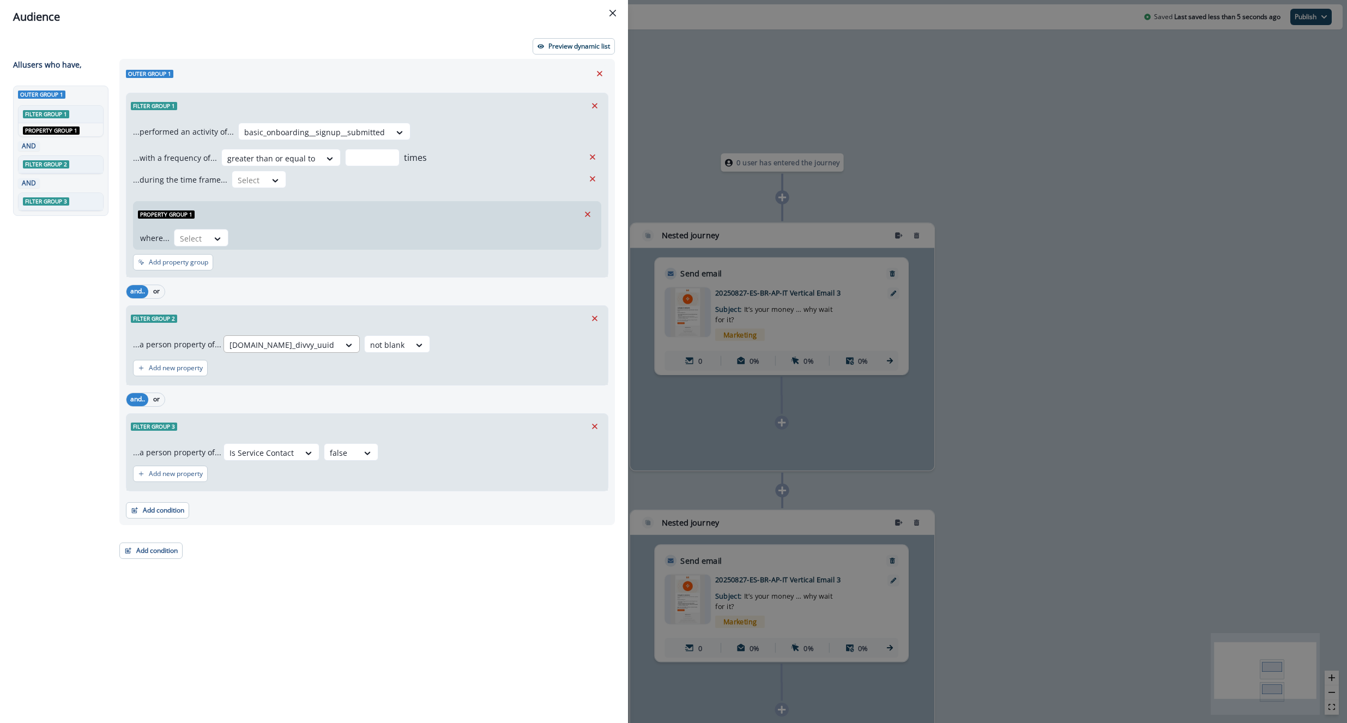
click at [281, 348] on div at bounding box center [282, 345] width 105 height 14
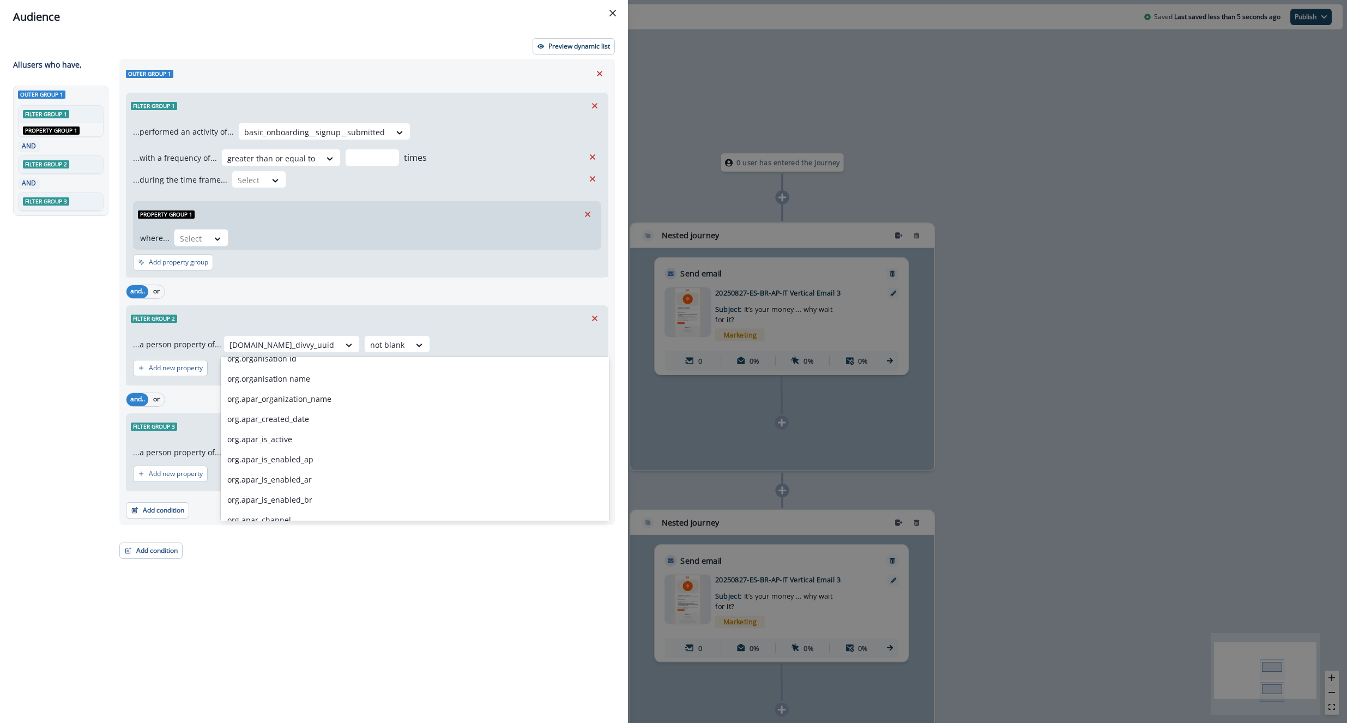
scroll to position [3324, 0]
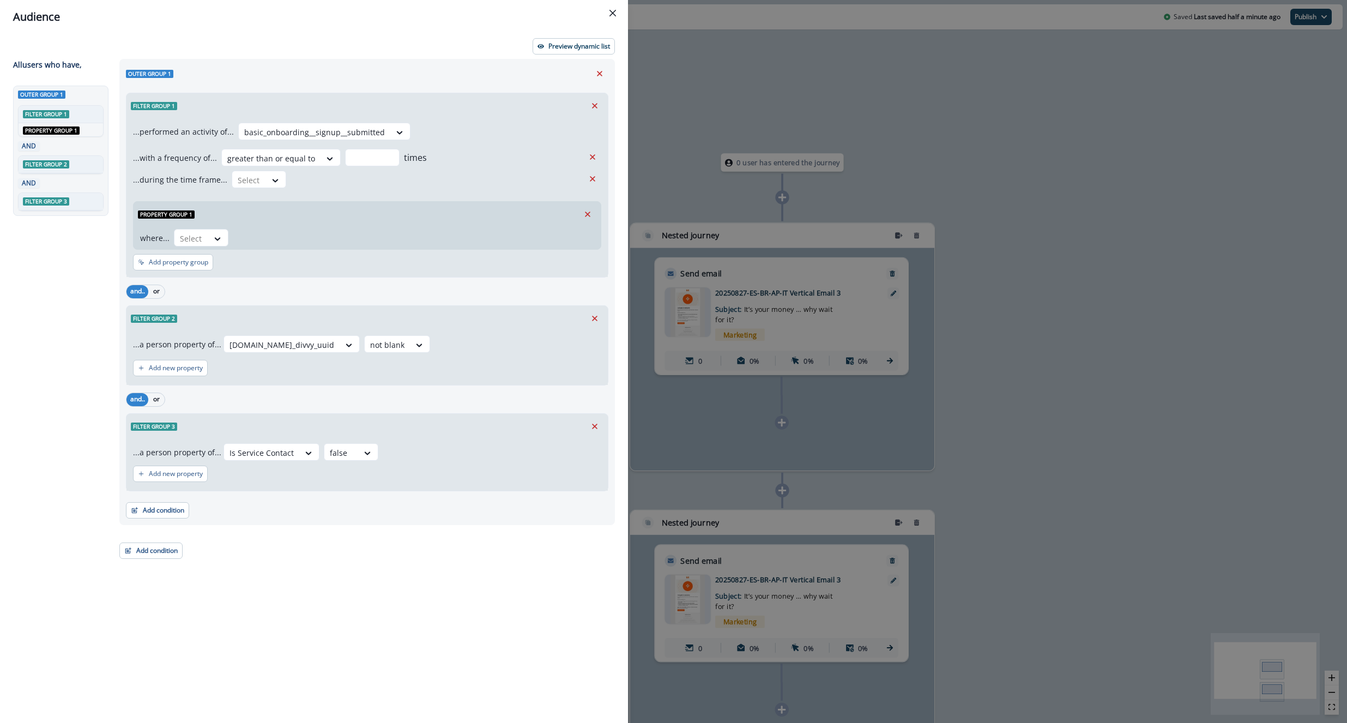
click at [330, 542] on div "Outer group 1 Filter group 1 ...performed an activity of... basic_onboarding__s…" at bounding box center [364, 371] width 502 height 624
click at [611, 19] on button "Close" at bounding box center [612, 12] width 17 height 17
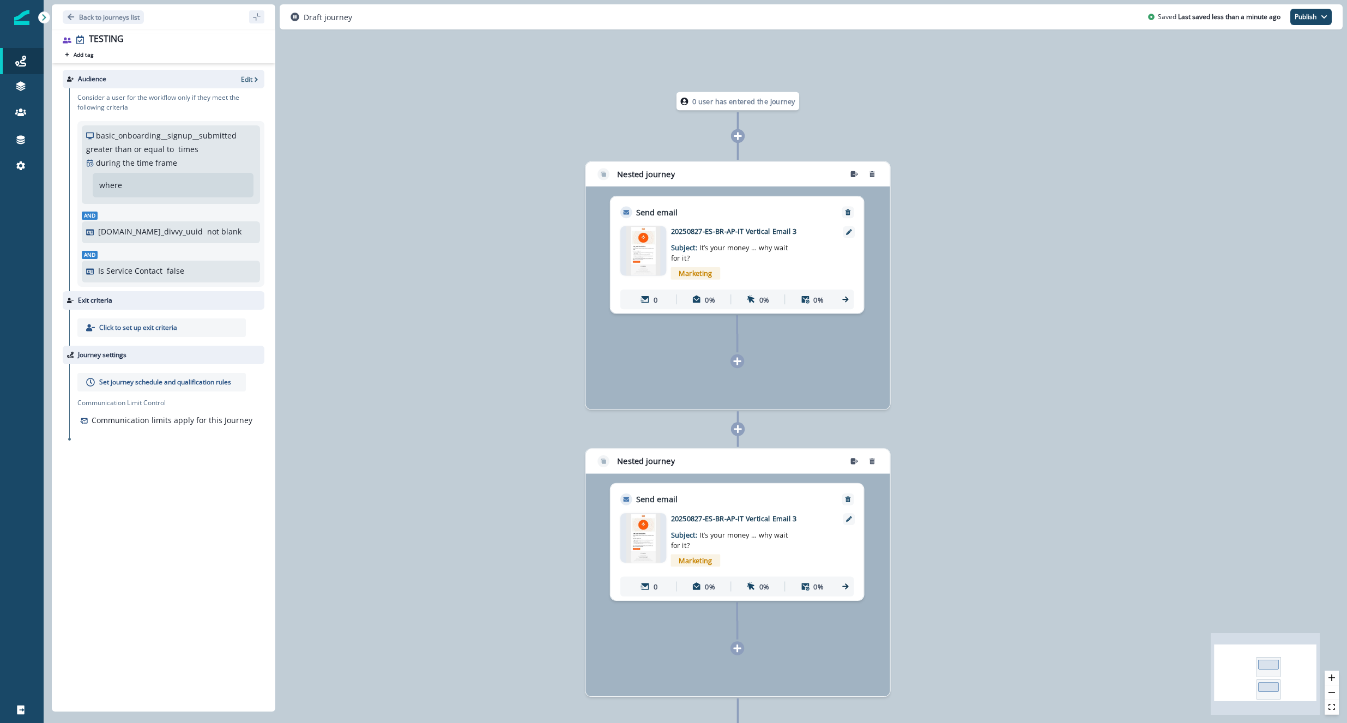
click at [736, 136] on icon at bounding box center [738, 136] width 8 height 8
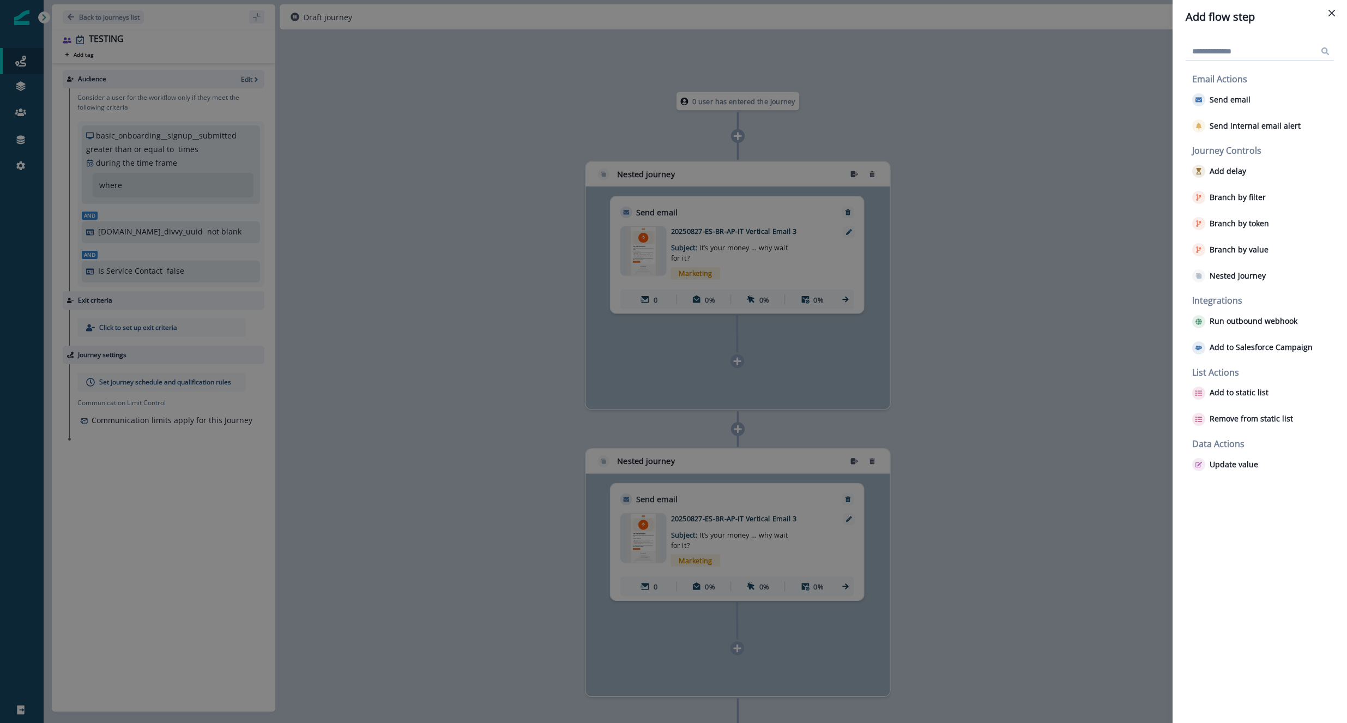
click at [950, 140] on div "Add flow step Email Actions Send email Send internal email alert Journey Contro…" at bounding box center [673, 361] width 1347 height 723
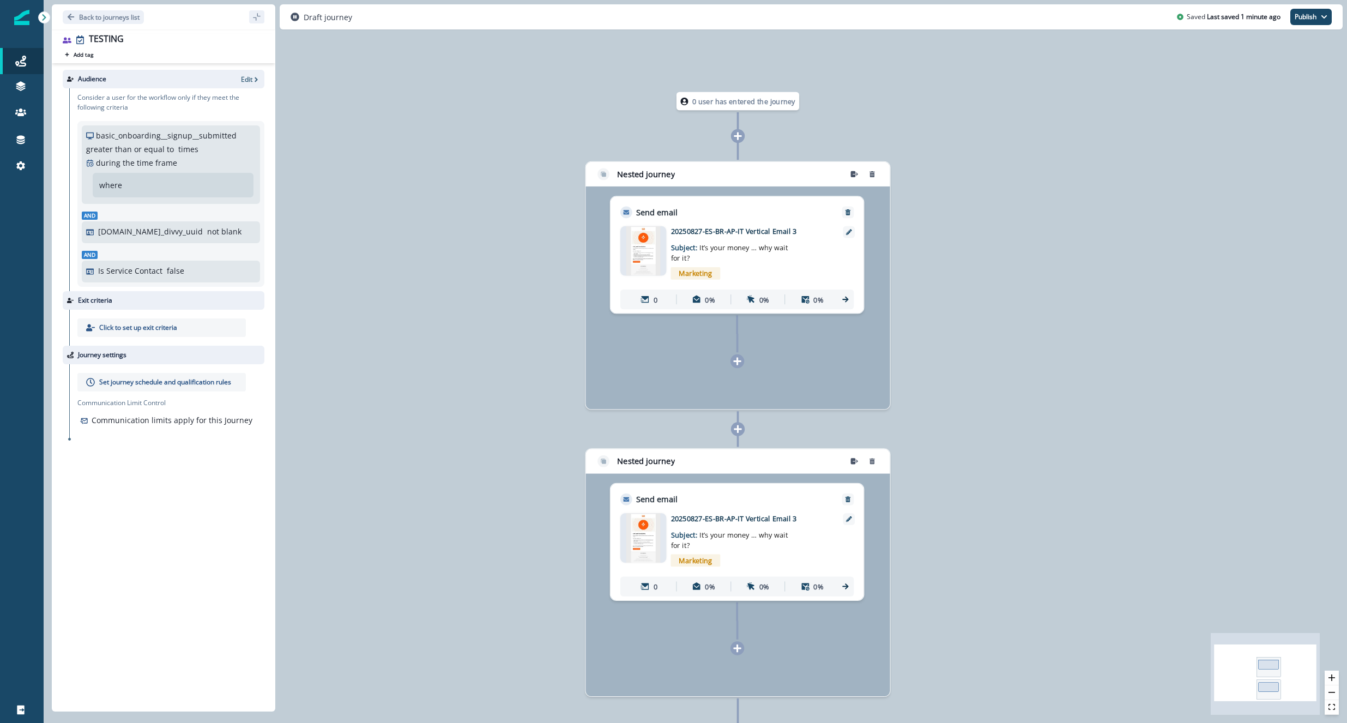
click at [735, 138] on icon at bounding box center [737, 135] width 9 height 9
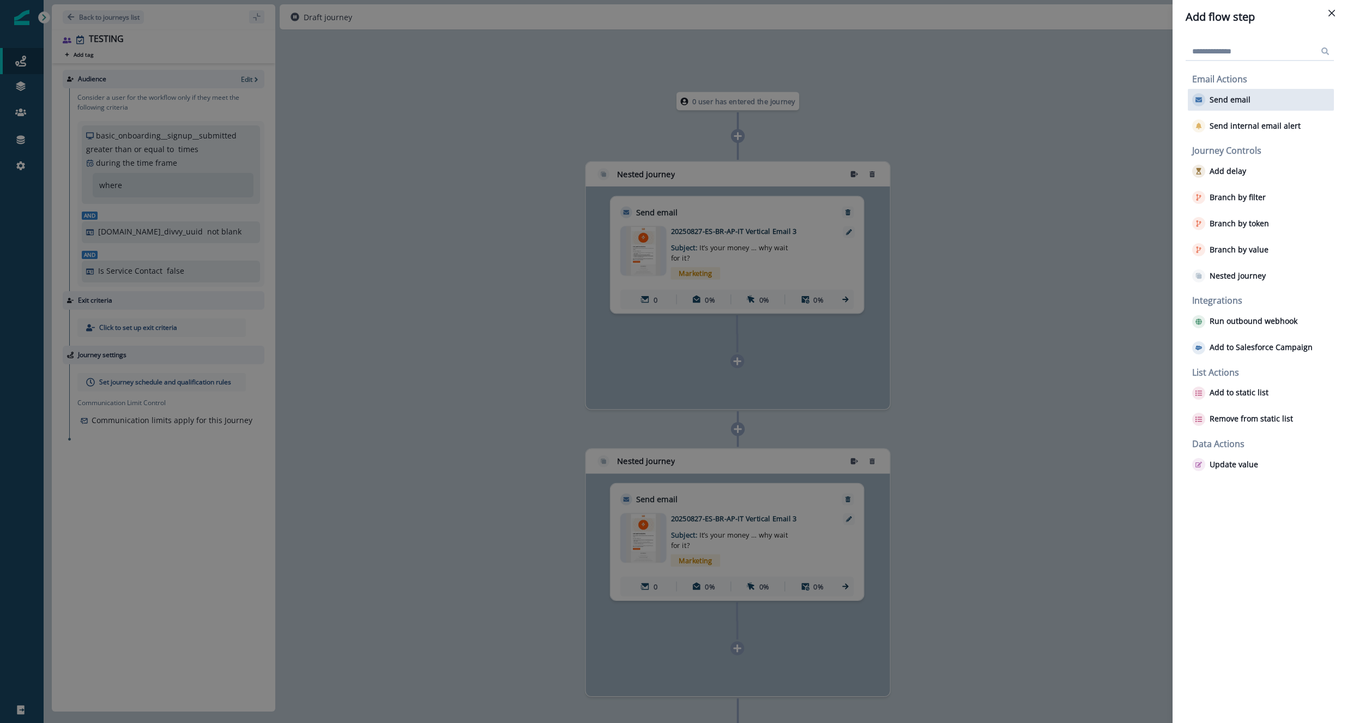
click at [1160, 107] on div "Send email" at bounding box center [1261, 100] width 146 height 22
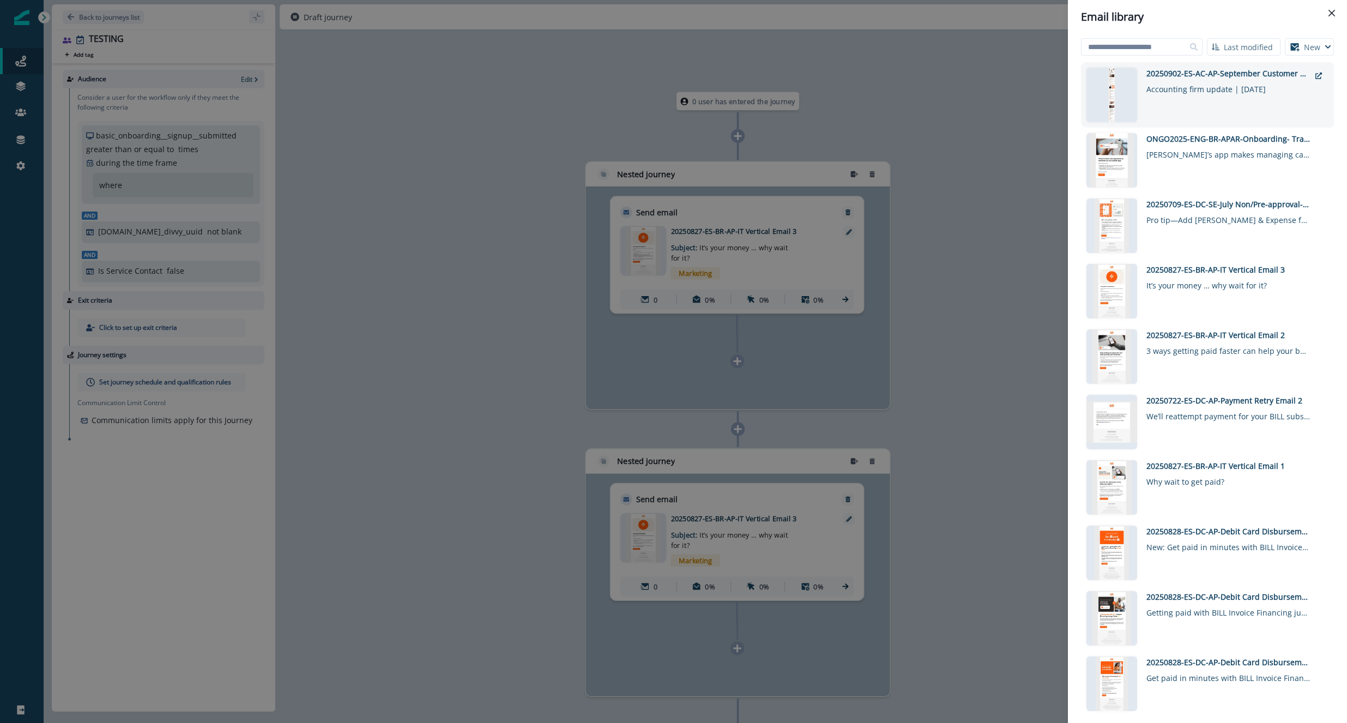
click at [1160, 106] on div "20250902-ES-AC-AP-September Customer Newsletter Accounting firm update | [DATE]" at bounding box center [1229, 95] width 164 height 55
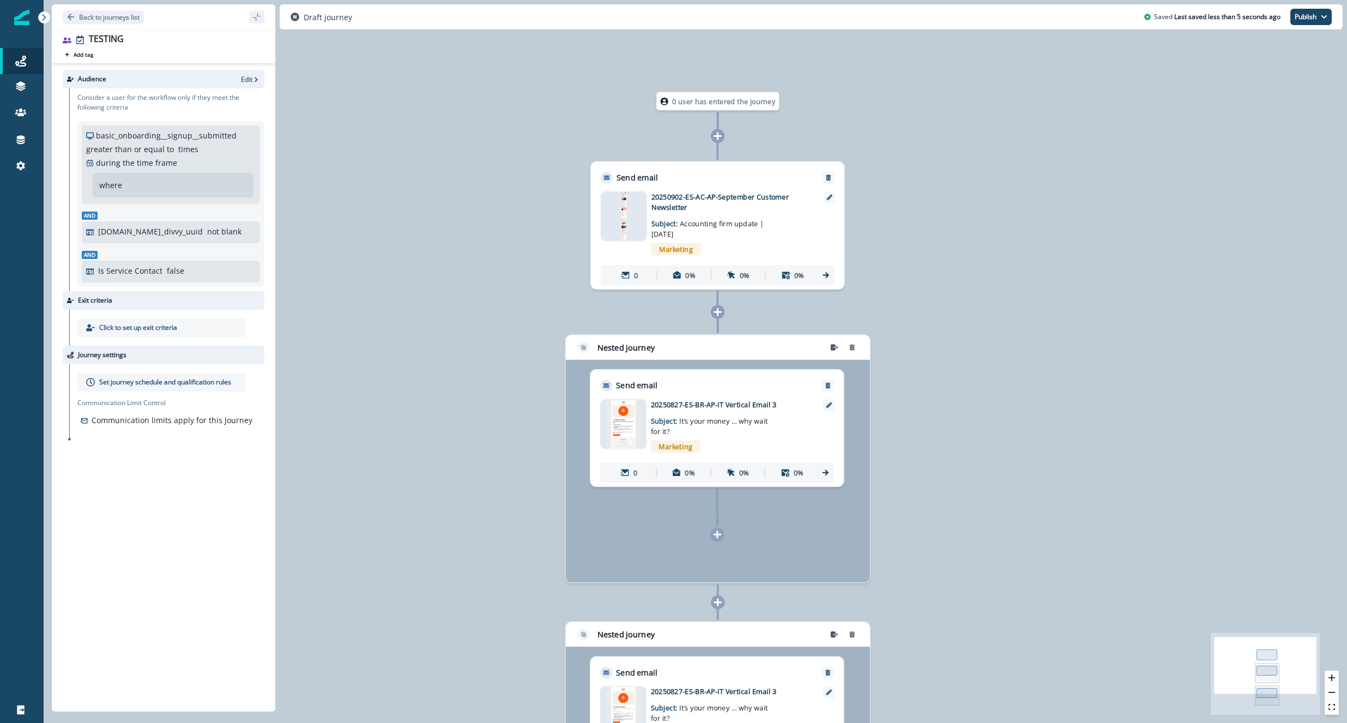
click at [719, 313] on icon at bounding box center [717, 312] width 9 height 9
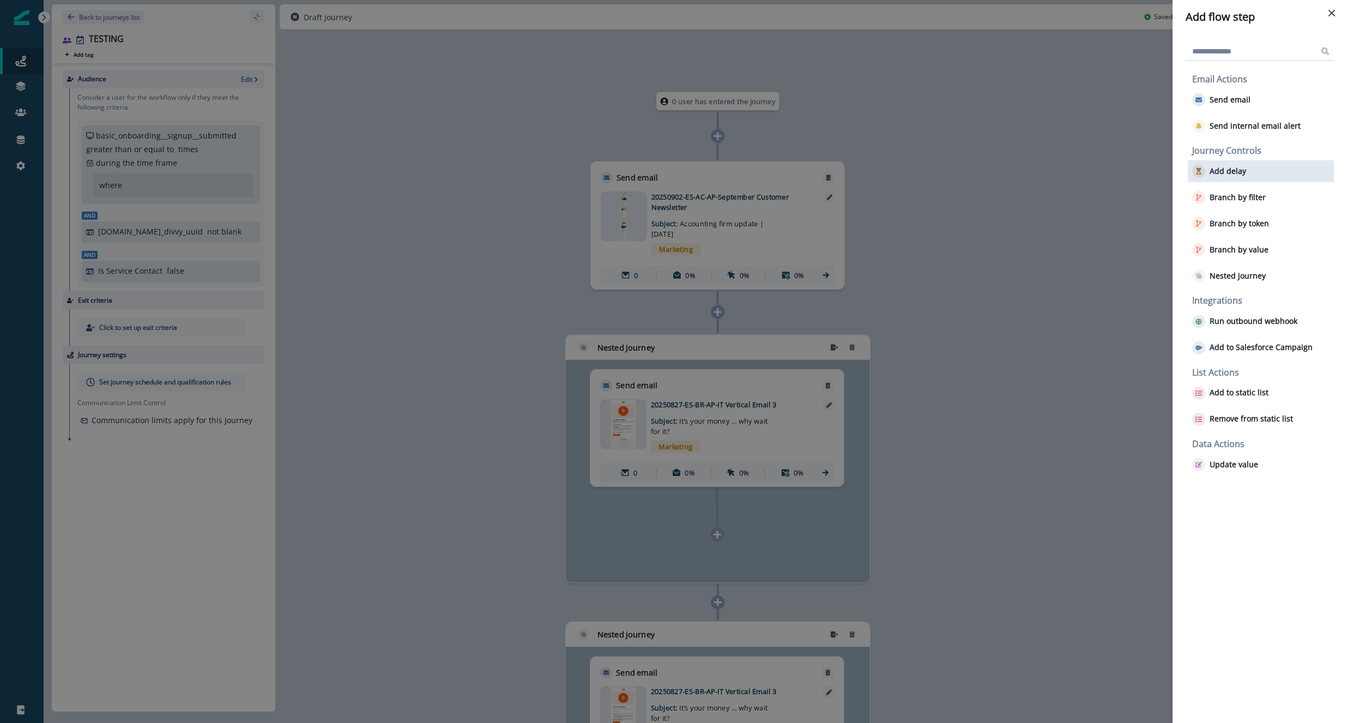
click at [1160, 178] on div "Add delay" at bounding box center [1261, 171] width 146 height 22
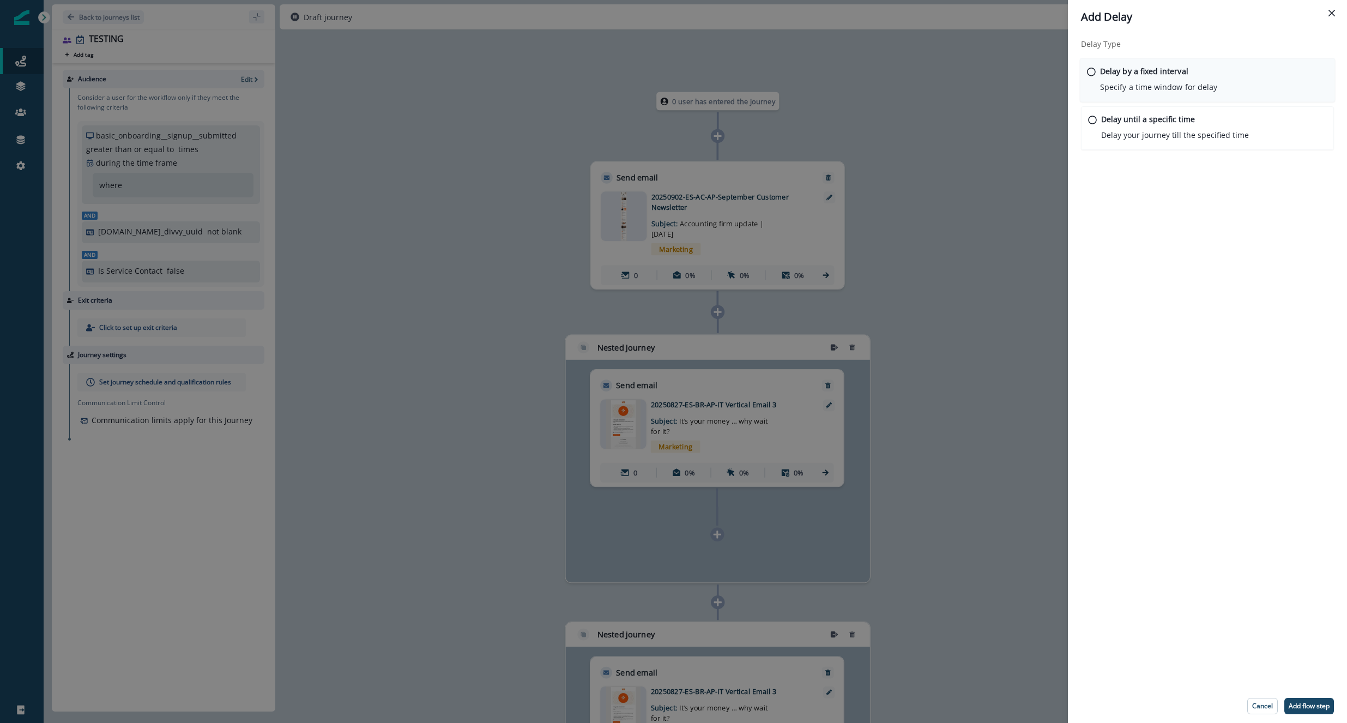
click at [1160, 87] on p "Specify a time window for delay" at bounding box center [1158, 86] width 117 height 11
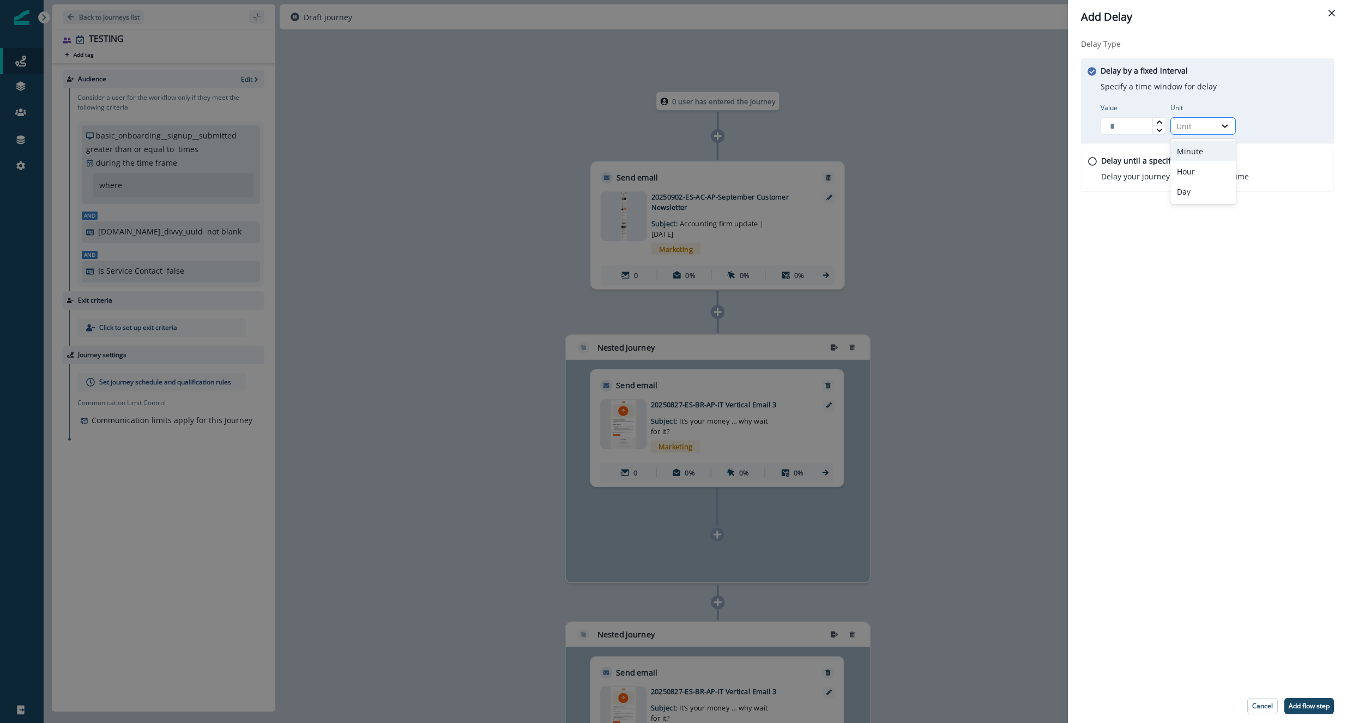
click at [1160, 123] on div "Unit" at bounding box center [1194, 126] width 34 height 11
type input "*"
click at [1154, 129] on div at bounding box center [1159, 129] width 13 height 9
click at [1160, 122] on div "Unit" at bounding box center [1194, 126] width 34 height 11
click at [1160, 192] on div "Day" at bounding box center [1203, 192] width 65 height 20
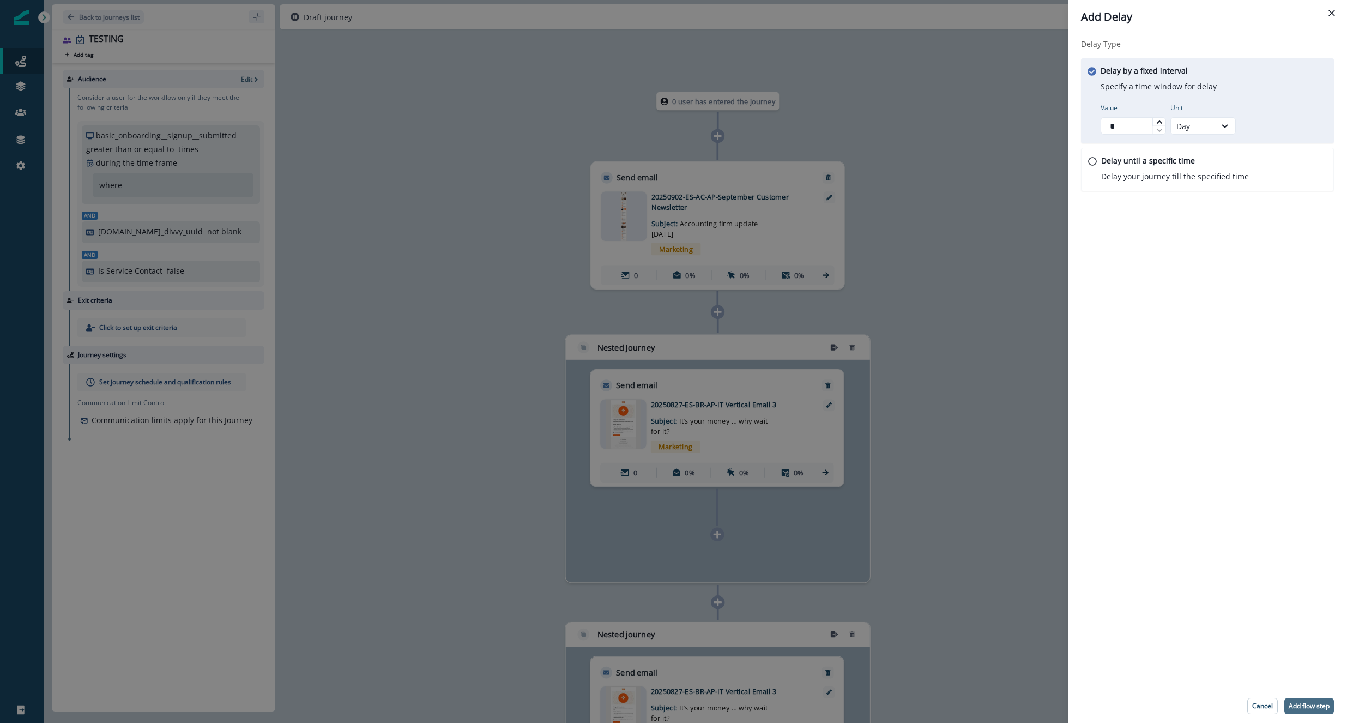
click at [1160, 711] on button "Add flow step" at bounding box center [1310, 706] width 50 height 16
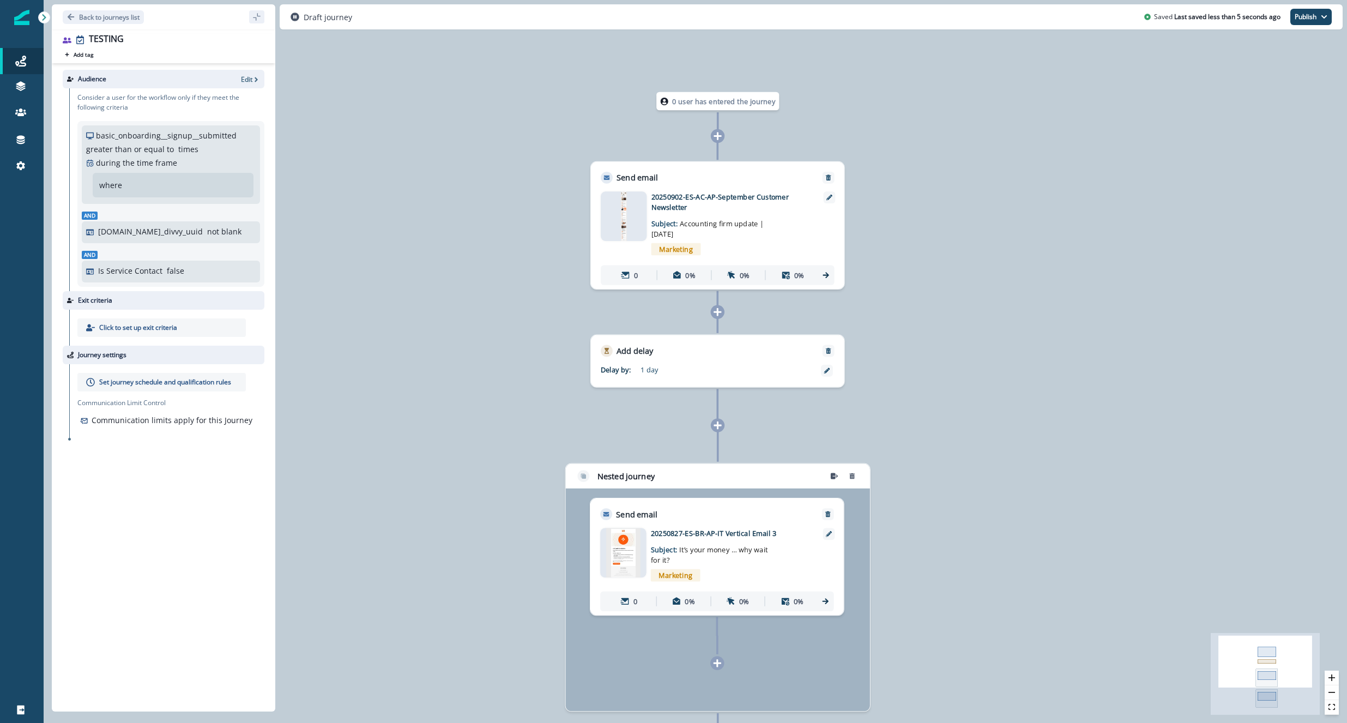
drag, startPoint x: 702, startPoint y: 362, endPoint x: 490, endPoint y: 378, distance: 213.3
click at [489, 378] on div "0 user has entered the journey Send email Email asset changed, journey reports …" at bounding box center [696, 361] width 1304 height 723
click at [719, 314] on icon at bounding box center [717, 312] width 9 height 9
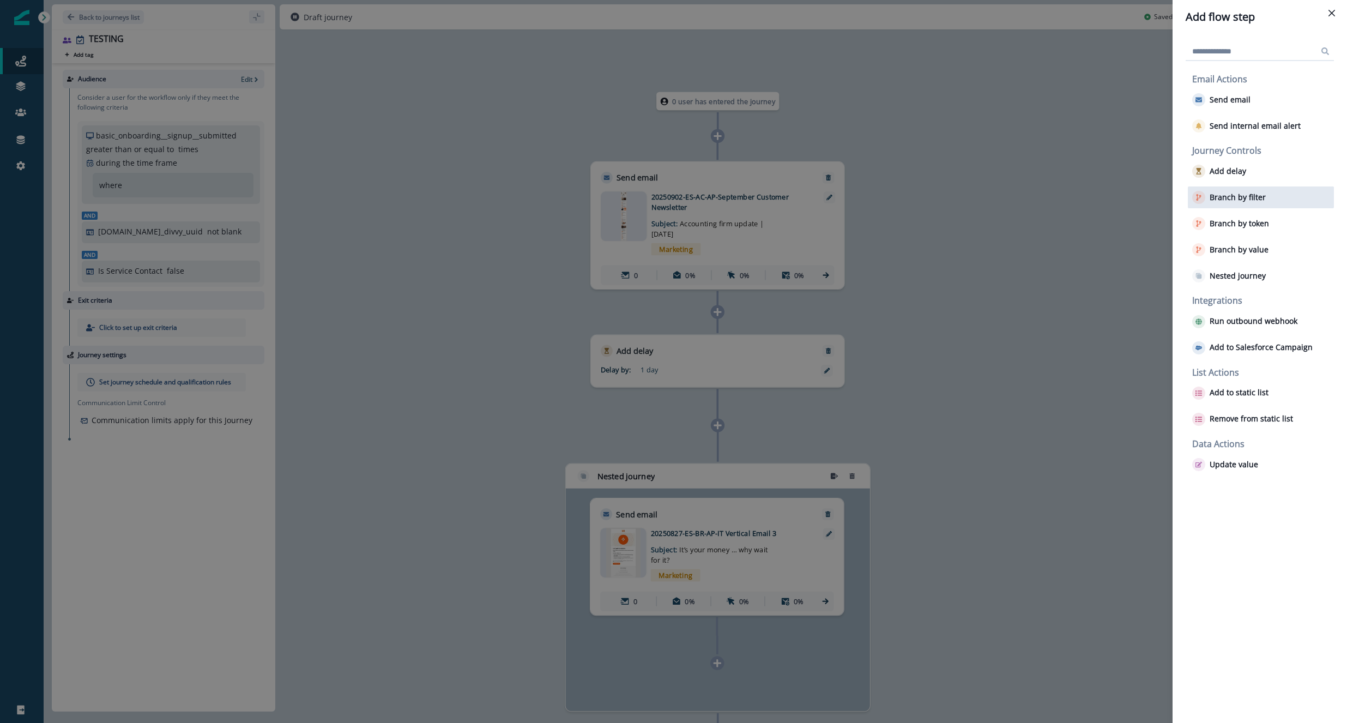
click at [1160, 197] on p "Branch by filter" at bounding box center [1238, 197] width 56 height 9
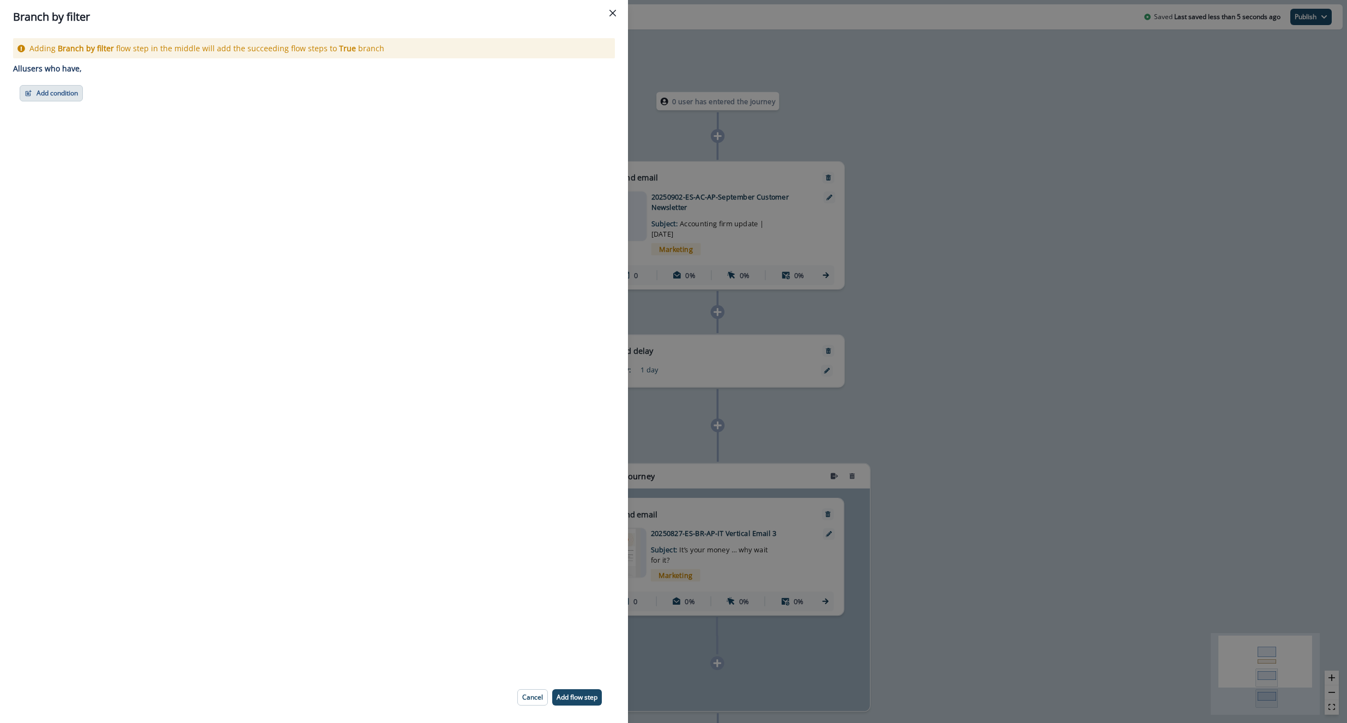
click at [62, 90] on button "Add condition" at bounding box center [51, 93] width 63 height 16
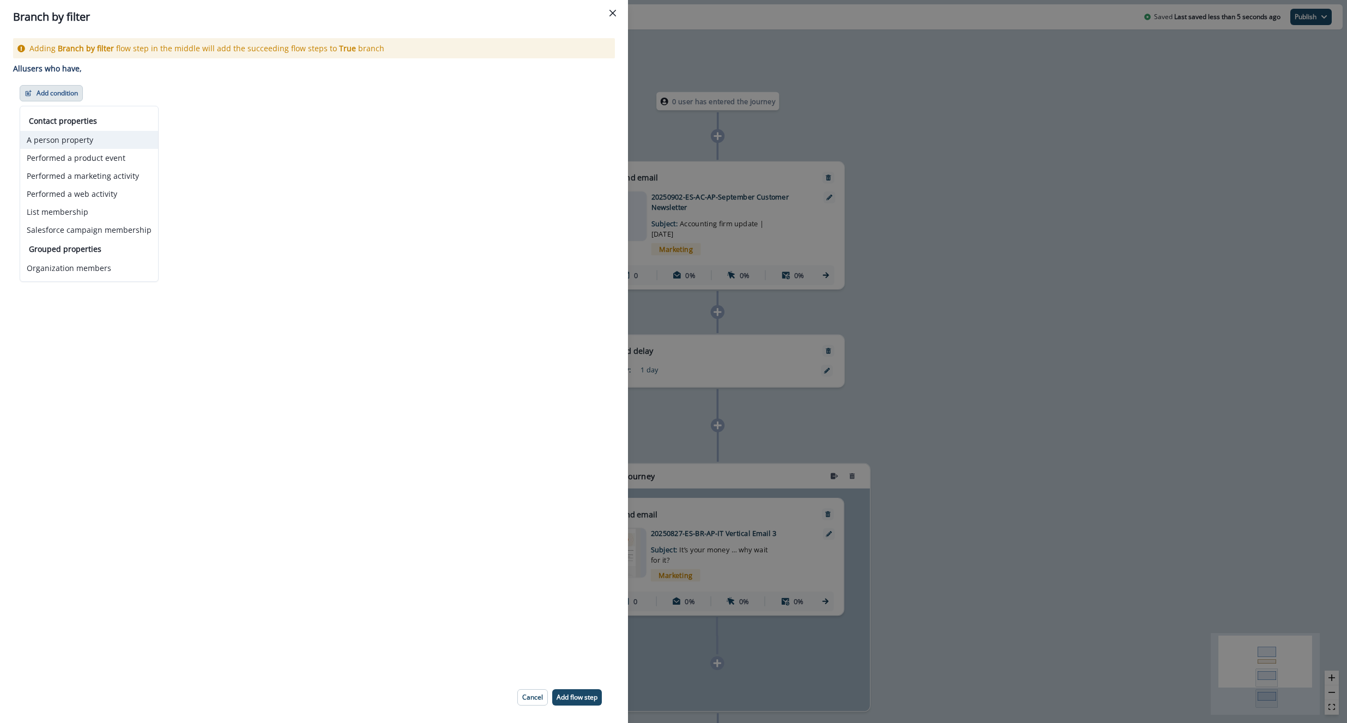
click at [59, 145] on button "A person property" at bounding box center [89, 140] width 138 height 18
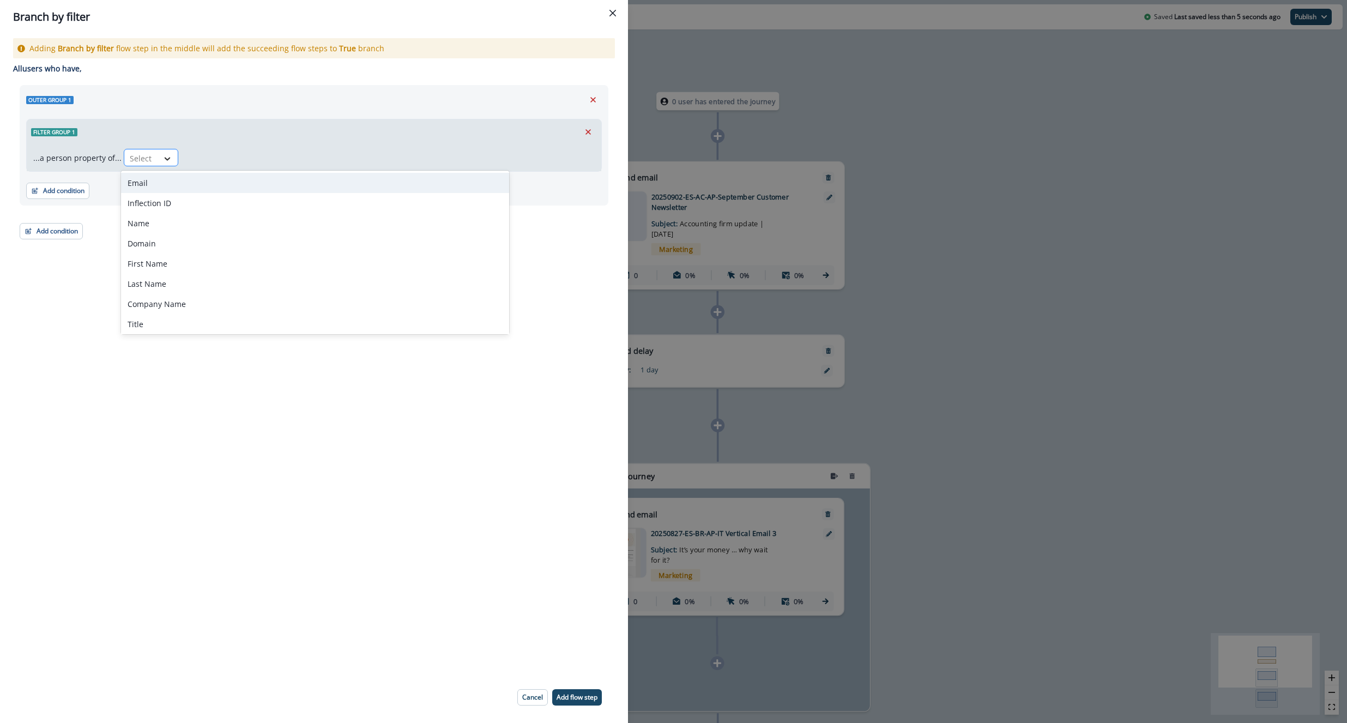
click at [164, 153] on icon at bounding box center [167, 158] width 10 height 11
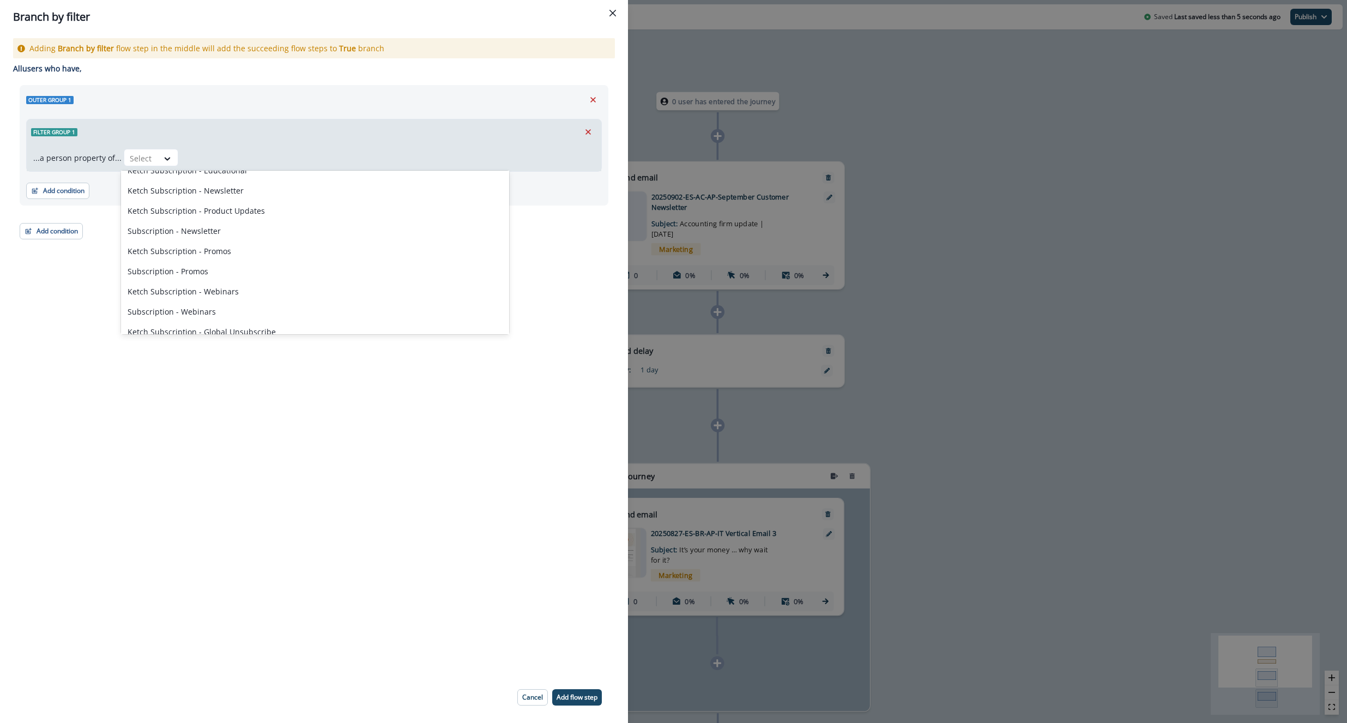
scroll to position [2273, 0]
click at [286, 157] on div "Ketch Subscription - Global Unsubscribe, 113 of 355. 355 results available. Use…" at bounding box center [359, 157] width 471 height 17
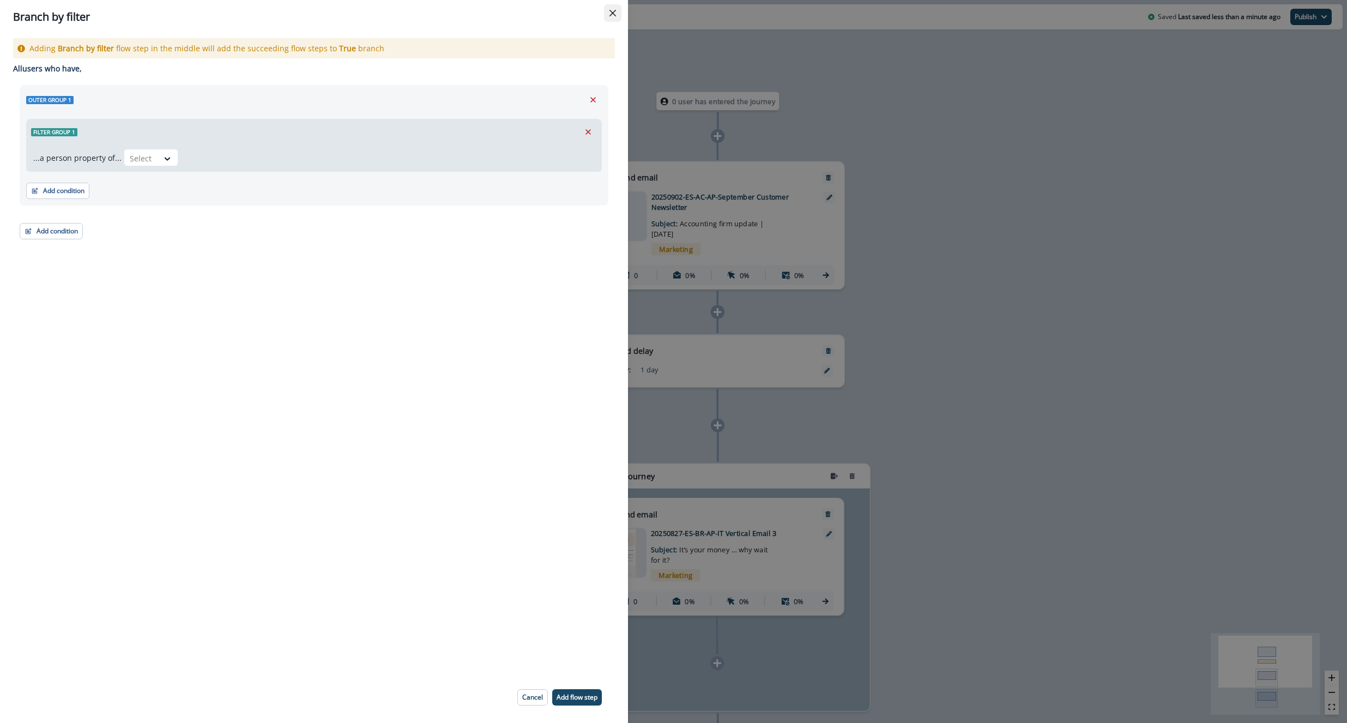
click at [615, 17] on button "Close" at bounding box center [612, 12] width 17 height 17
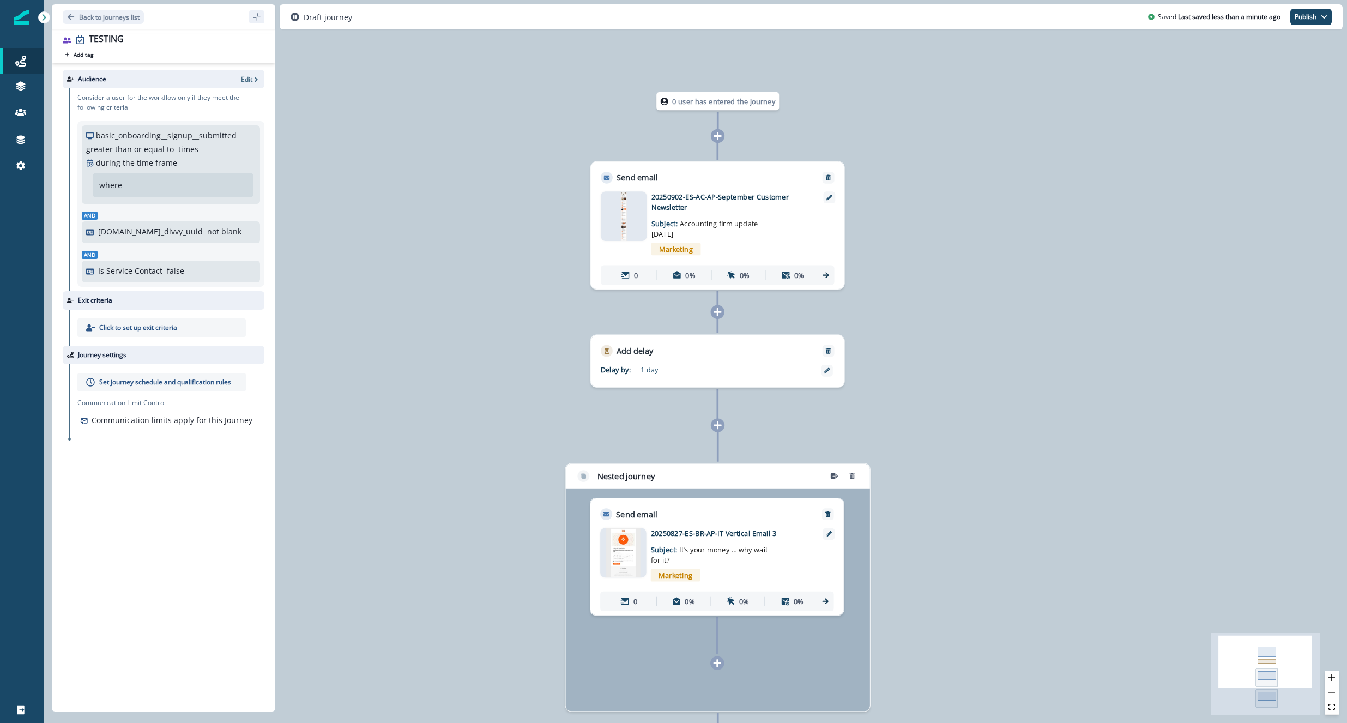
click at [716, 313] on icon at bounding box center [717, 312] width 9 height 9
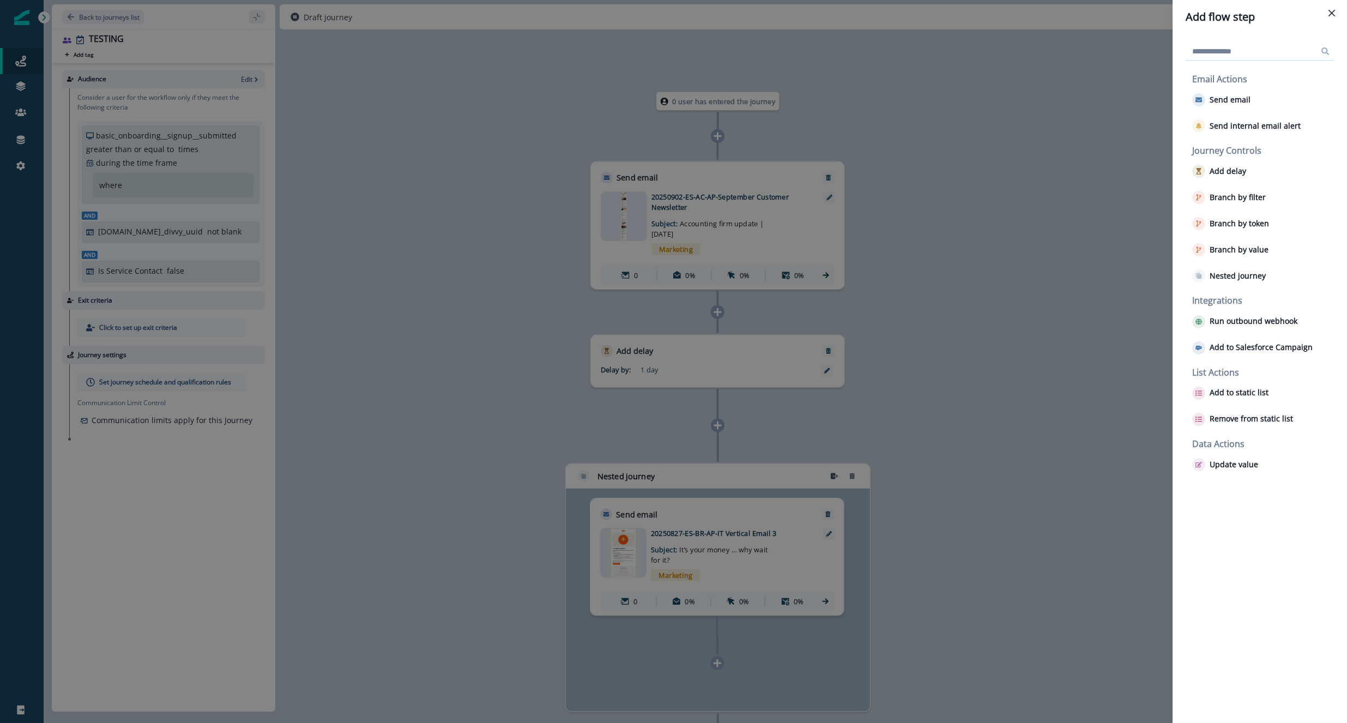
click at [1123, 429] on div "Add flow step Email Actions Send email Send internal email alert Journey Contro…" at bounding box center [673, 361] width 1347 height 723
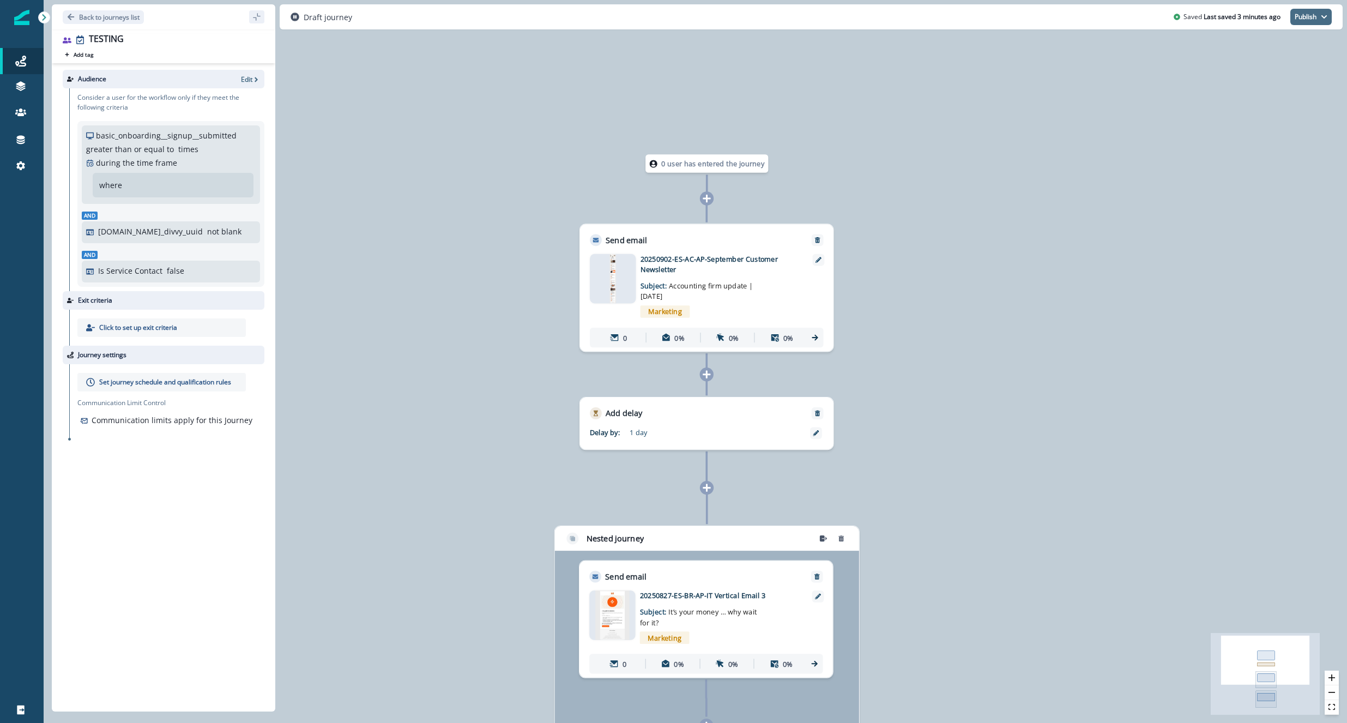
click at [1160, 18] on button "Publish" at bounding box center [1311, 17] width 41 height 16
click at [923, 68] on div "0 user has entered the journey Send email Email asset changed, journey reports …" at bounding box center [696, 361] width 1304 height 723
click at [22, 168] on icon at bounding box center [20, 165] width 9 height 9
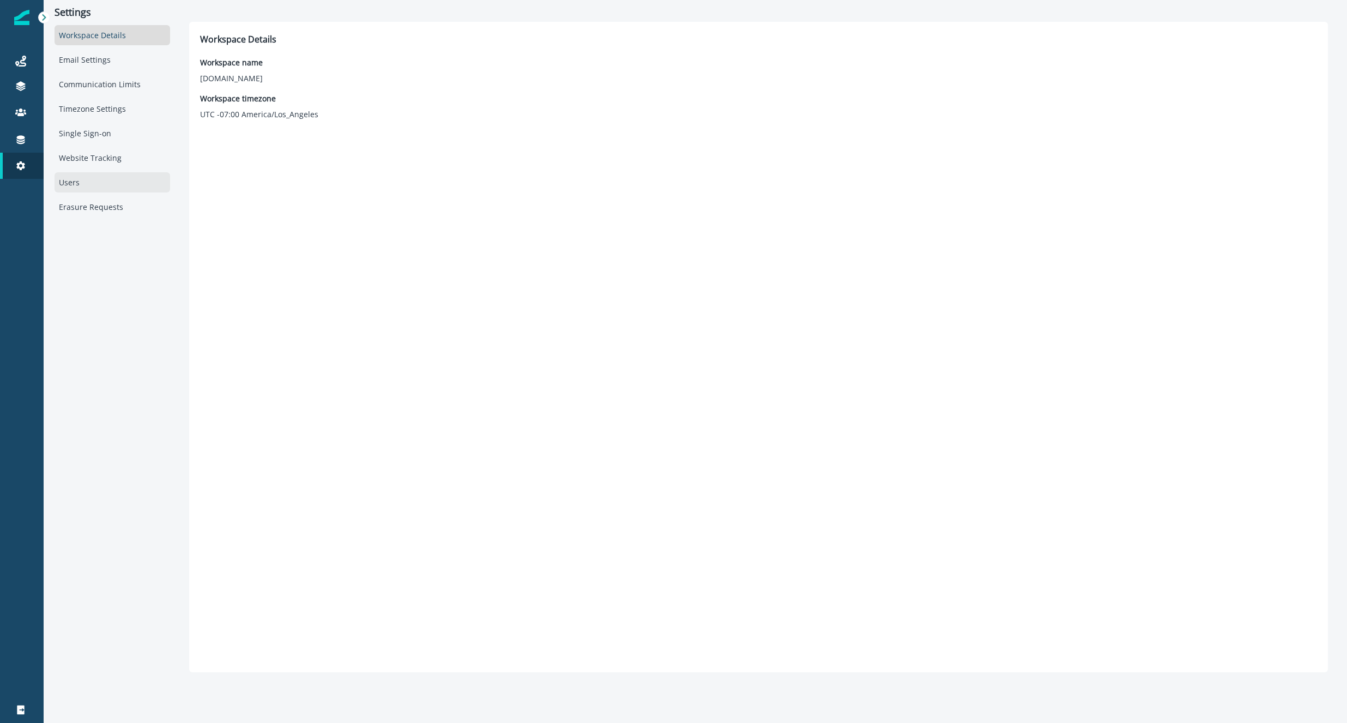
click at [70, 180] on div "Users" at bounding box center [113, 182] width 116 height 20
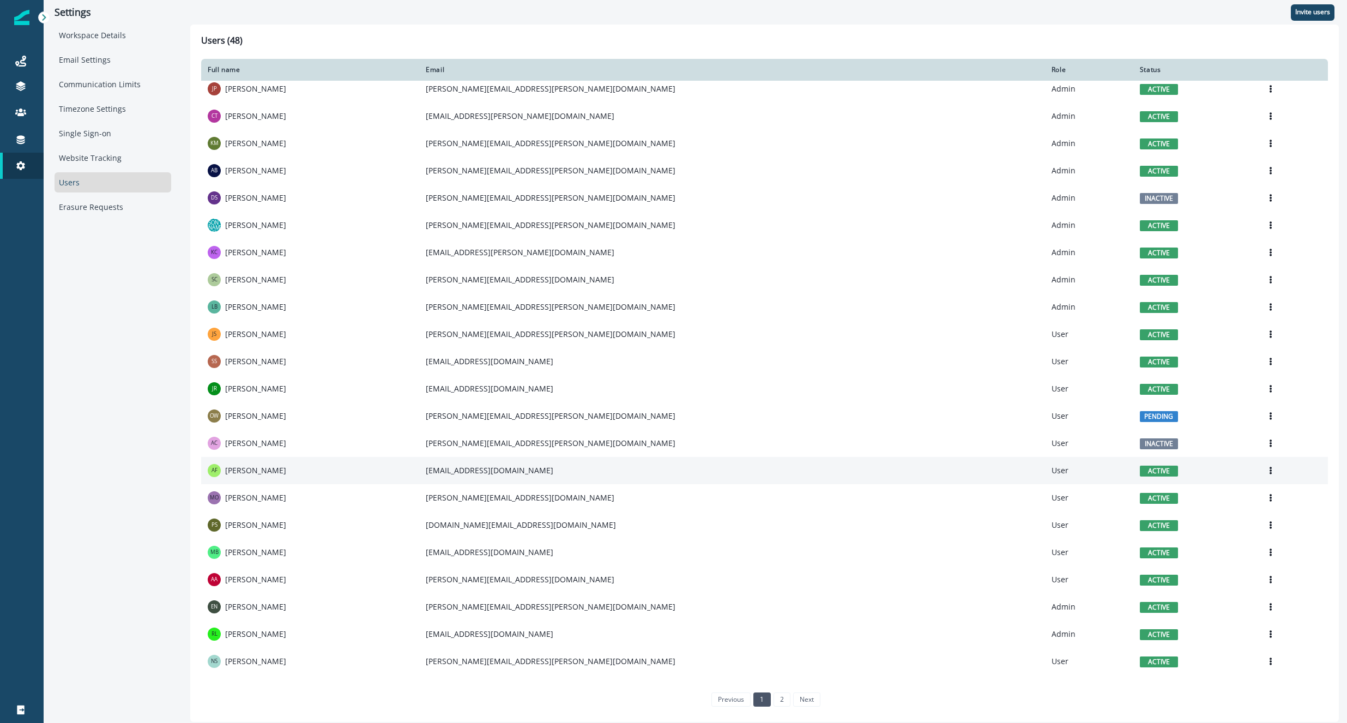
scroll to position [228, 0]
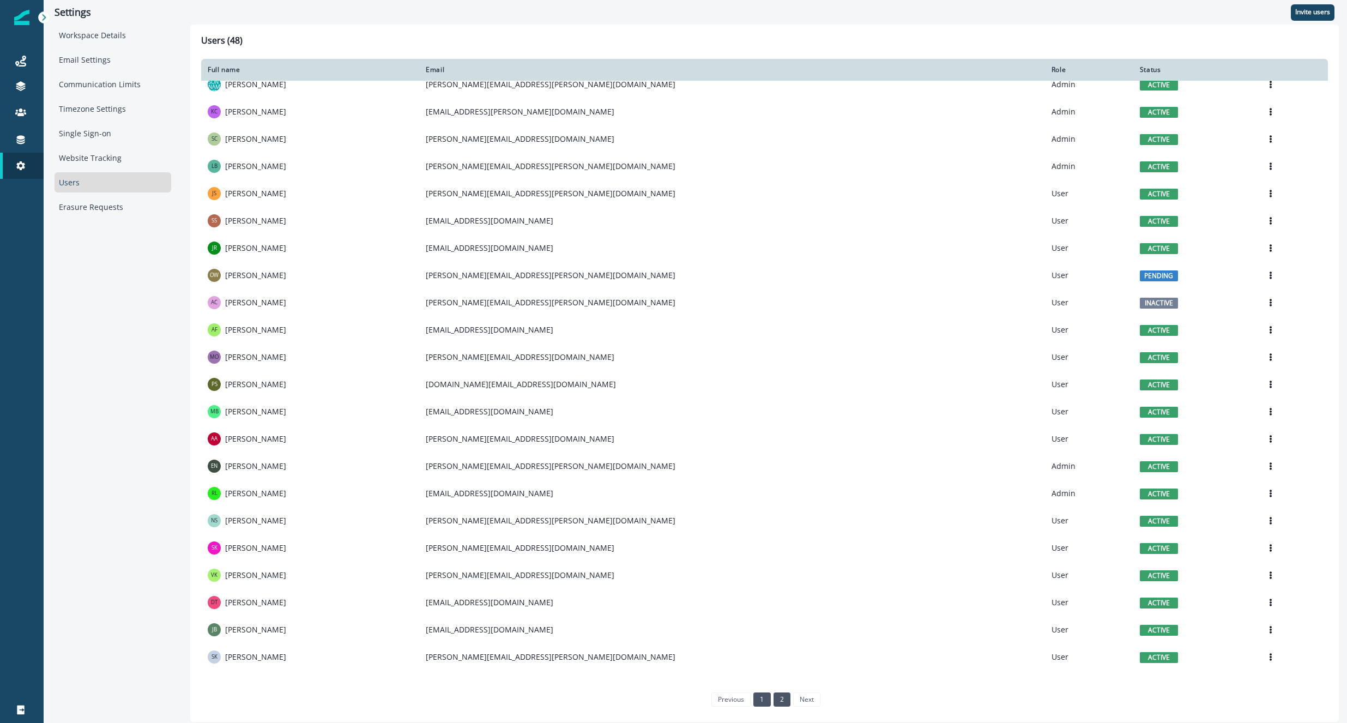
click at [779, 701] on link "2" at bounding box center [782, 700] width 17 height 14
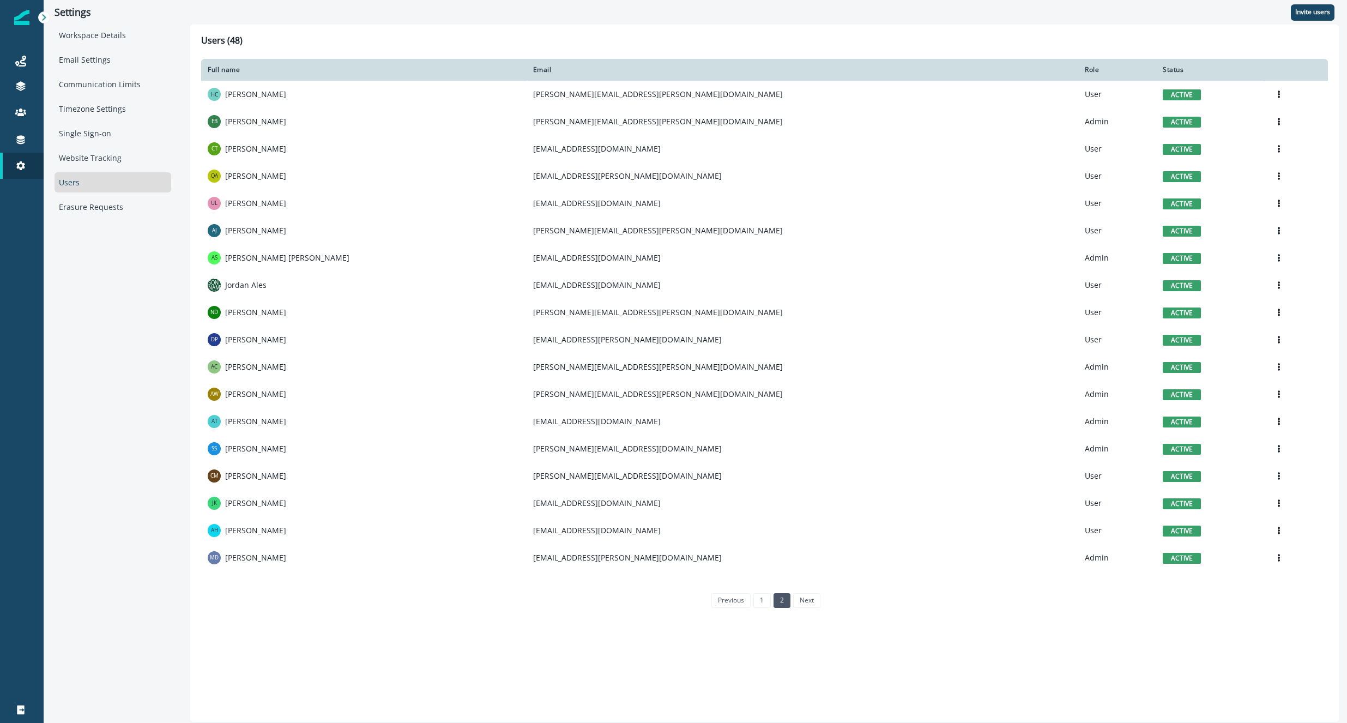
scroll to position [0, 0]
click at [300, 67] on div "Full name" at bounding box center [364, 69] width 312 height 9
click at [218, 41] on h1 "Users (48)" at bounding box center [764, 42] width 1127 height 15
click at [68, 183] on div "Users" at bounding box center [113, 182] width 117 height 20
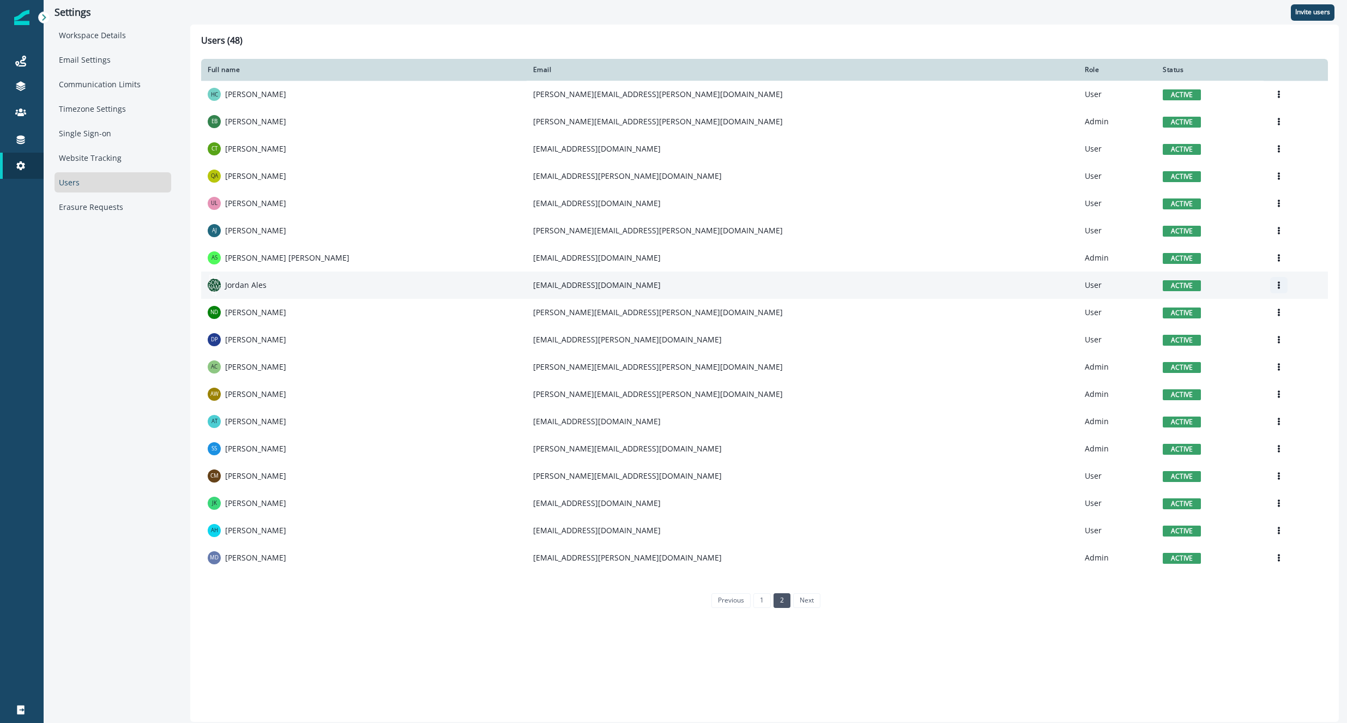
click at [1160, 287] on icon "Options" at bounding box center [1279, 285] width 8 height 8
click at [1160, 310] on button "Edit" at bounding box center [1196, 311] width 121 height 17
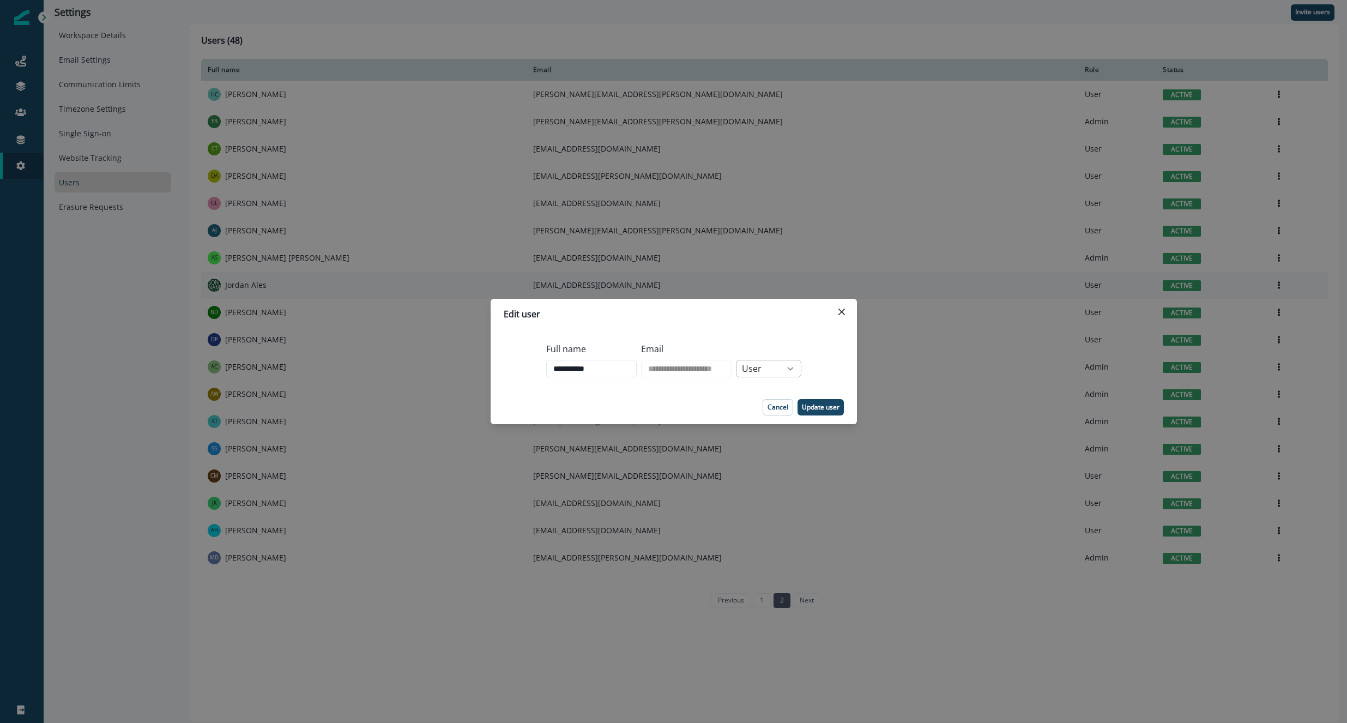
click at [791, 371] on div at bounding box center [790, 368] width 19 height 11
click at [787, 387] on div "Admin" at bounding box center [777, 394] width 65 height 20
click at [821, 413] on button "Update user" at bounding box center [821, 407] width 46 height 16
